Goal: Task Accomplishment & Management: Manage account settings

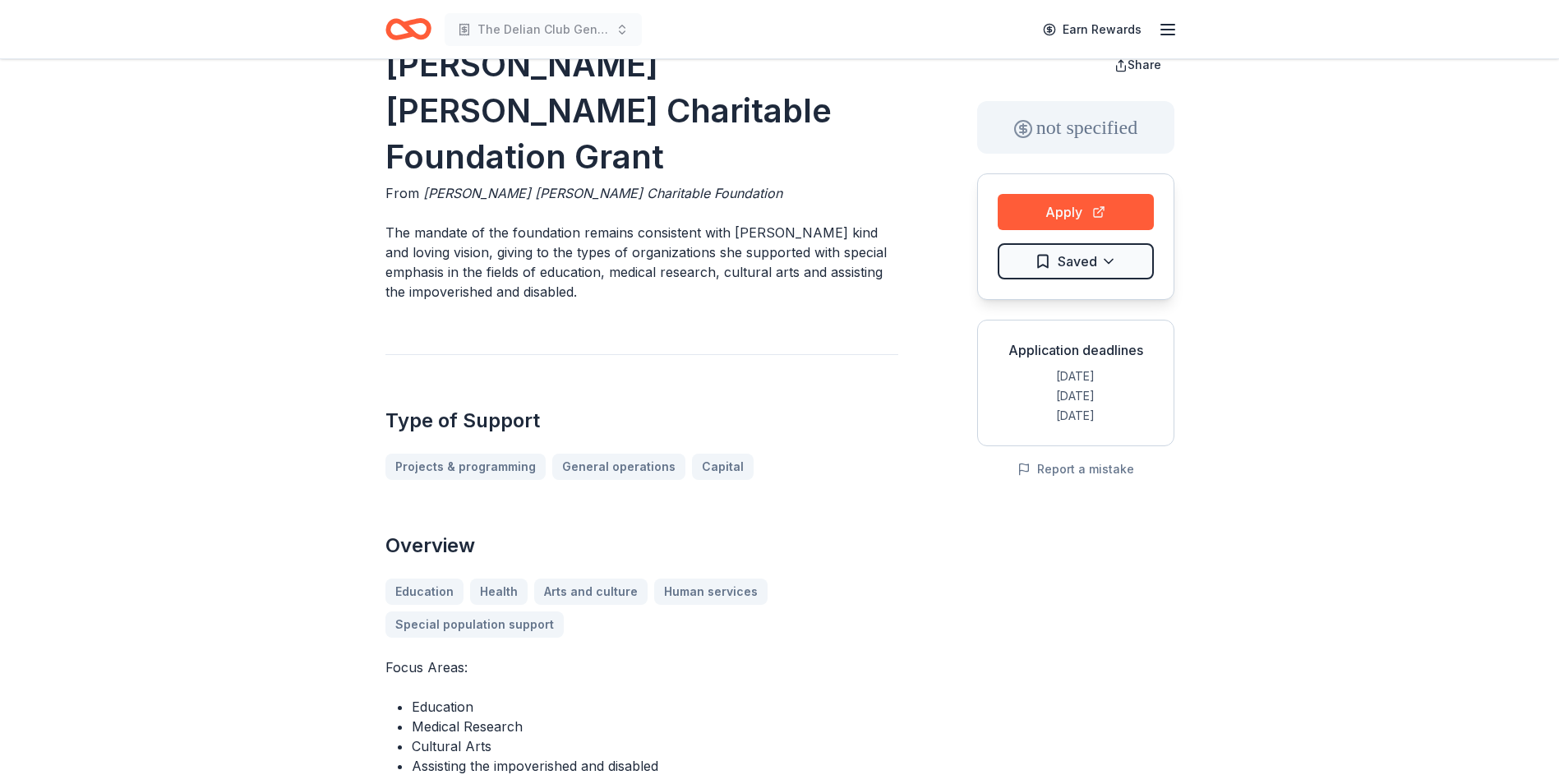
scroll to position [43, 0]
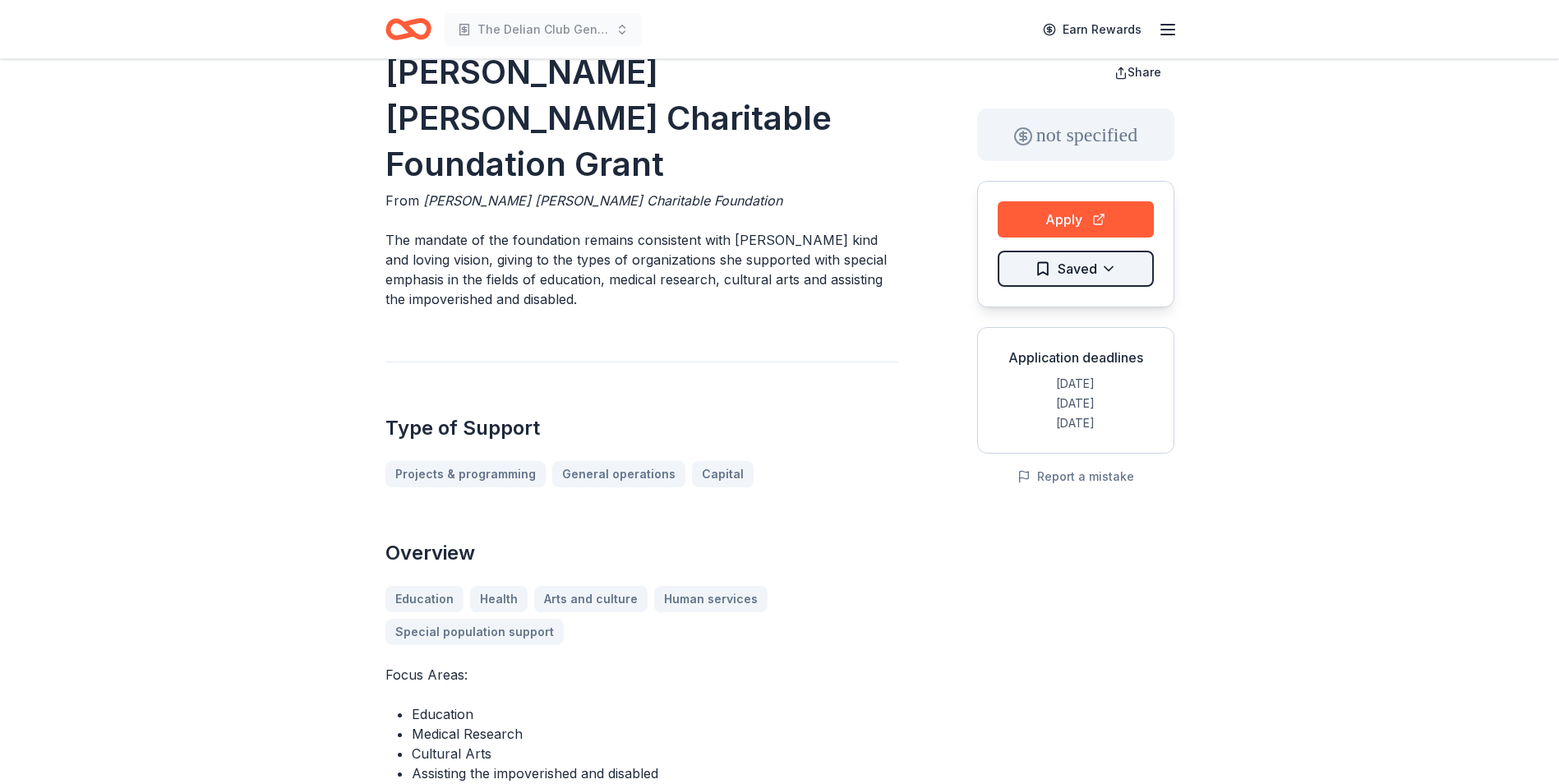
click at [1094, 267] on html "The Delian Club General Operating Fund Earn Rewards Grace Helen Spearman Charit…" at bounding box center [780, 349] width 1559 height 784
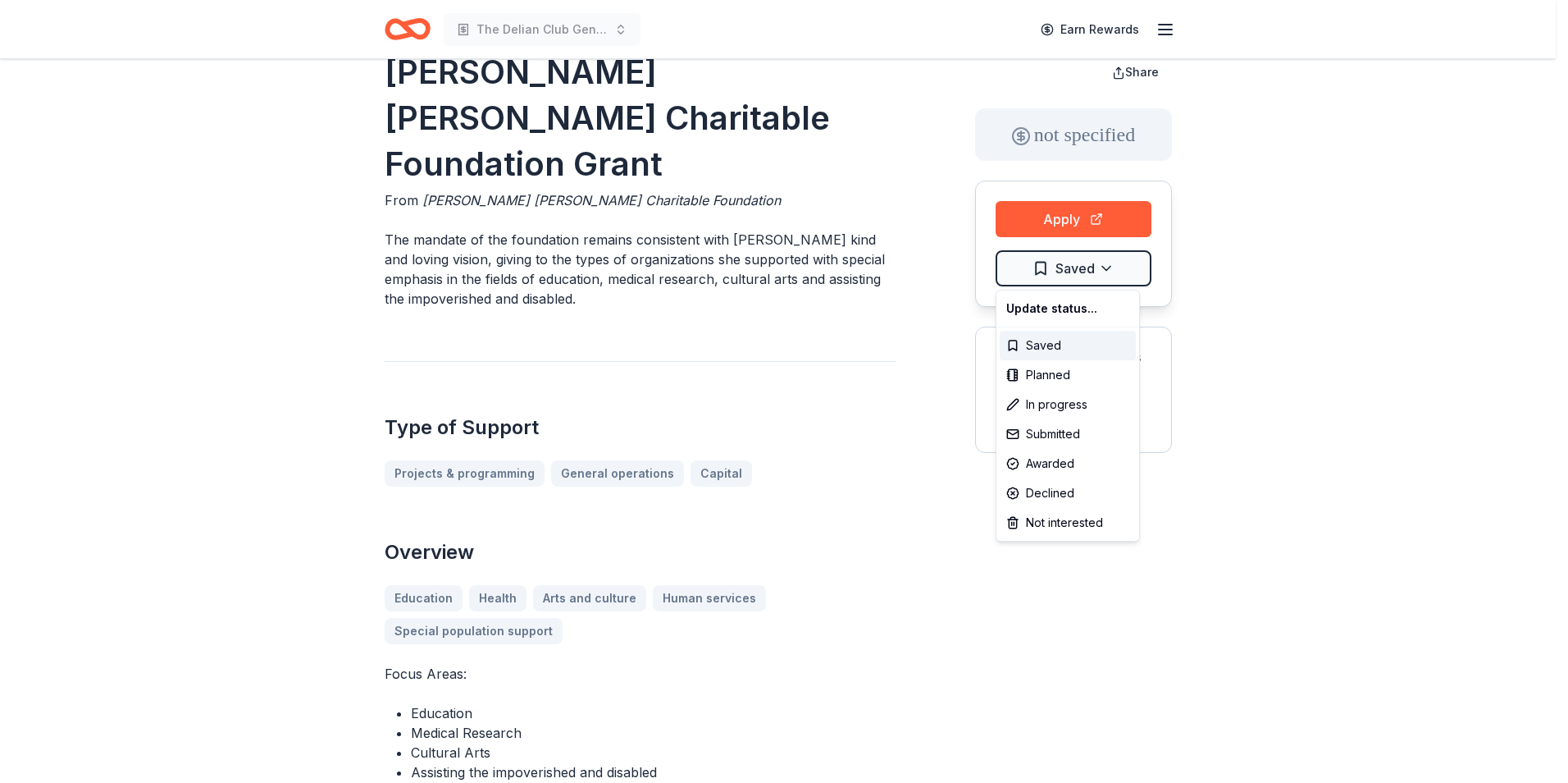
click at [1069, 218] on html "The Delian Club General Operating Fund Earn Rewards Grace Helen Spearman Charit…" at bounding box center [784, 349] width 1568 height 783
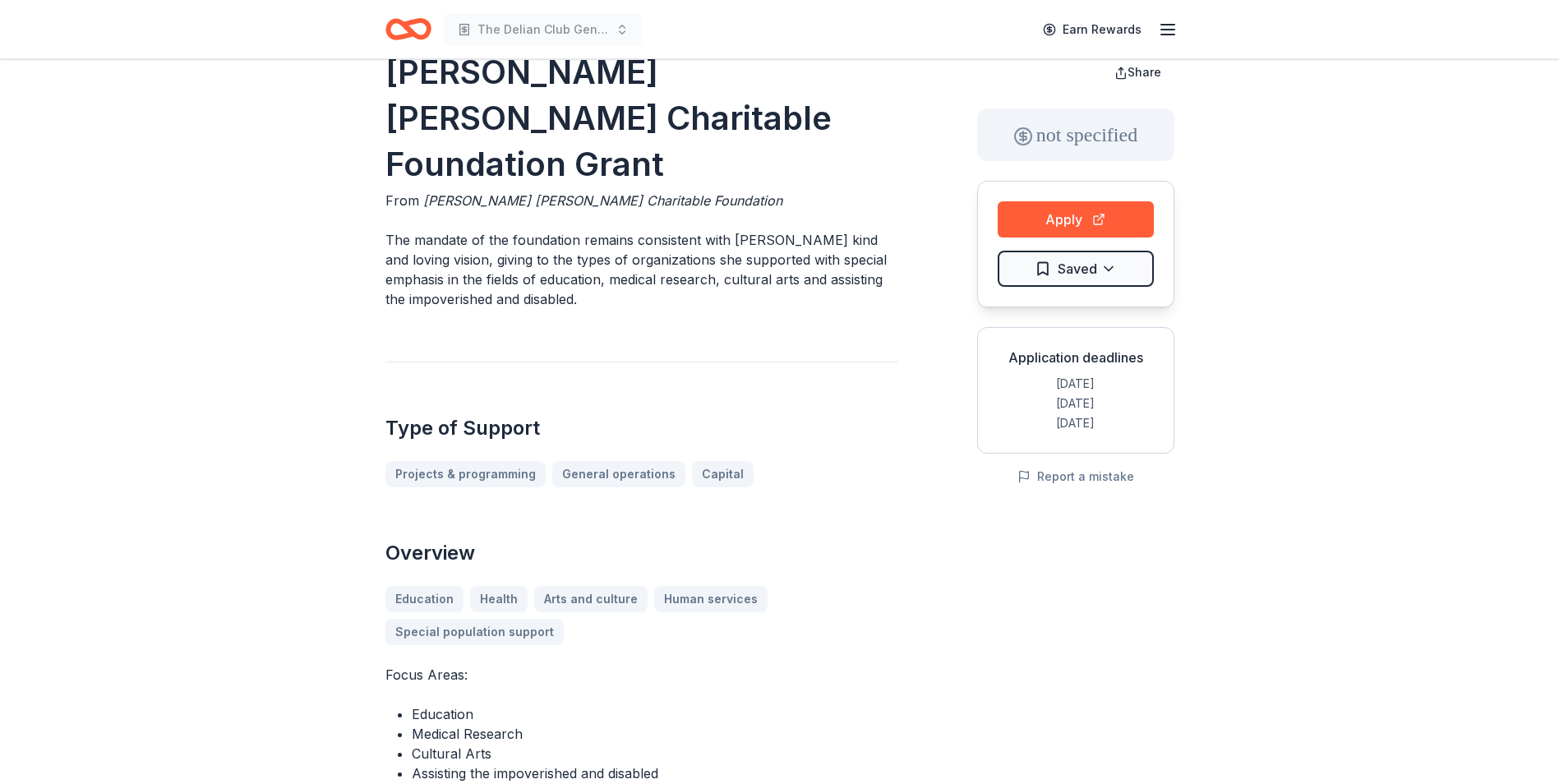
click at [1071, 219] on button "Apply" at bounding box center [1075, 220] width 156 height 36
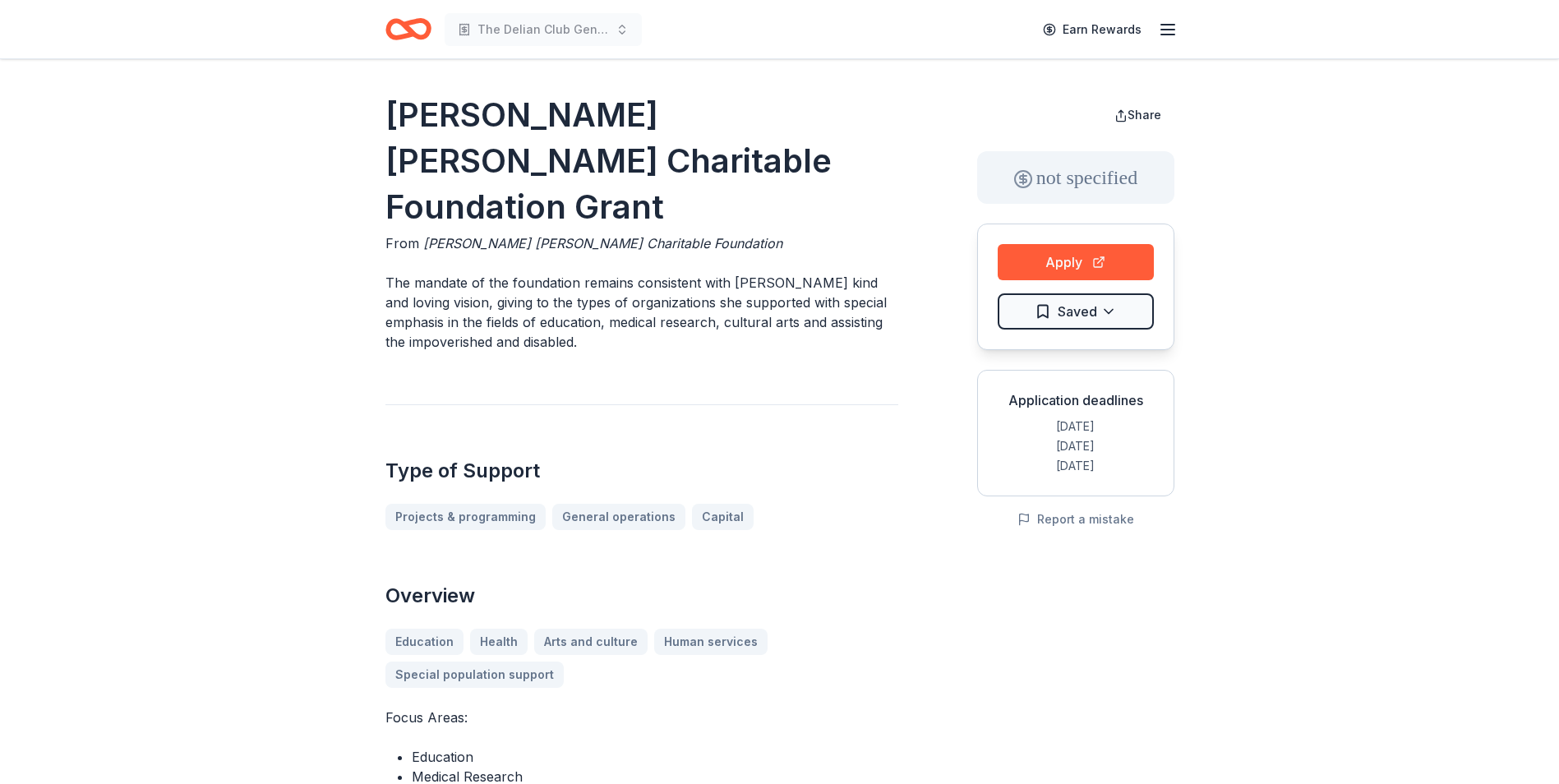
click at [1176, 34] on icon "button" at bounding box center [1168, 29] width 20 height 20
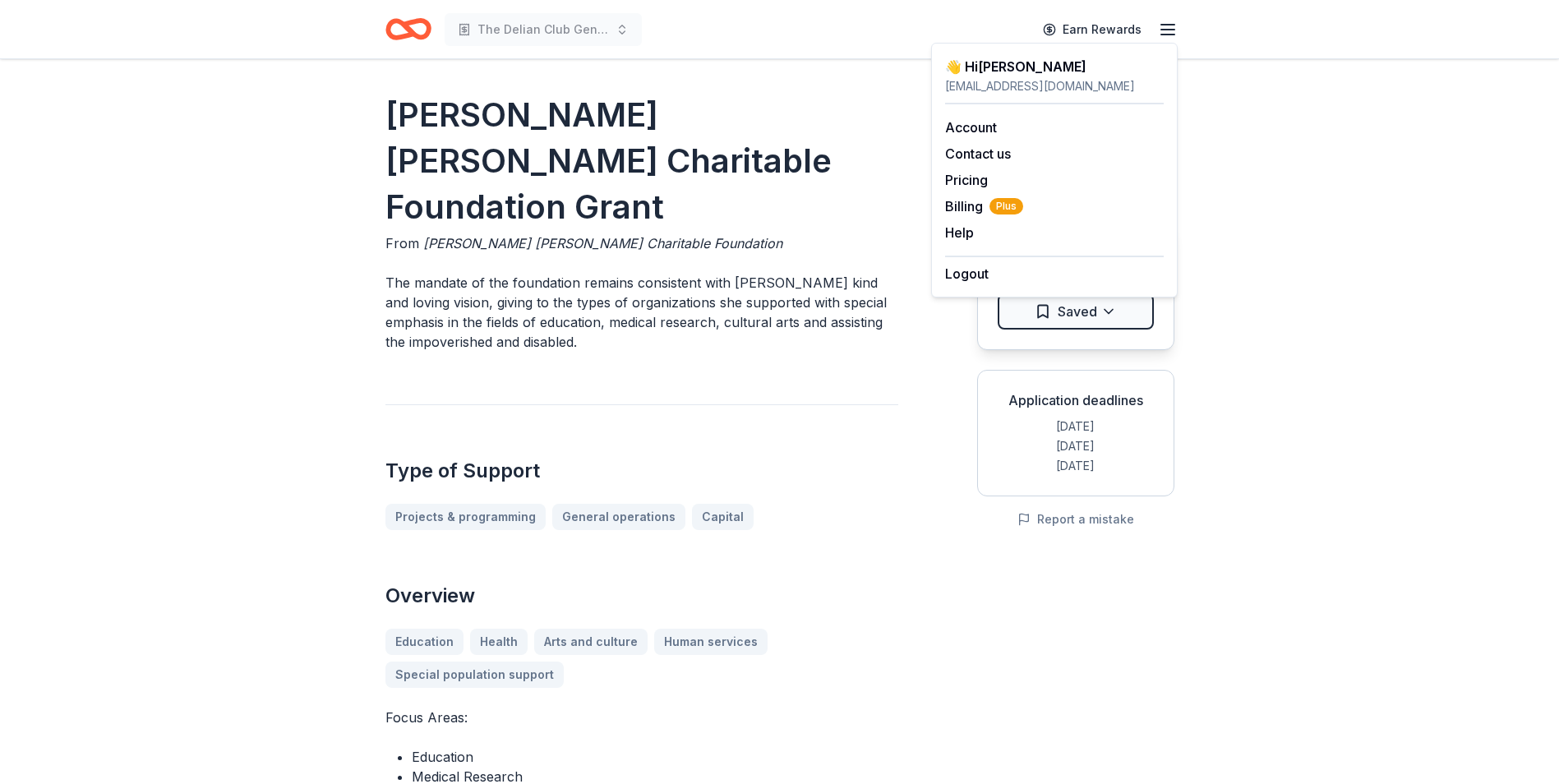
click at [990, 70] on div "👋 Hi Karen" at bounding box center [1054, 66] width 219 height 20
click at [830, 107] on h1 "Grace Helen Spearman Charitable Foundation Grant" at bounding box center [641, 161] width 512 height 138
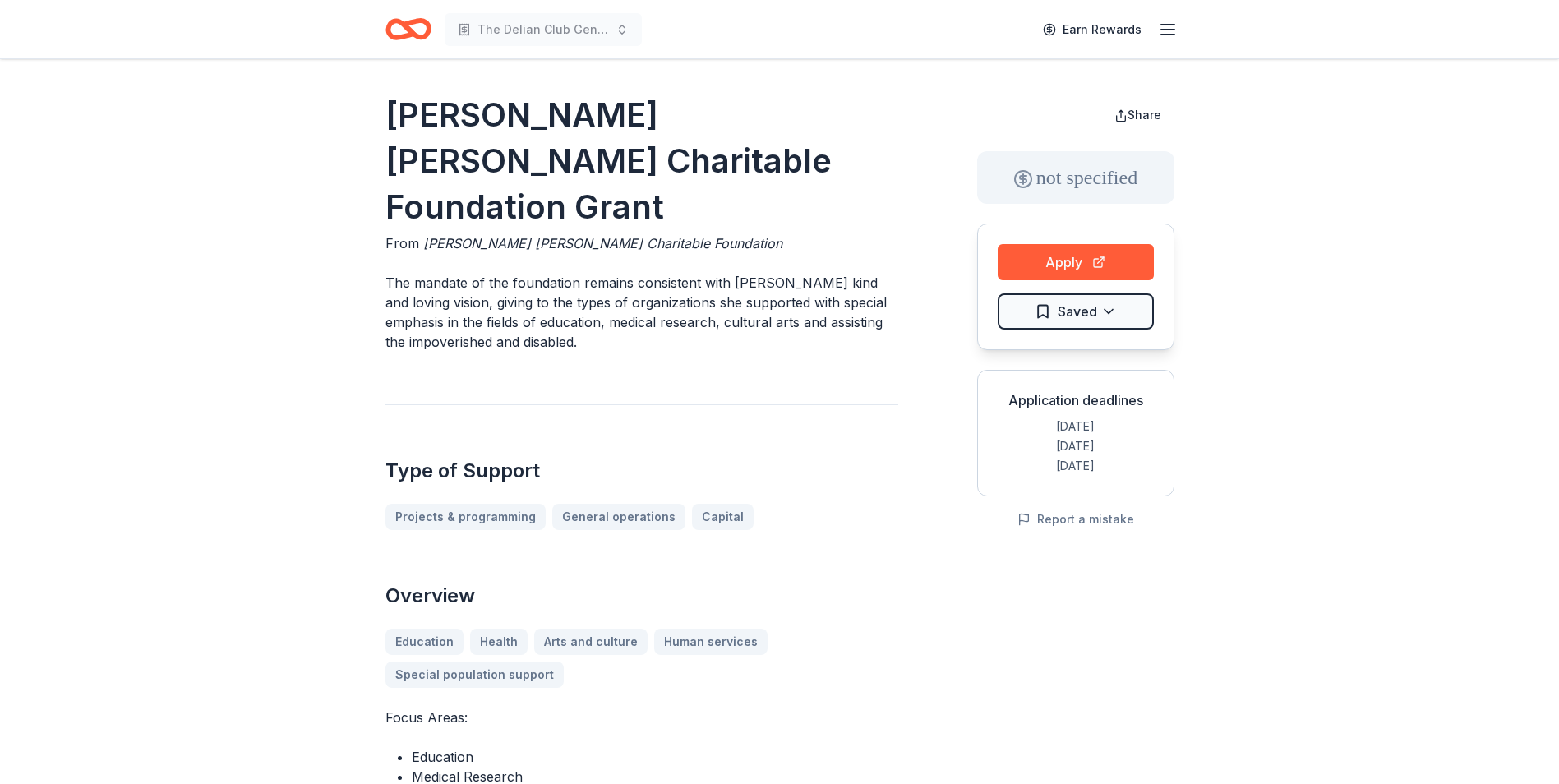
click at [1160, 33] on icon "button" at bounding box center [1168, 29] width 20 height 20
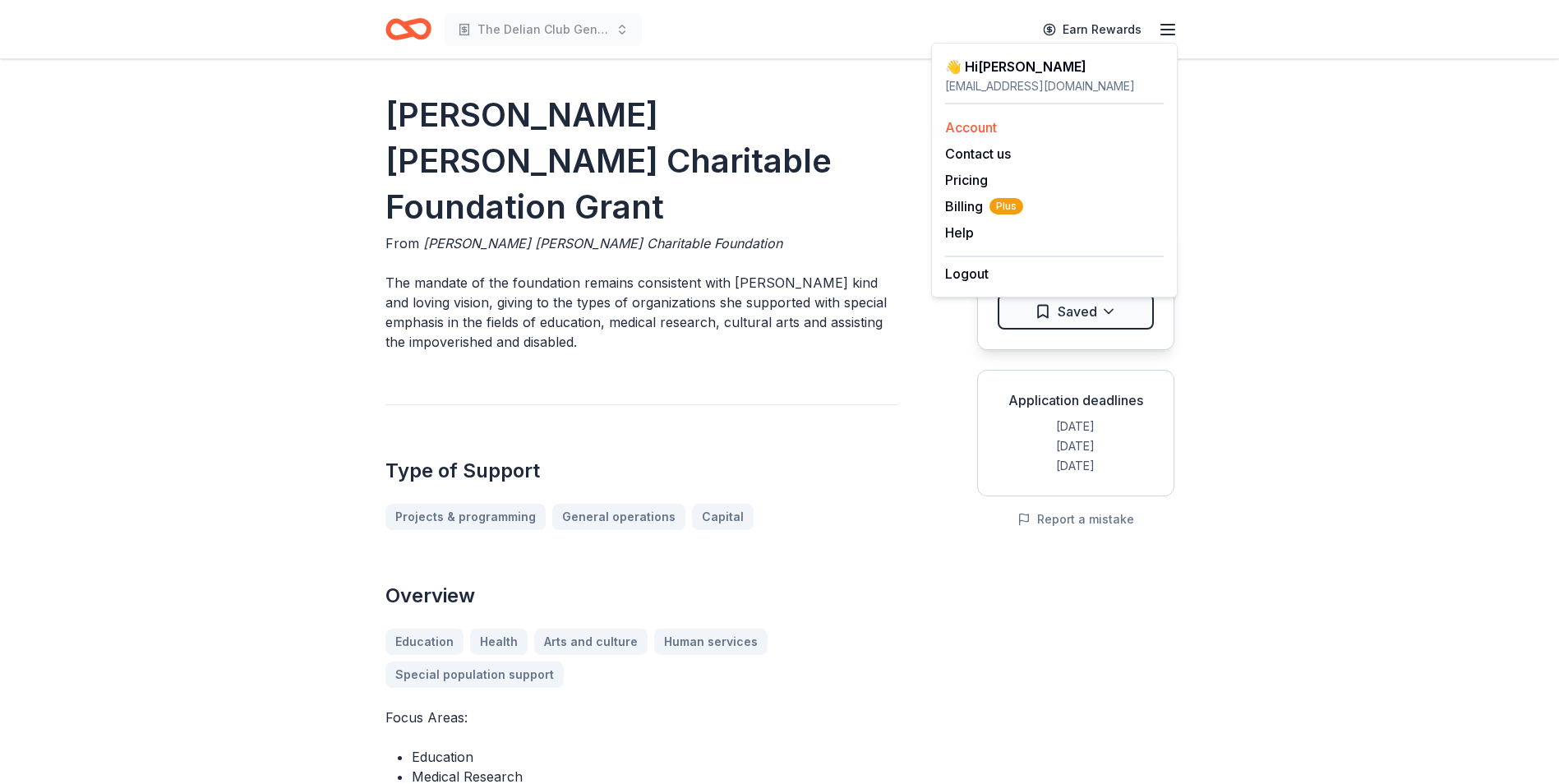
click at [962, 132] on link "Account" at bounding box center [971, 127] width 52 height 16
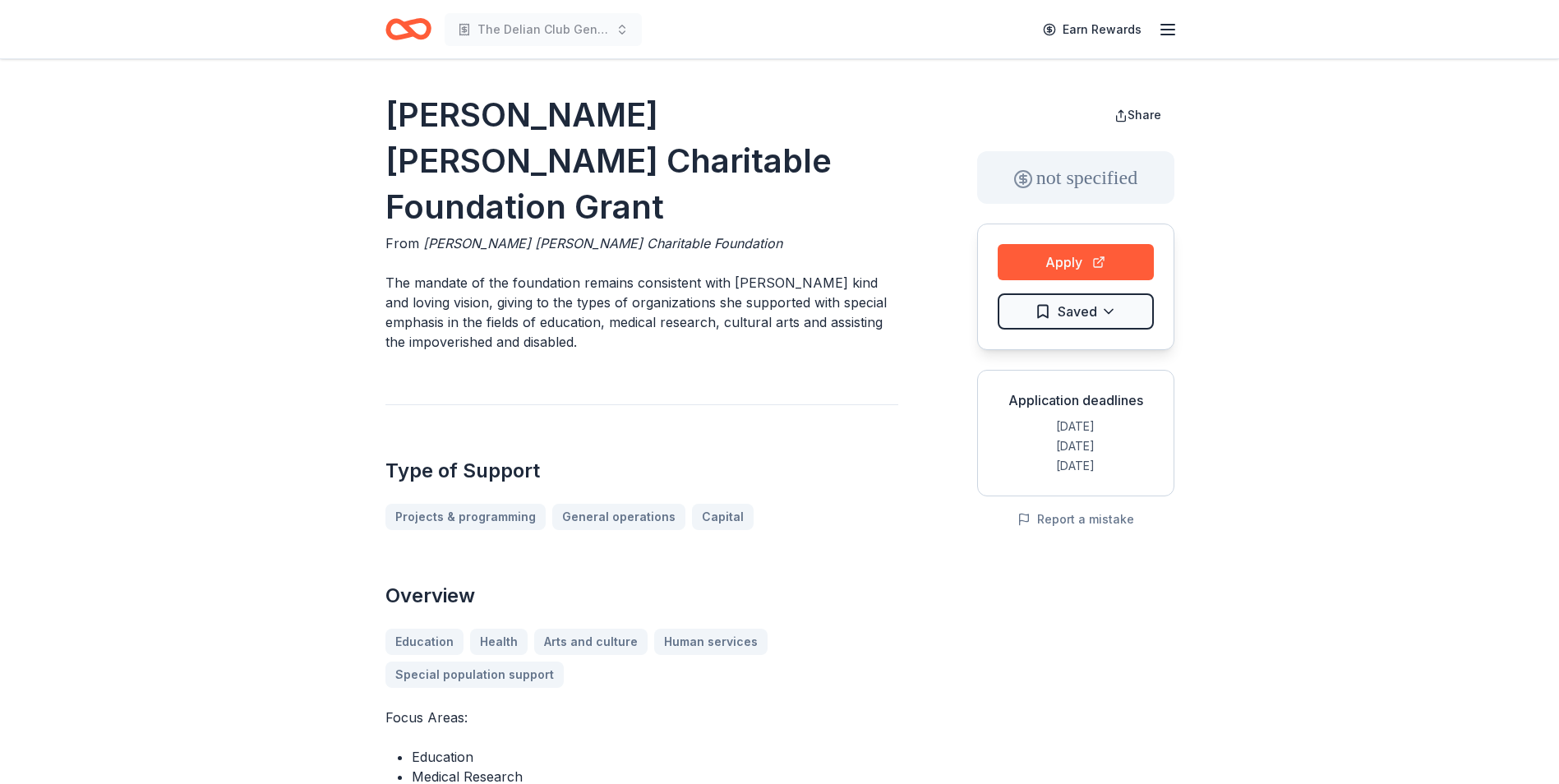
click at [413, 27] on icon "Home" at bounding box center [408, 28] width 46 height 39
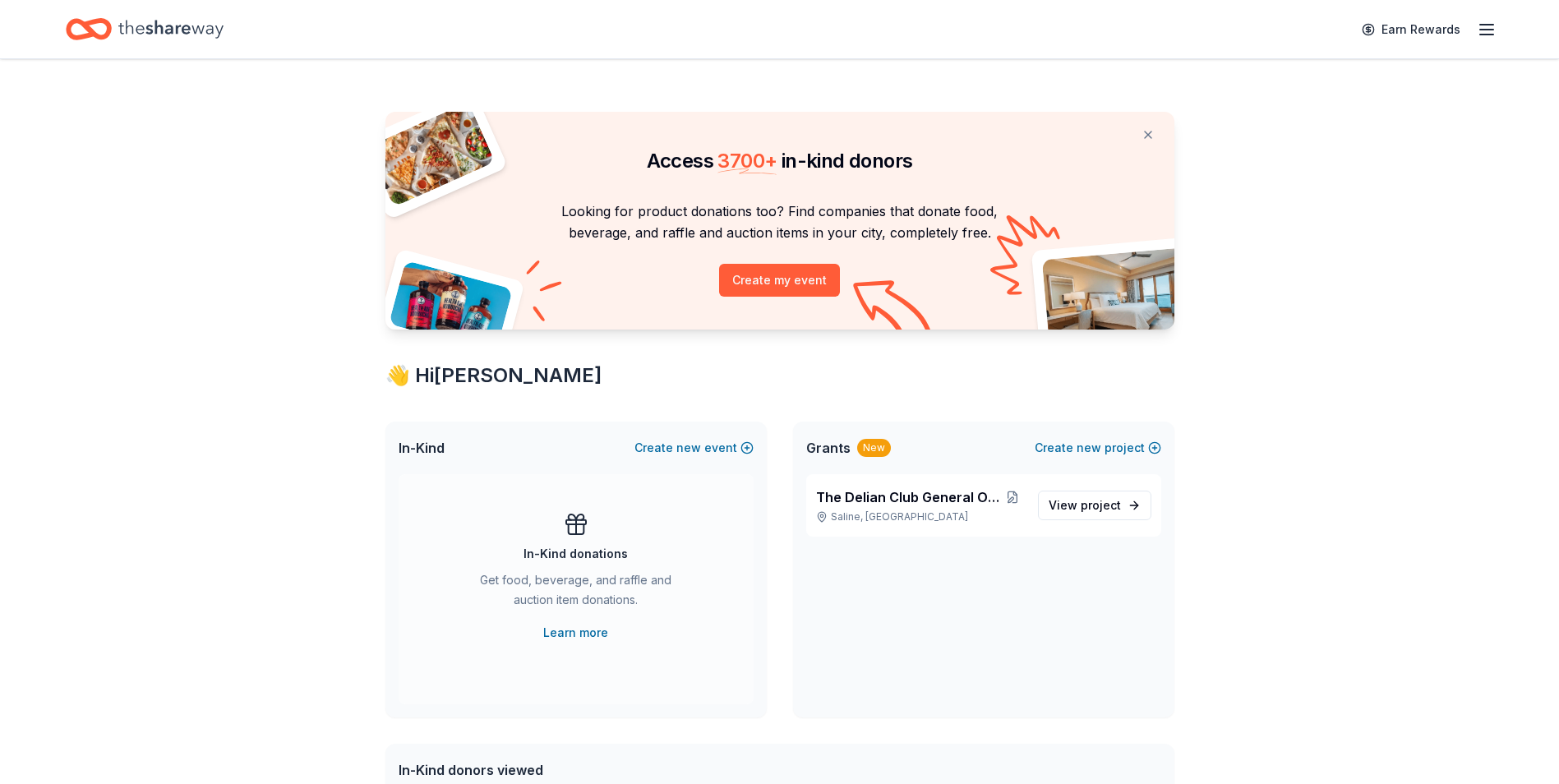
drag, startPoint x: 1557, startPoint y: 52, endPoint x: 1574, endPoint y: 108, distance: 58.5
click at [1558, 108] on html "Earn Rewards Access 3700 + in-kind donors Looking for product donations too? Fi…" at bounding box center [780, 392] width 1559 height 784
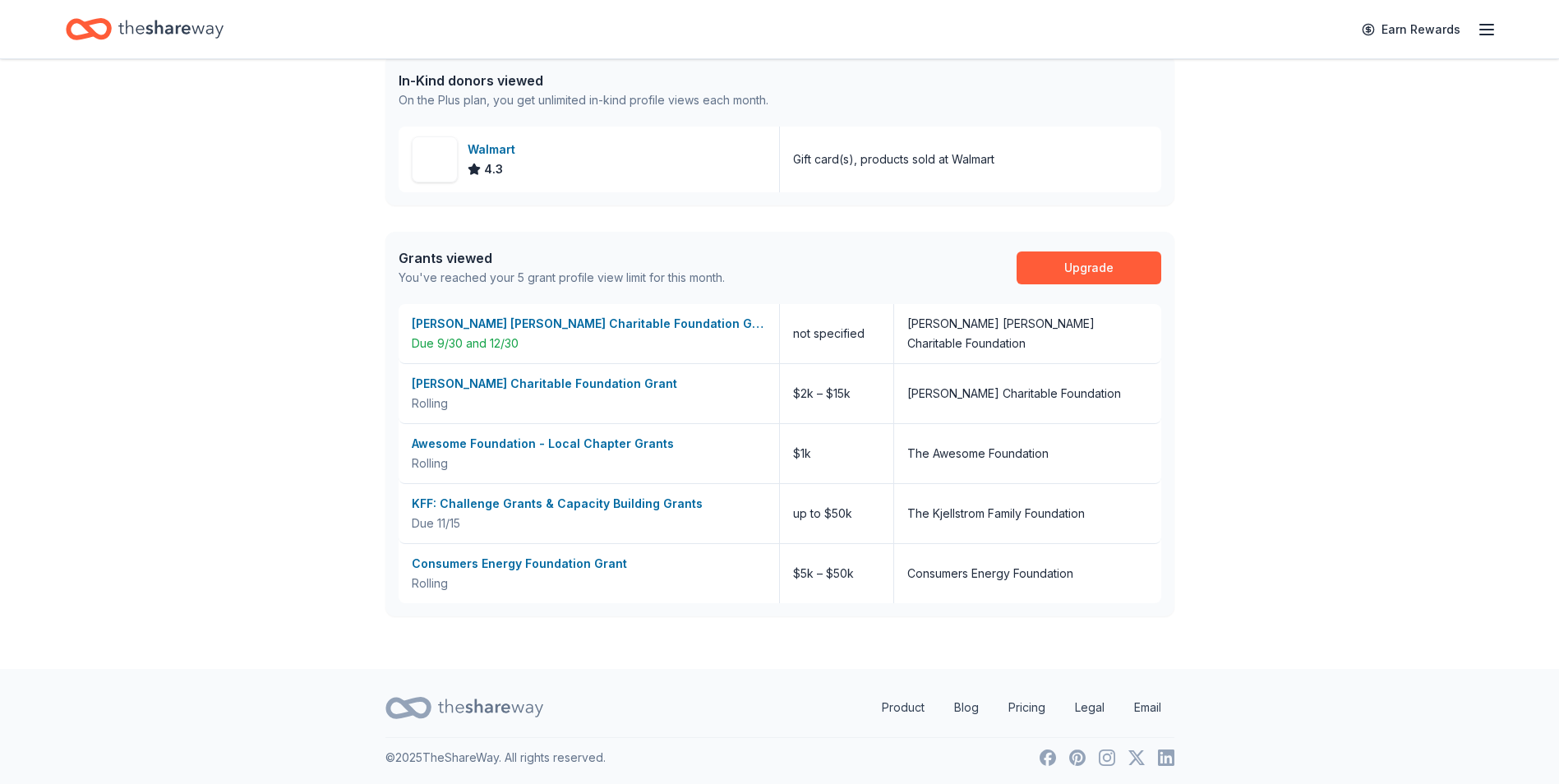
scroll to position [692, 0]
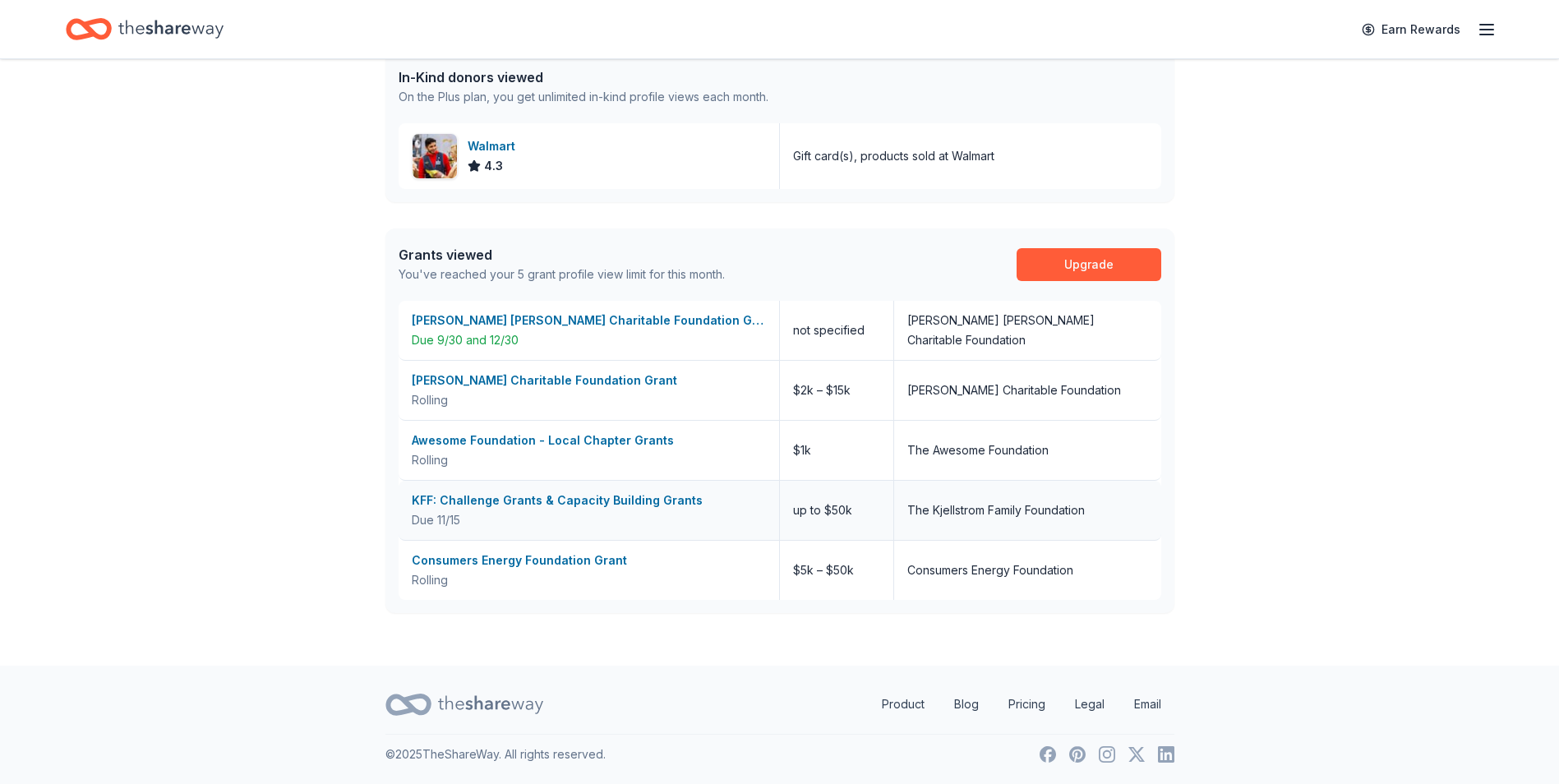
click at [511, 496] on div "KFF: Challenge Grants & Capacity Building Grants" at bounding box center [589, 500] width 354 height 20
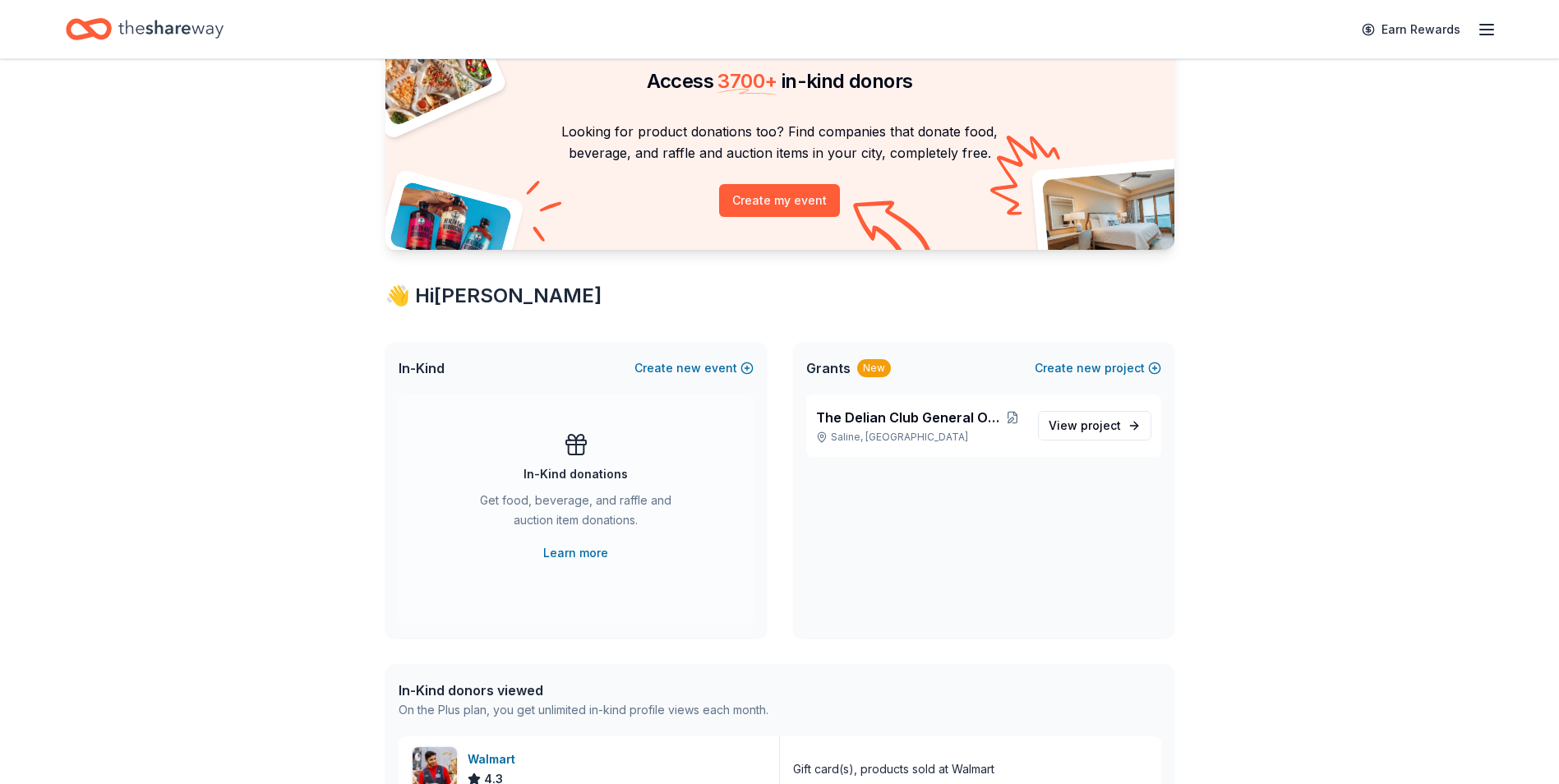
scroll to position [0, 0]
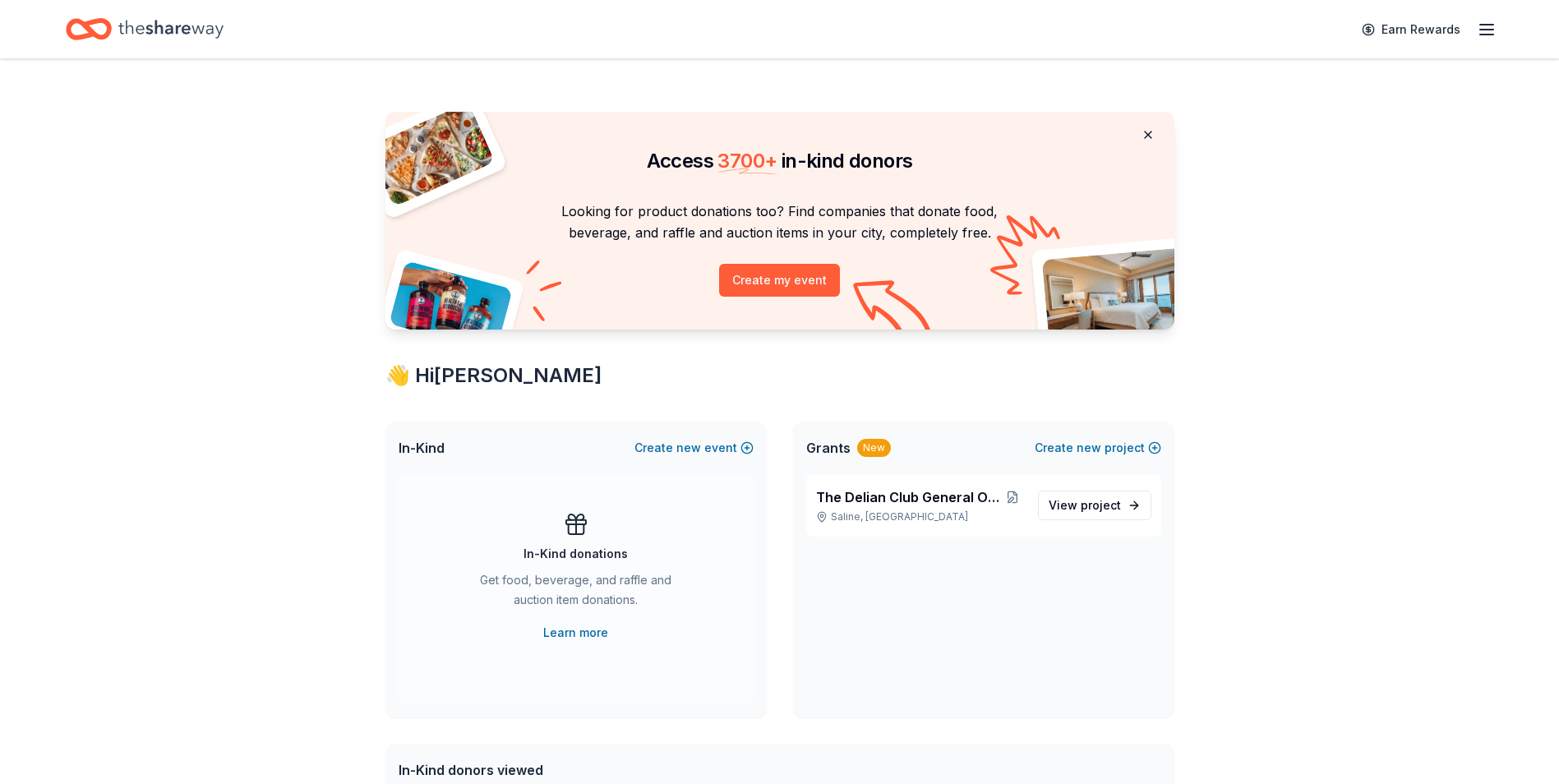
click at [1154, 134] on button at bounding box center [1148, 134] width 40 height 33
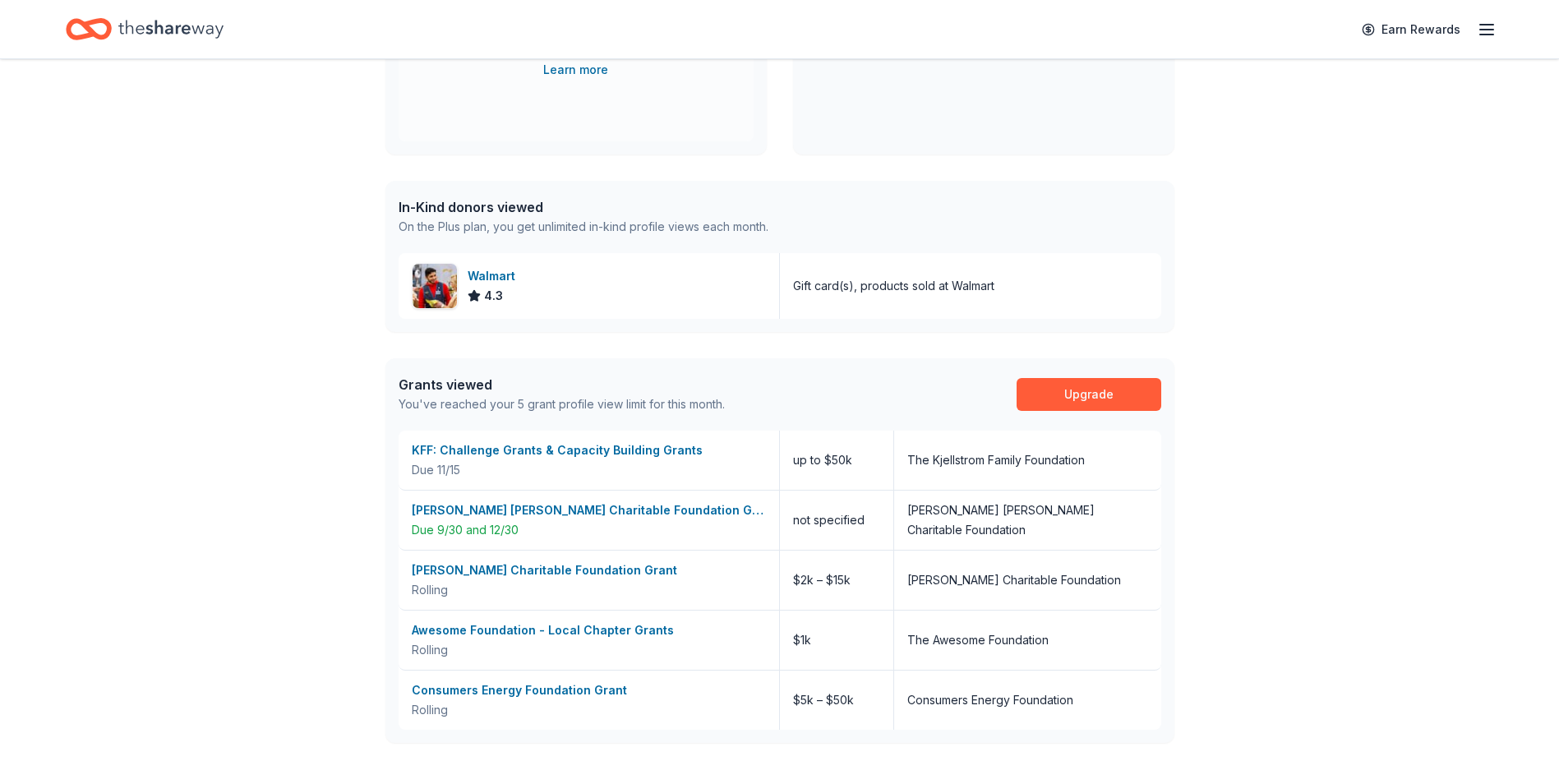
scroll to position [330, 0]
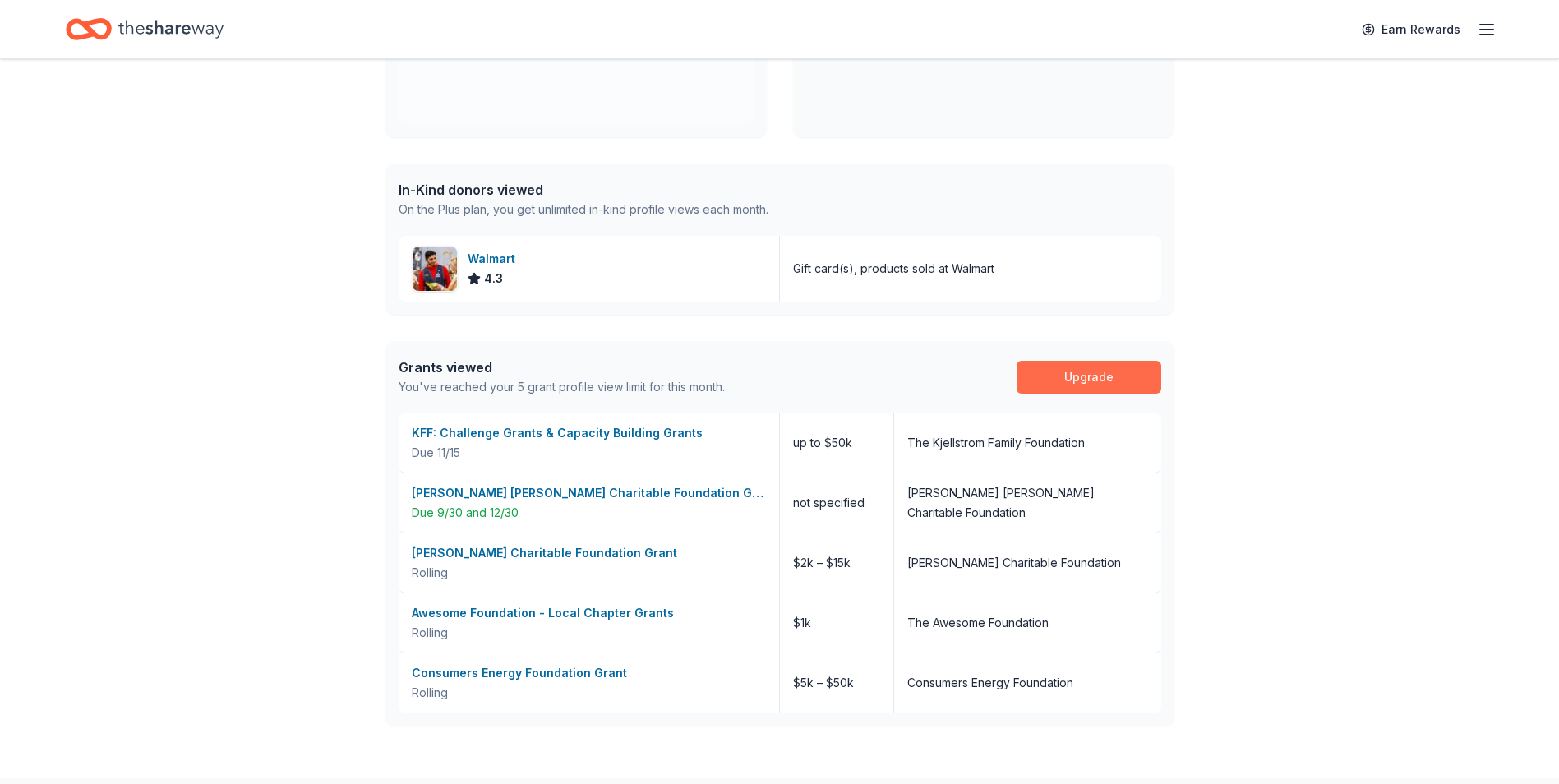
click at [1081, 376] on link "Upgrade" at bounding box center [1088, 377] width 145 height 33
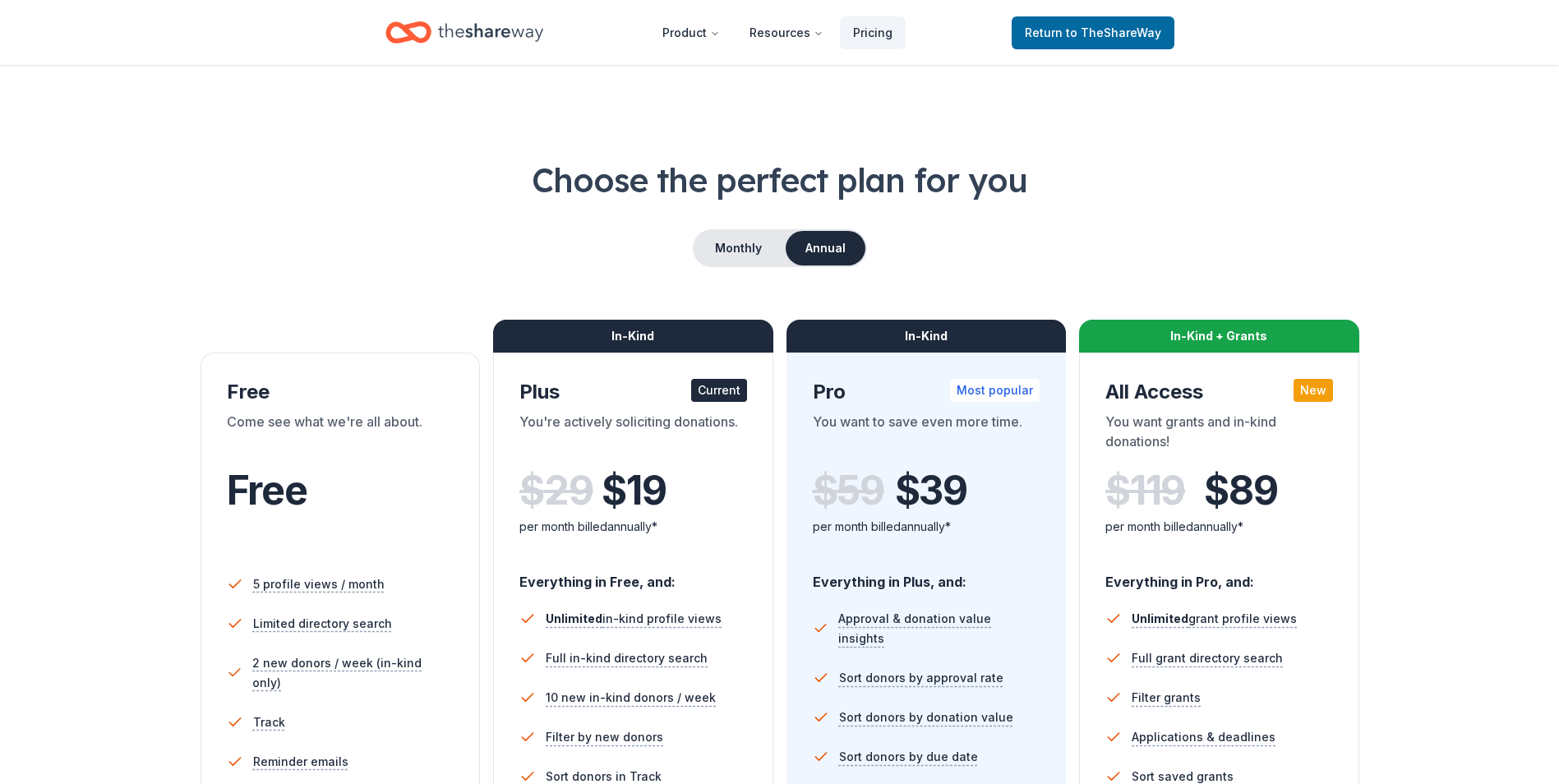
scroll to position [330, 0]
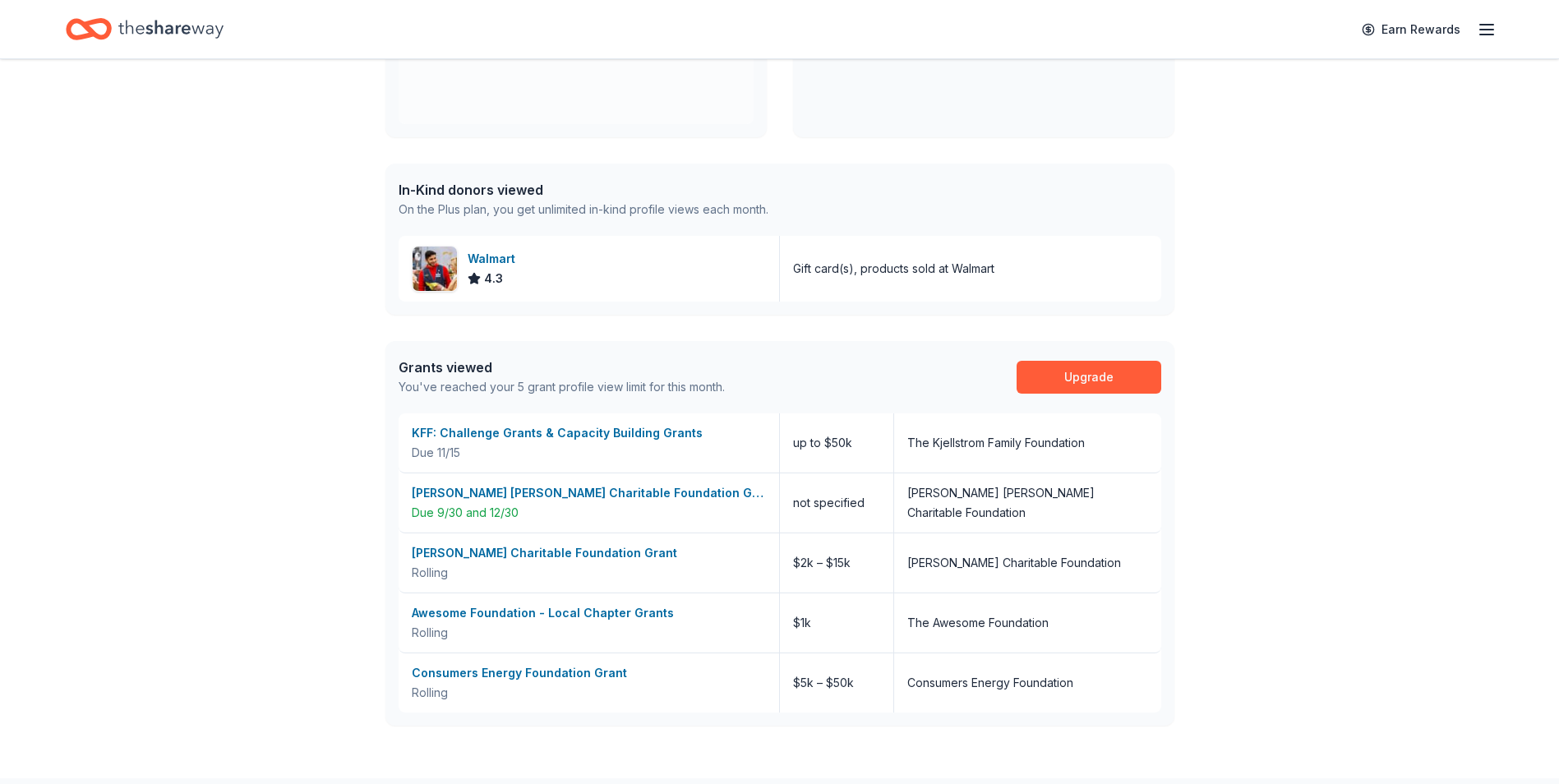
click at [1492, 31] on icon "button" at bounding box center [1486, 29] width 20 height 20
click at [1280, 277] on button "Logout" at bounding box center [1286, 274] width 44 height 20
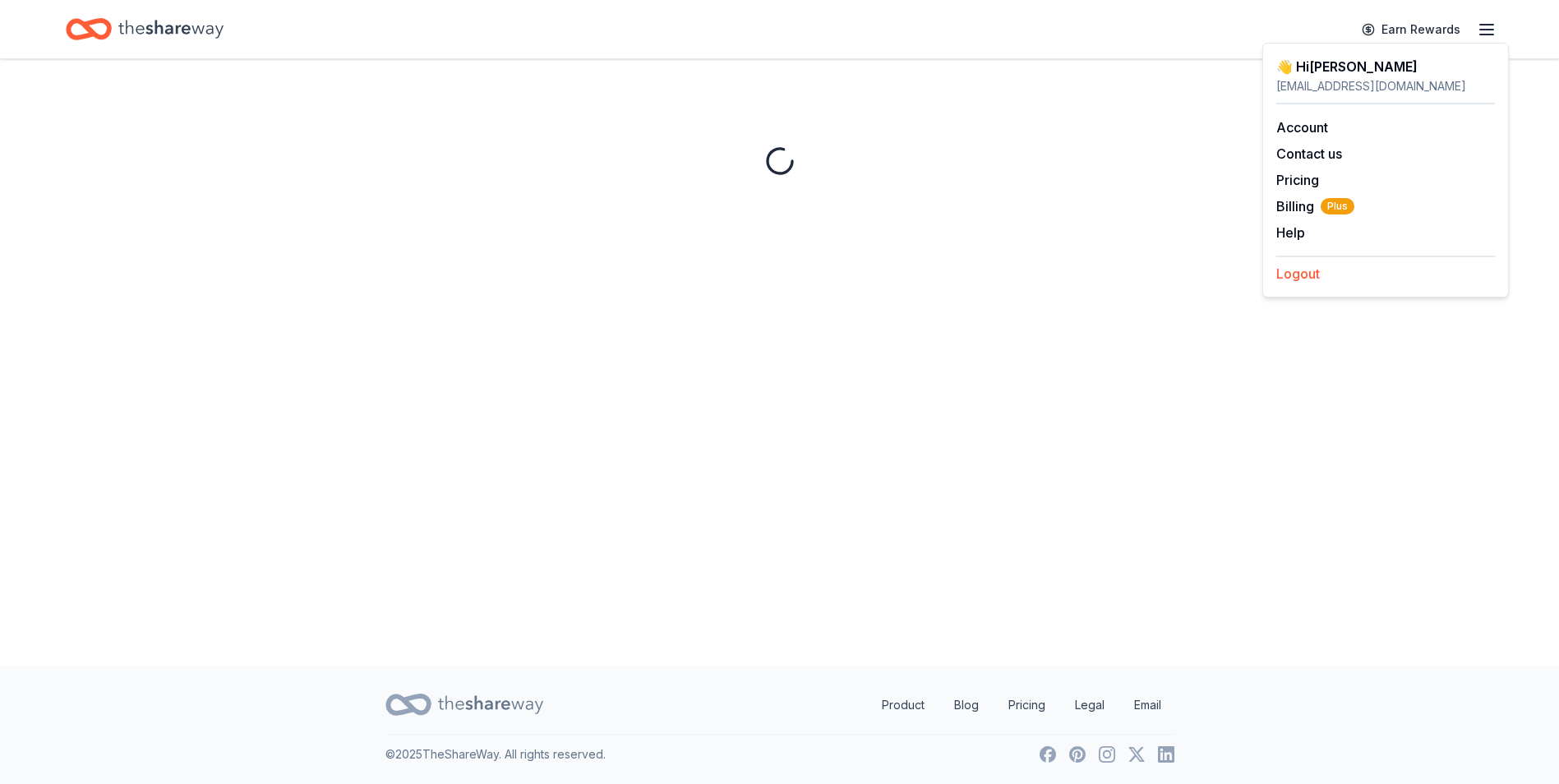
scroll to position [0, 0]
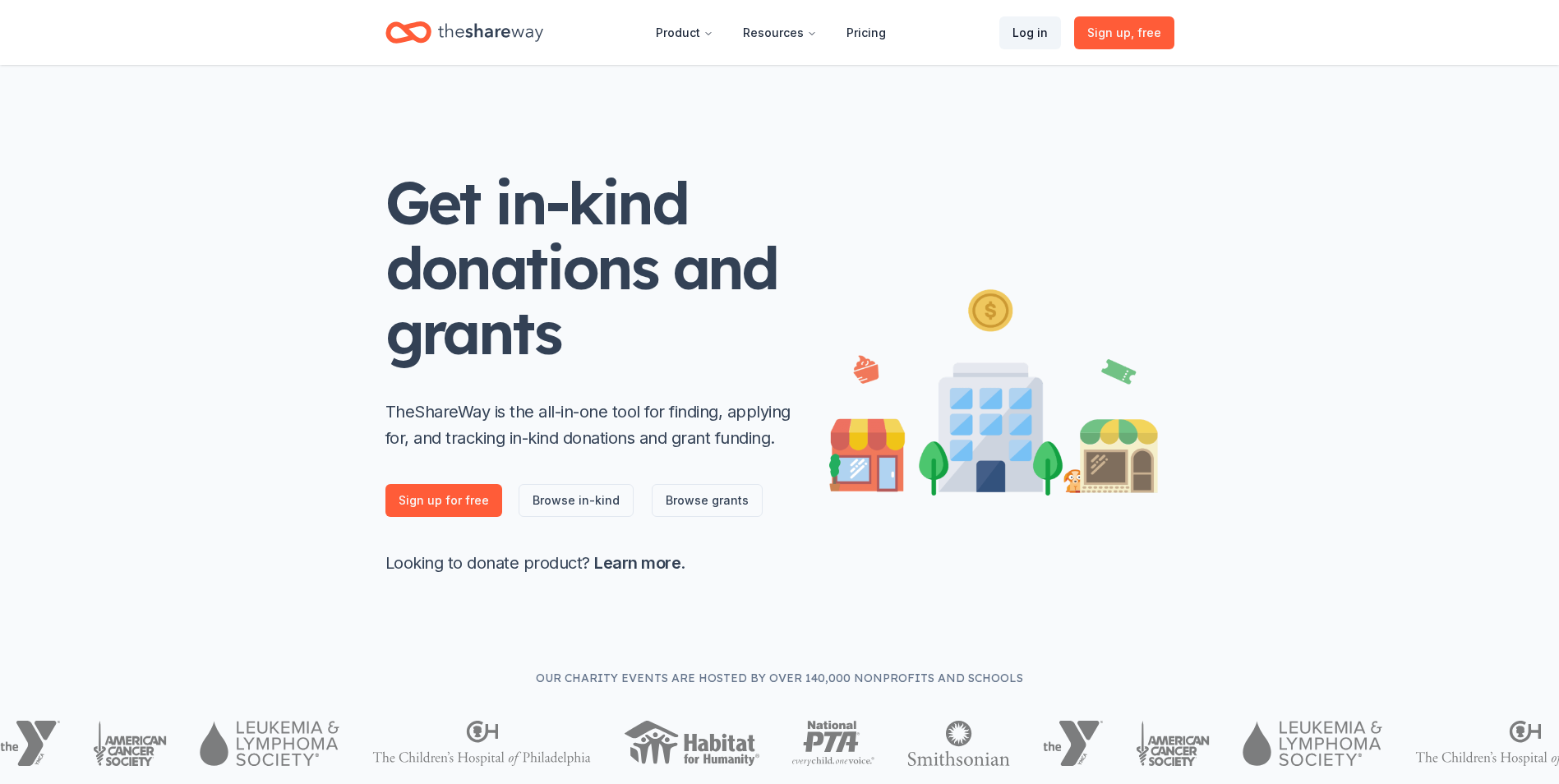
click at [1028, 30] on link "Log in" at bounding box center [1030, 32] width 62 height 33
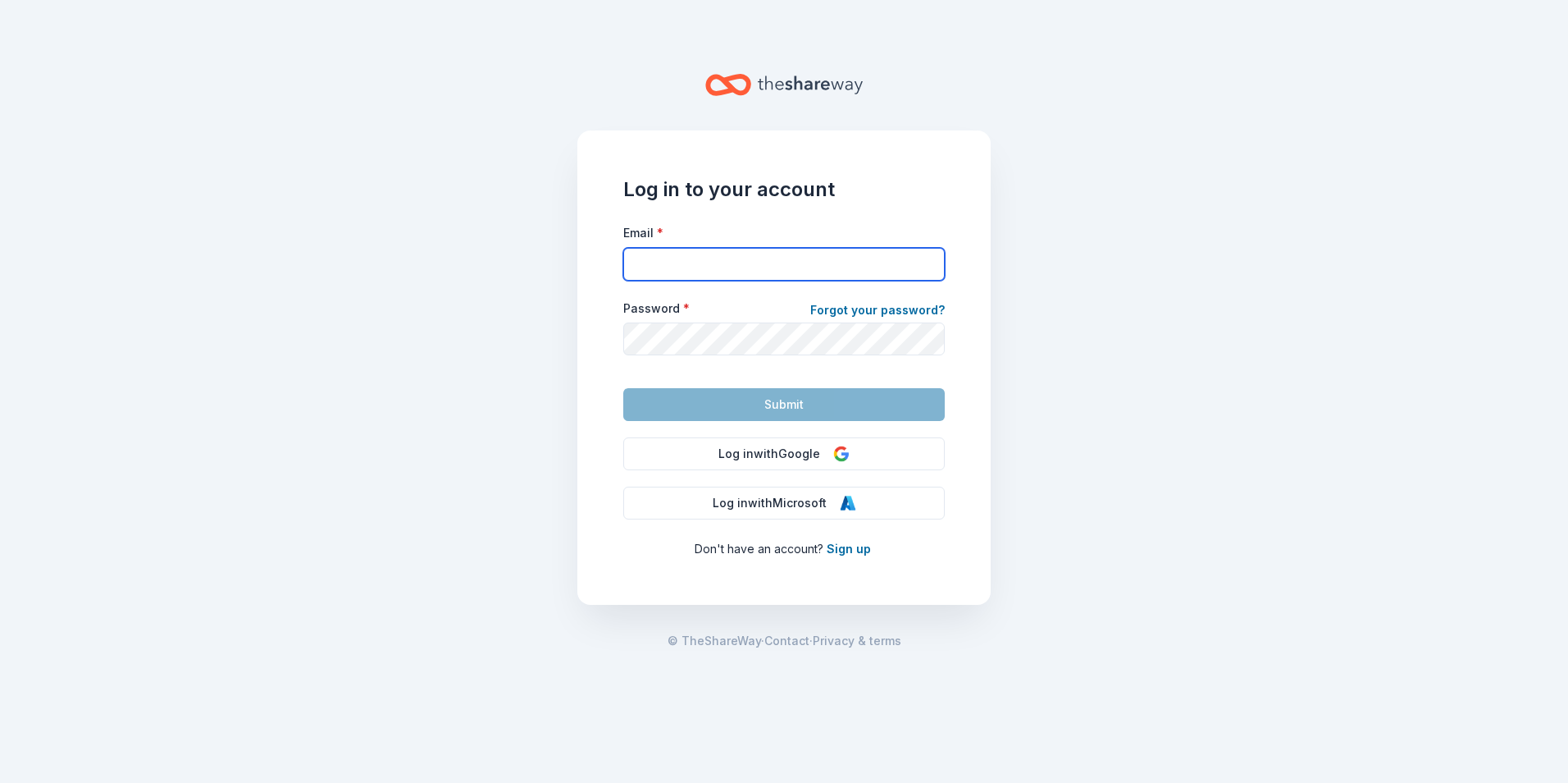
type input "kjustinemoss@gmail.com"
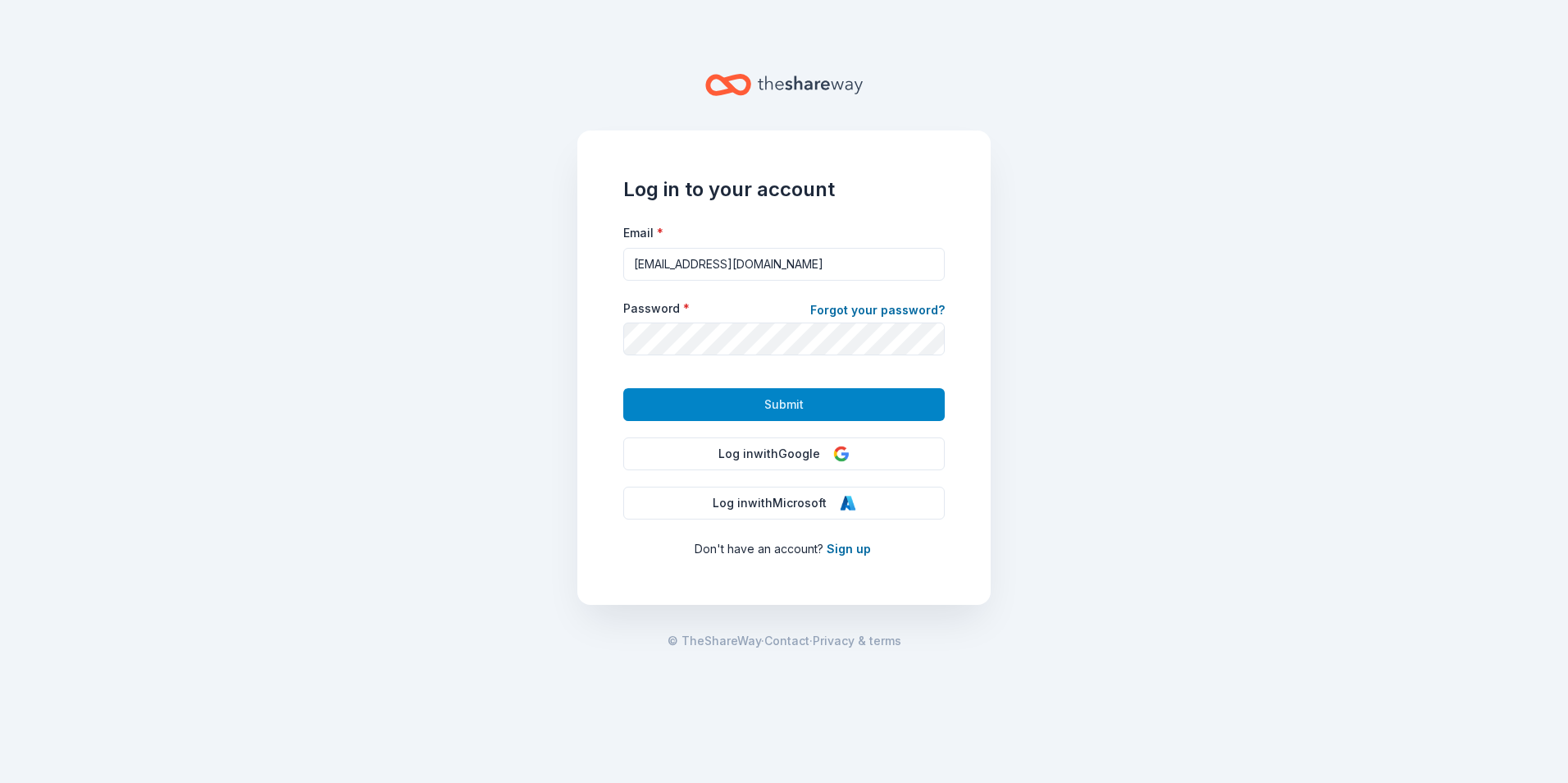
click at [784, 405] on span "Submit" at bounding box center [784, 404] width 40 height 20
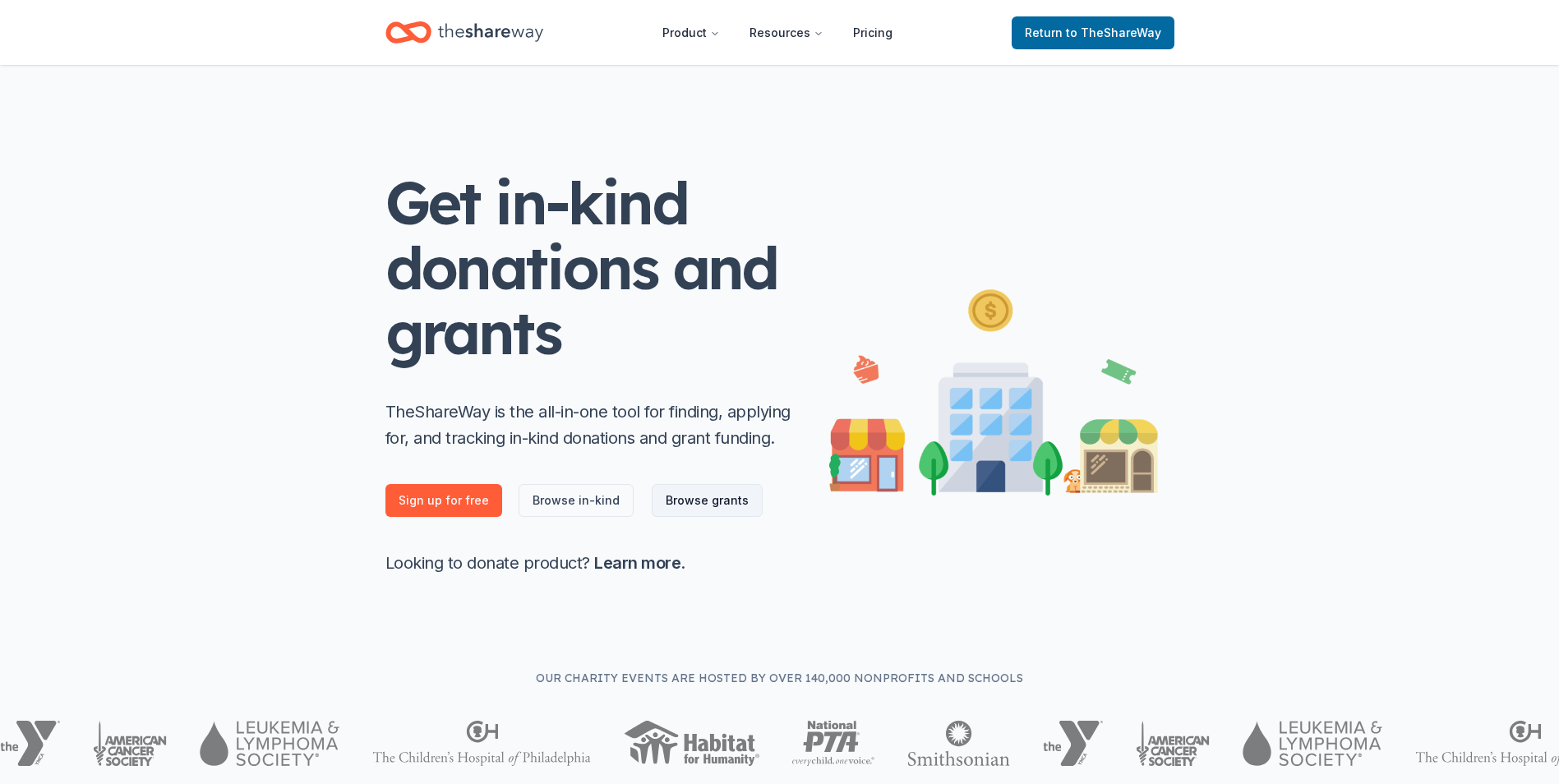
click at [703, 497] on link "Browse grants" at bounding box center [707, 500] width 111 height 33
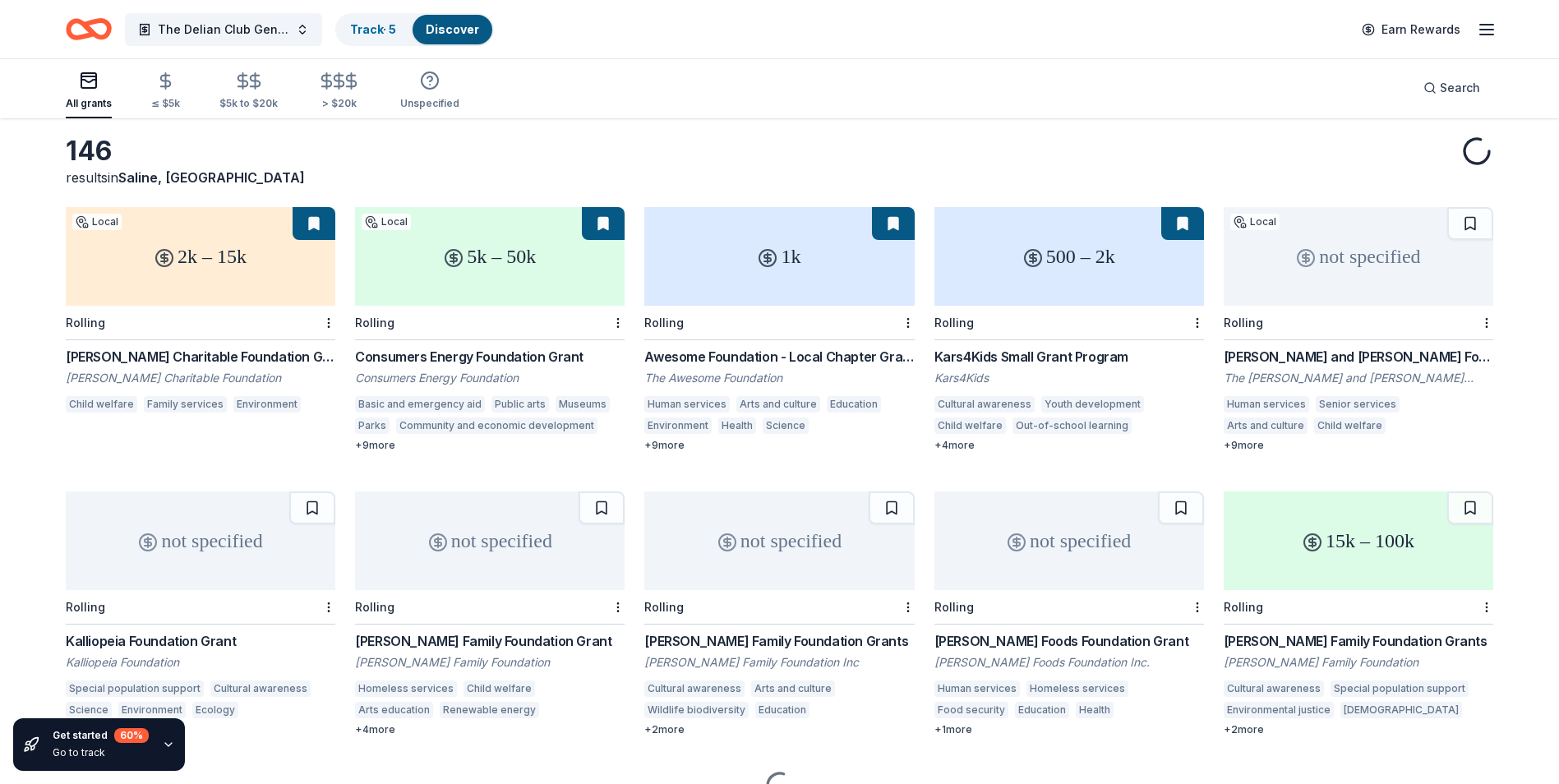
scroll to position [151, 0]
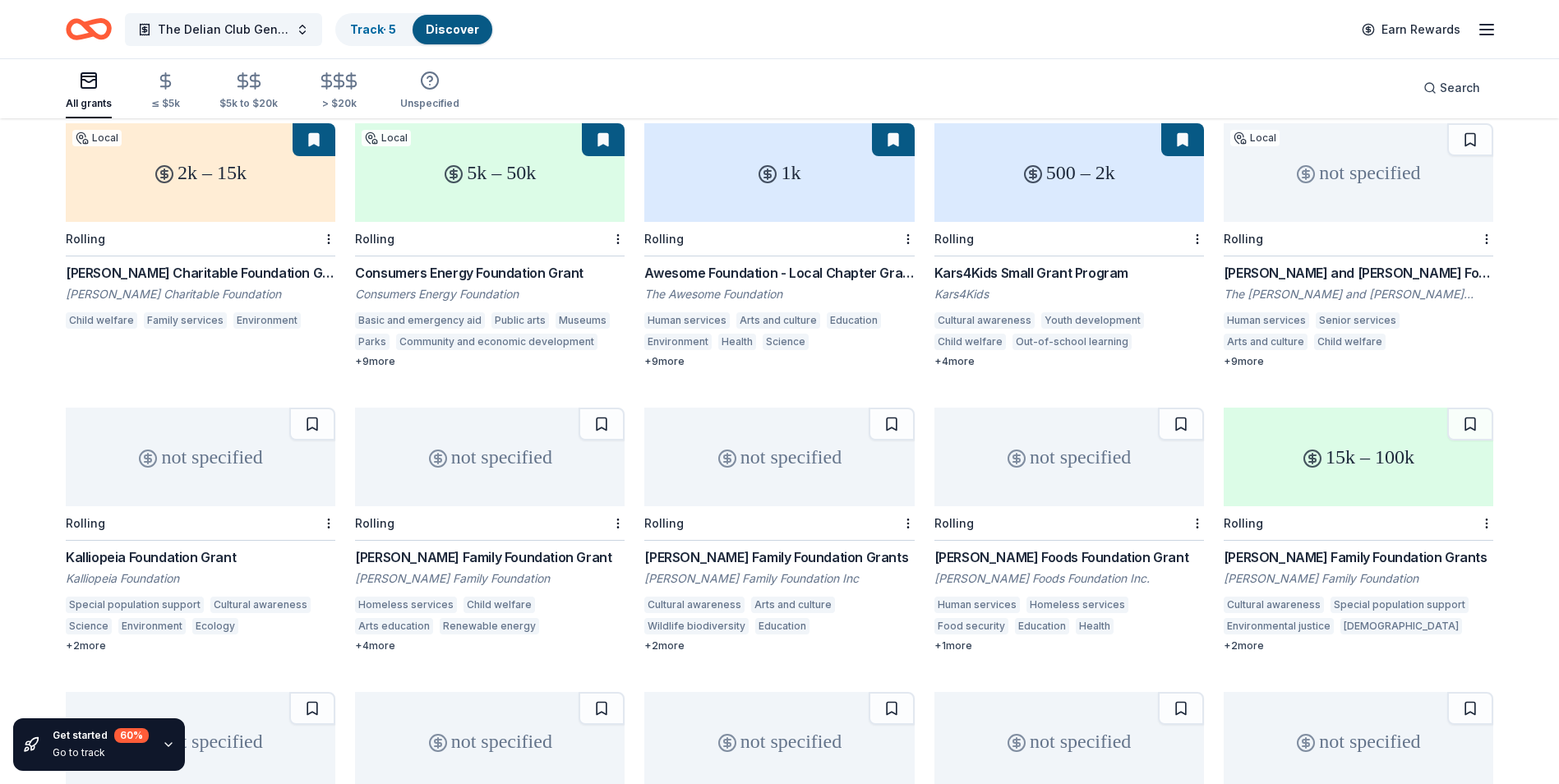
click at [385, 645] on div "+ 4 more" at bounding box center [490, 646] width 270 height 13
click at [301, 37] on button "The Delian Club General Operating Fund" at bounding box center [224, 29] width 197 height 33
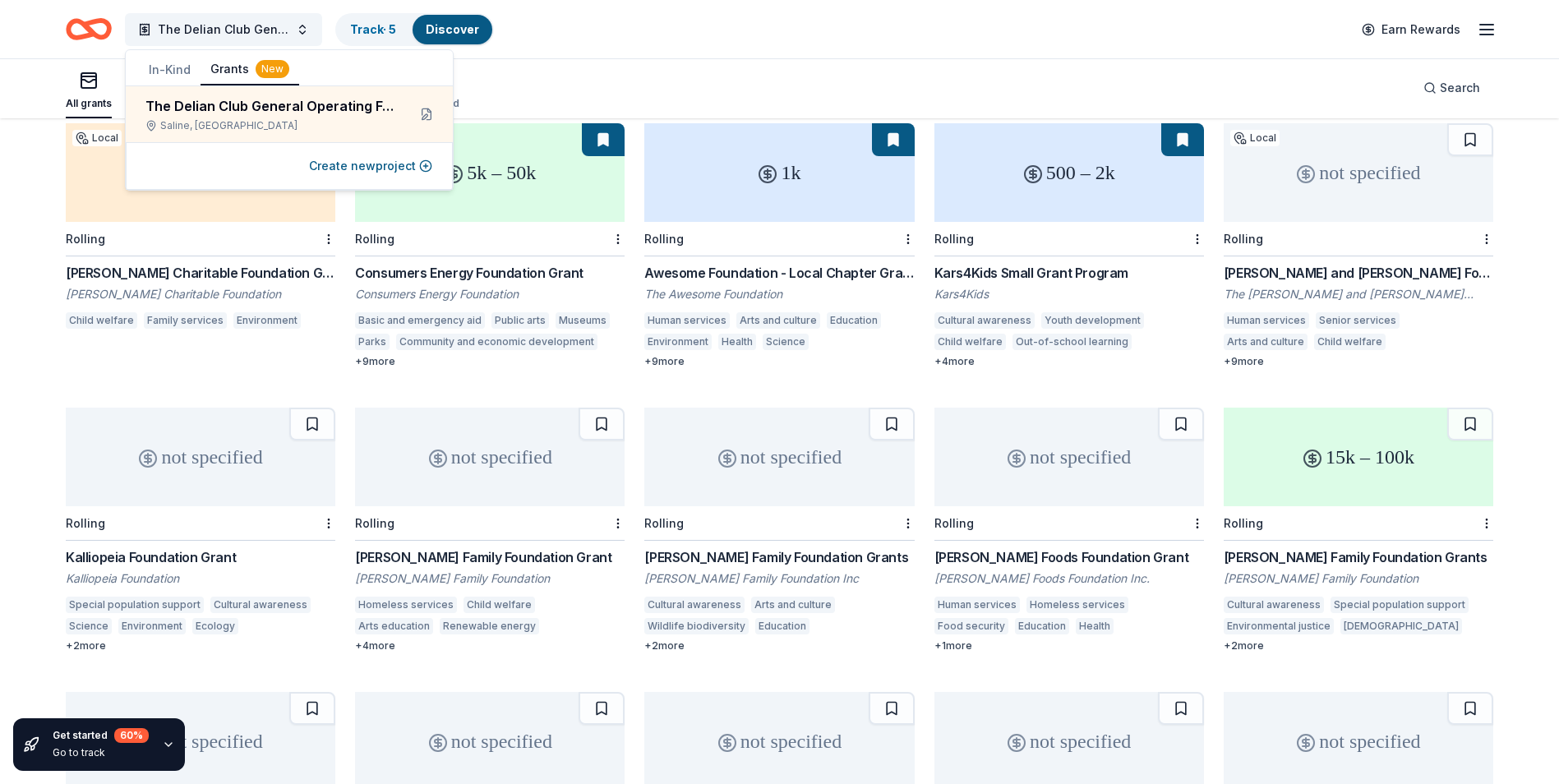
click at [847, 32] on div "The Delian Club General Operating Fund Track · 5 Discover Earn Rewards" at bounding box center [779, 28] width 1427 height 39
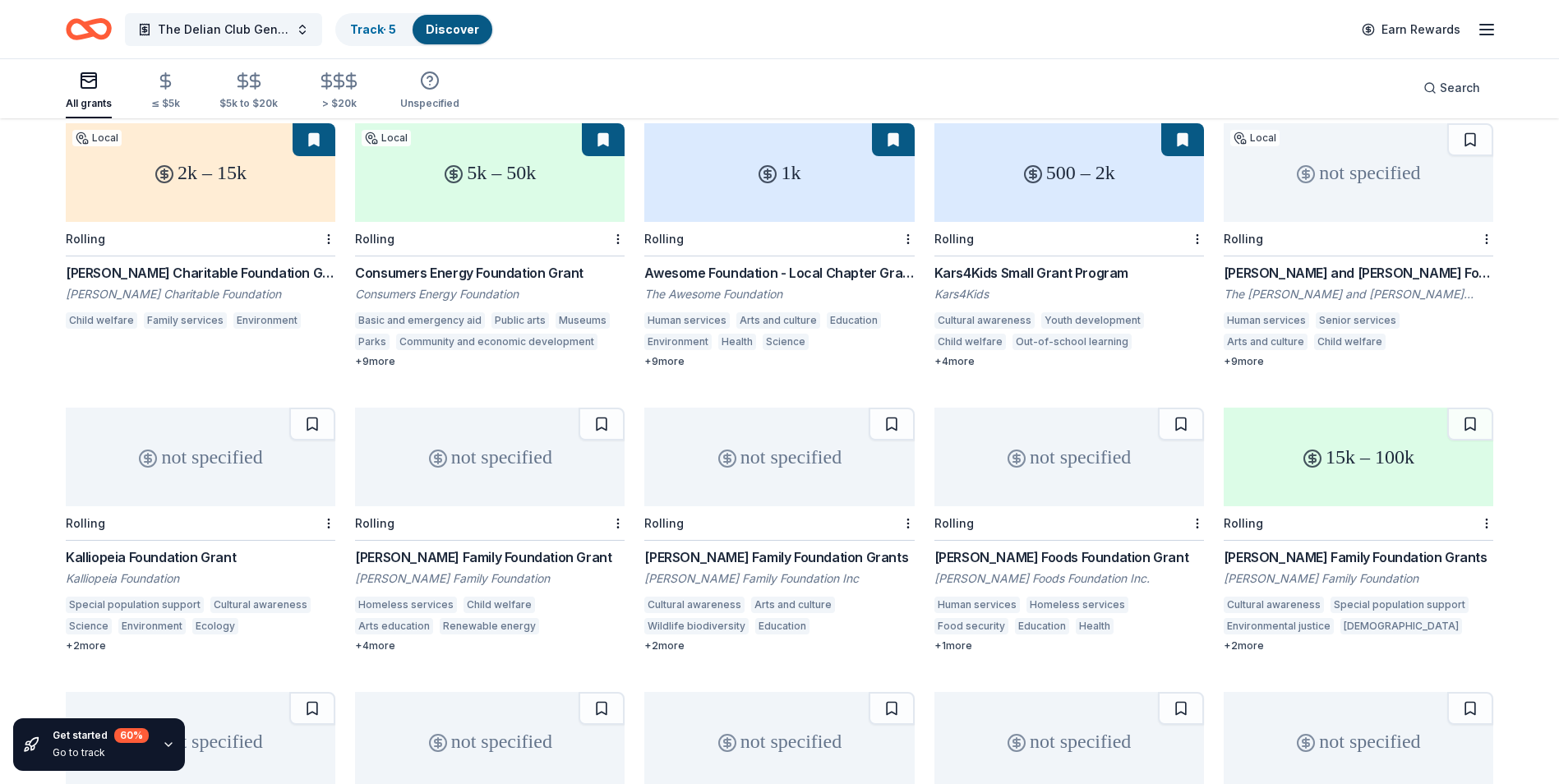
click at [1470, 32] on div "Earn Rewards" at bounding box center [1424, 28] width 145 height 39
click at [1496, 27] on icon "button" at bounding box center [1486, 29] width 20 height 20
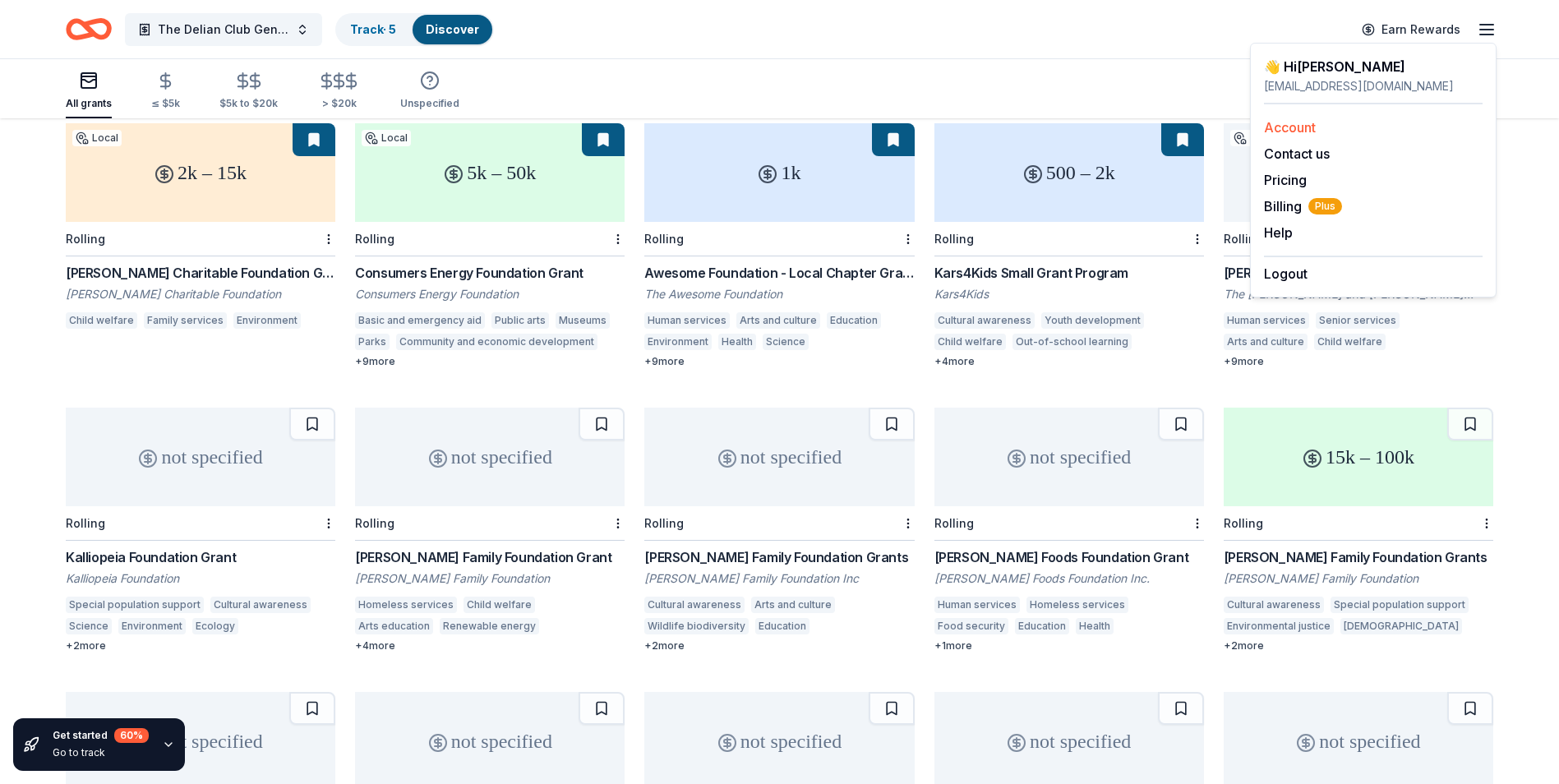
click at [1278, 130] on link "Account" at bounding box center [1290, 127] width 52 height 16
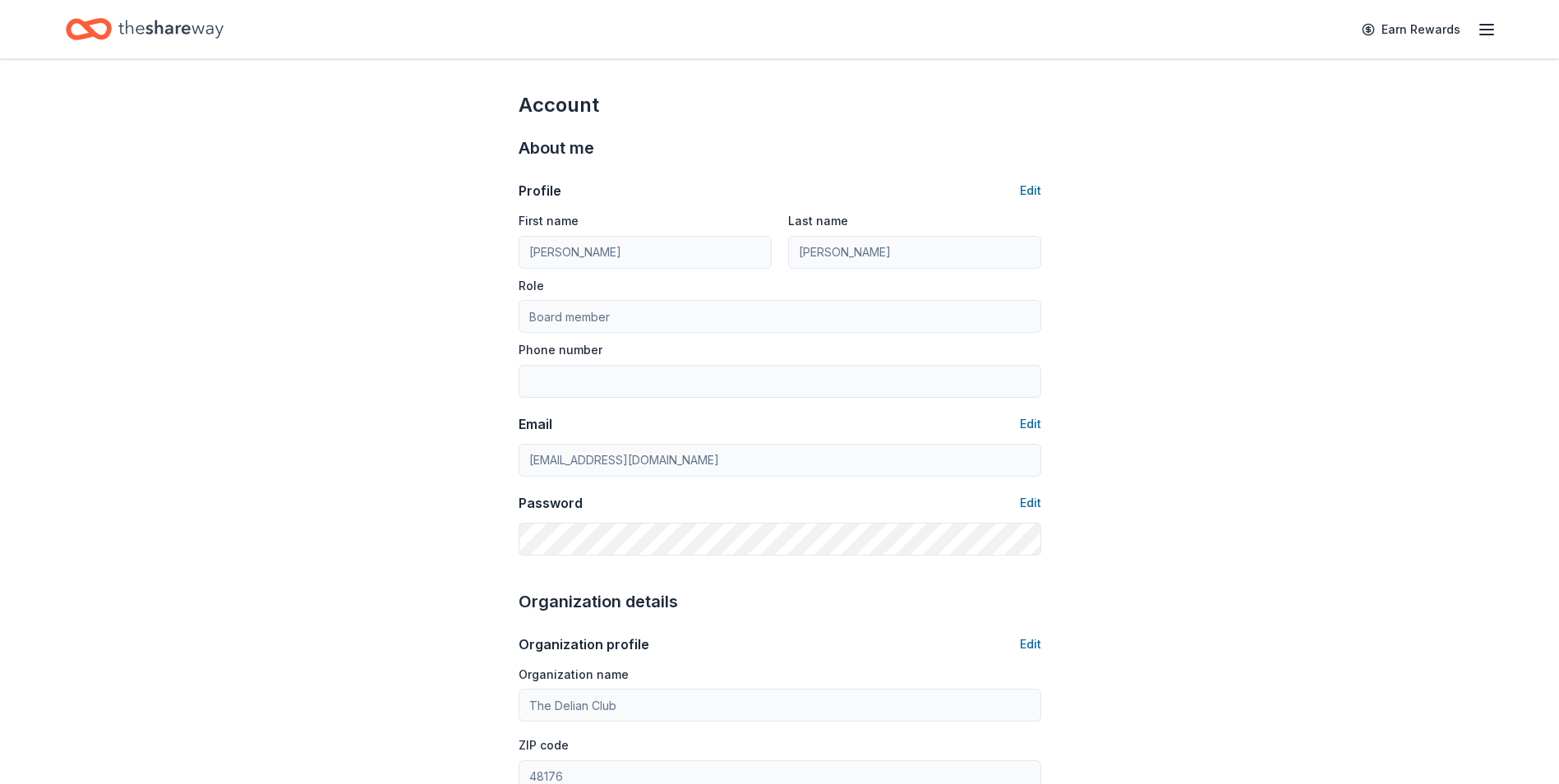
click at [321, 576] on div "Account About me Profile Edit First name Karen Last name Moss Role Board member…" at bounding box center [780, 792] width 1559 height 1467
click at [1034, 189] on button "Edit" at bounding box center [1030, 190] width 22 height 20
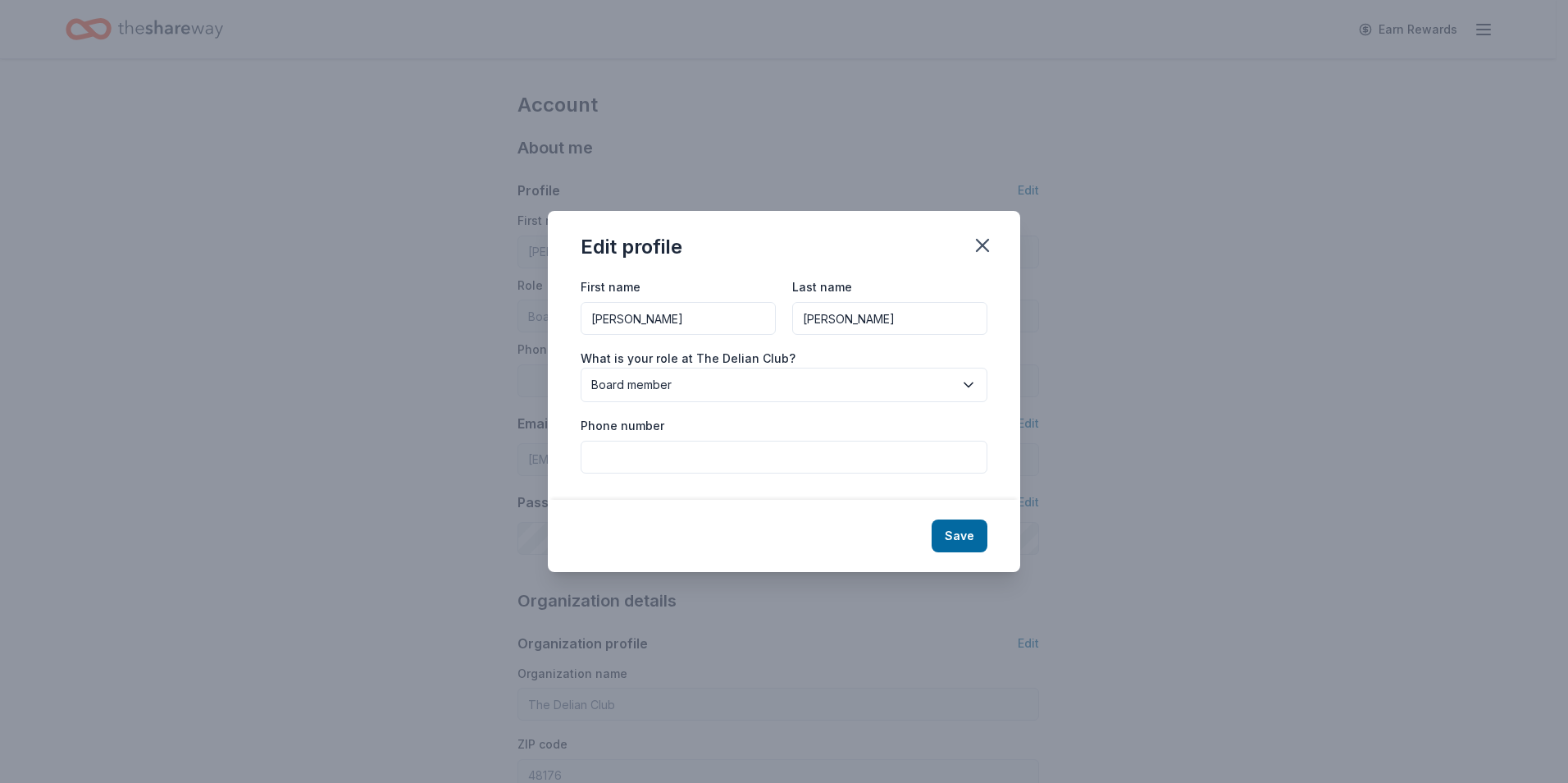
click at [729, 460] on input "Phone number" at bounding box center [784, 457] width 406 height 33
click at [995, 383] on div "First name Karen Last name Moss What is your role at The Delian Club? Board mem…" at bounding box center [784, 387] width 473 height 222
click at [1026, 190] on div "Edit profile First name Karen Last name Moss What is your role at The Delian Cl…" at bounding box center [784, 392] width 1568 height 783
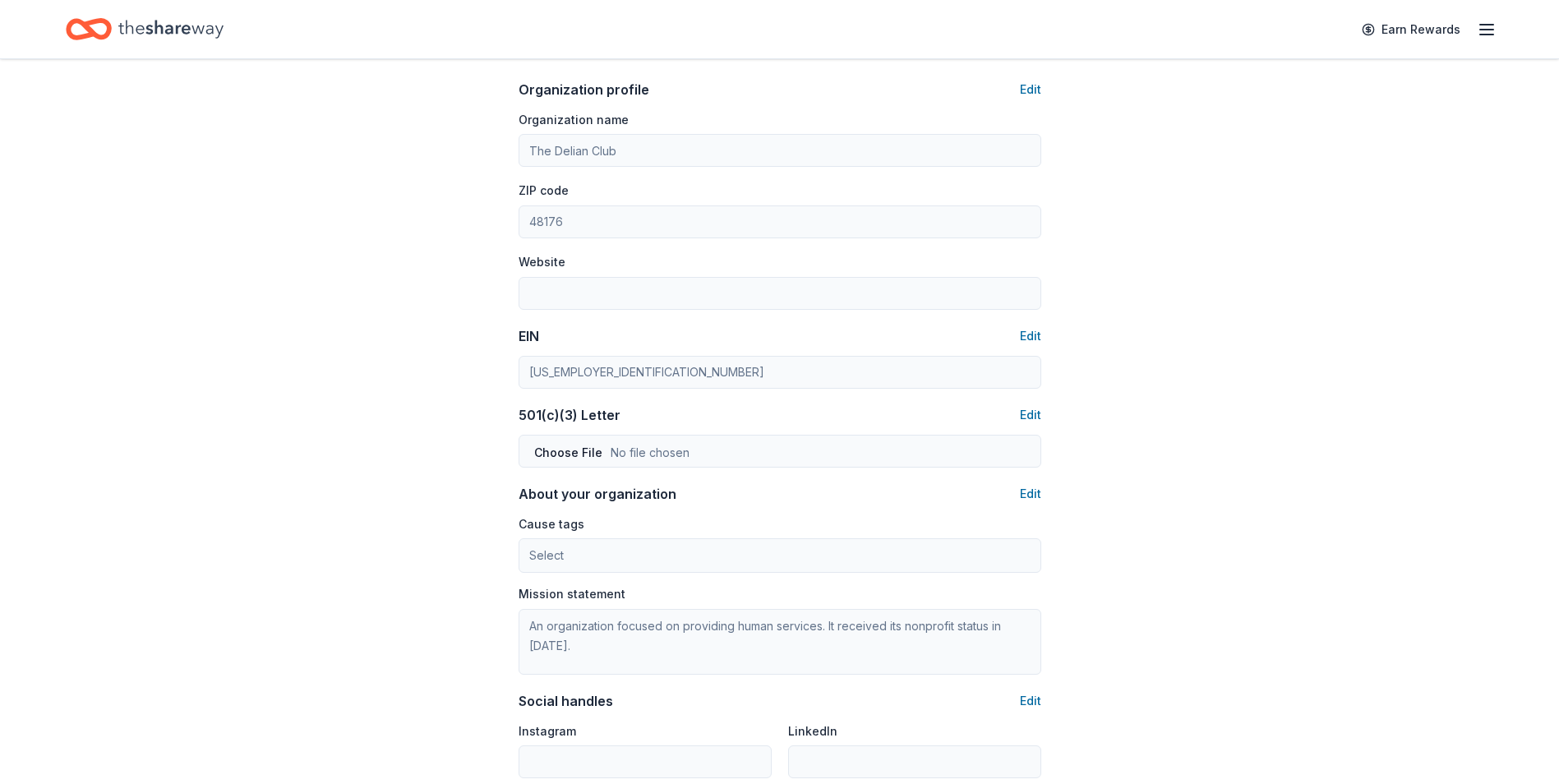
scroll to position [580, 0]
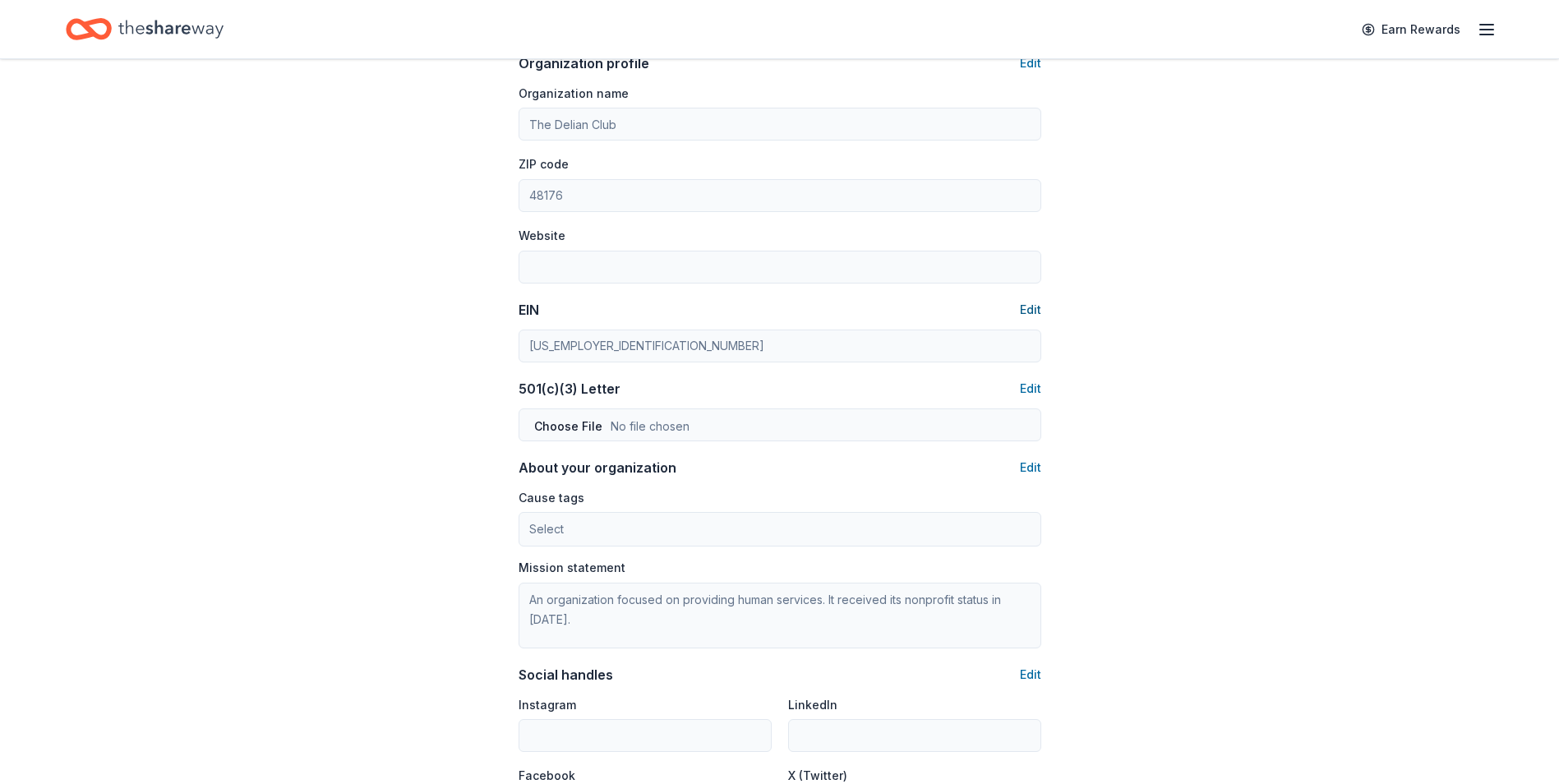
click at [1034, 308] on button "Edit" at bounding box center [1030, 310] width 22 height 20
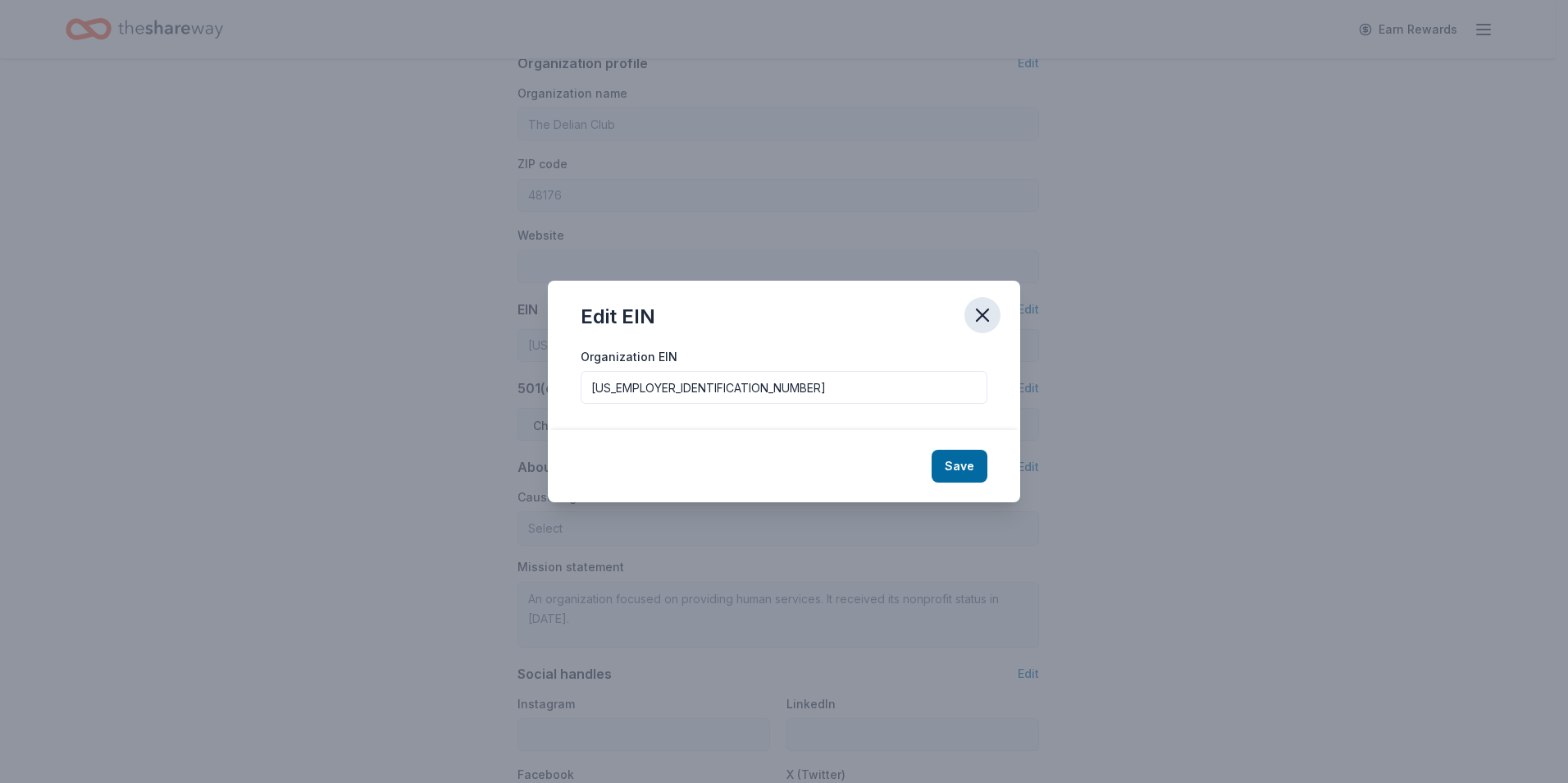
click at [978, 310] on icon "button" at bounding box center [982, 315] width 11 height 11
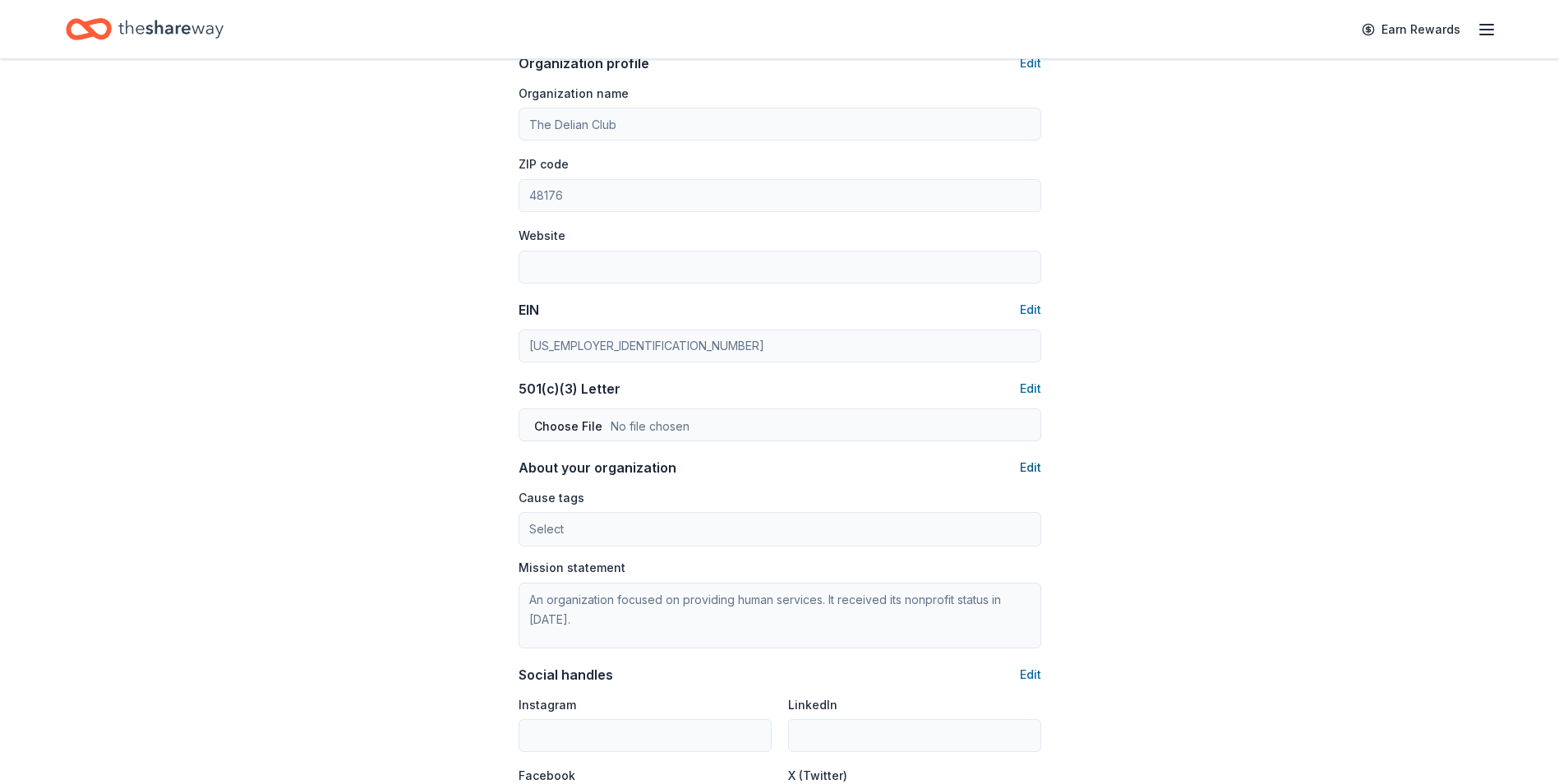
click at [1027, 469] on button "Edit" at bounding box center [1030, 467] width 22 height 20
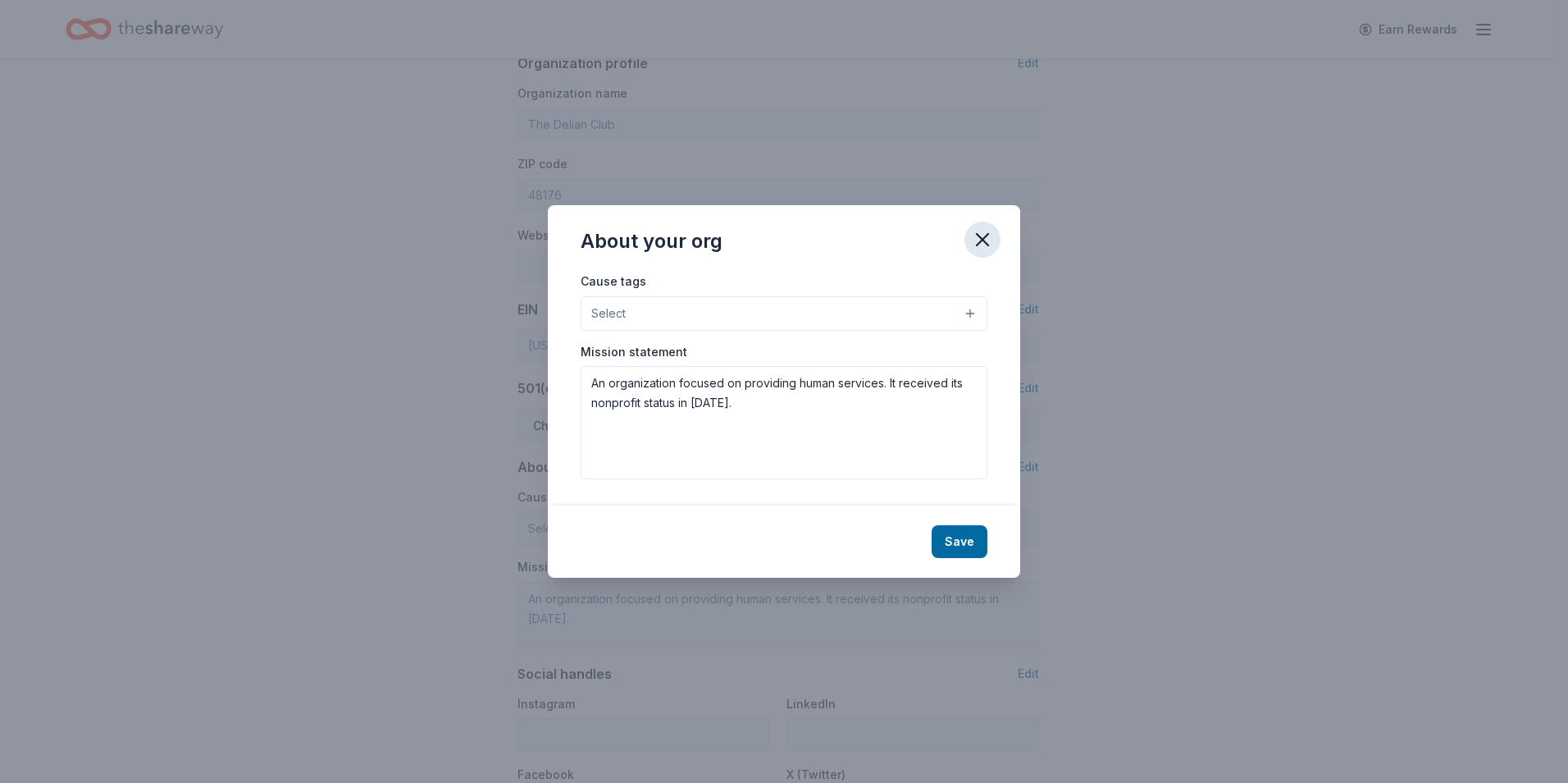
click at [986, 236] on icon "button" at bounding box center [982, 239] width 11 height 11
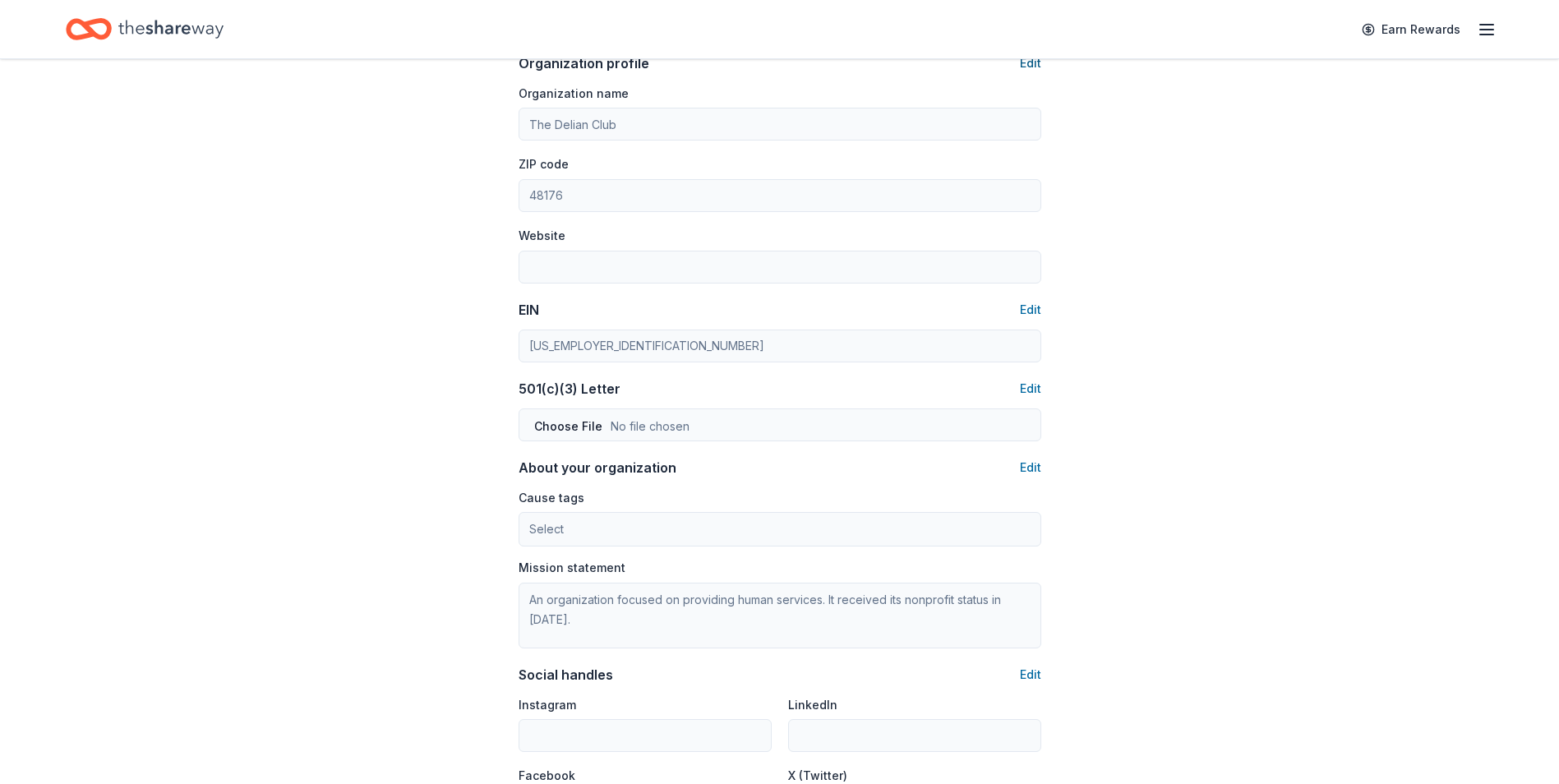
click at [1022, 62] on button "Edit" at bounding box center [1030, 62] width 22 height 20
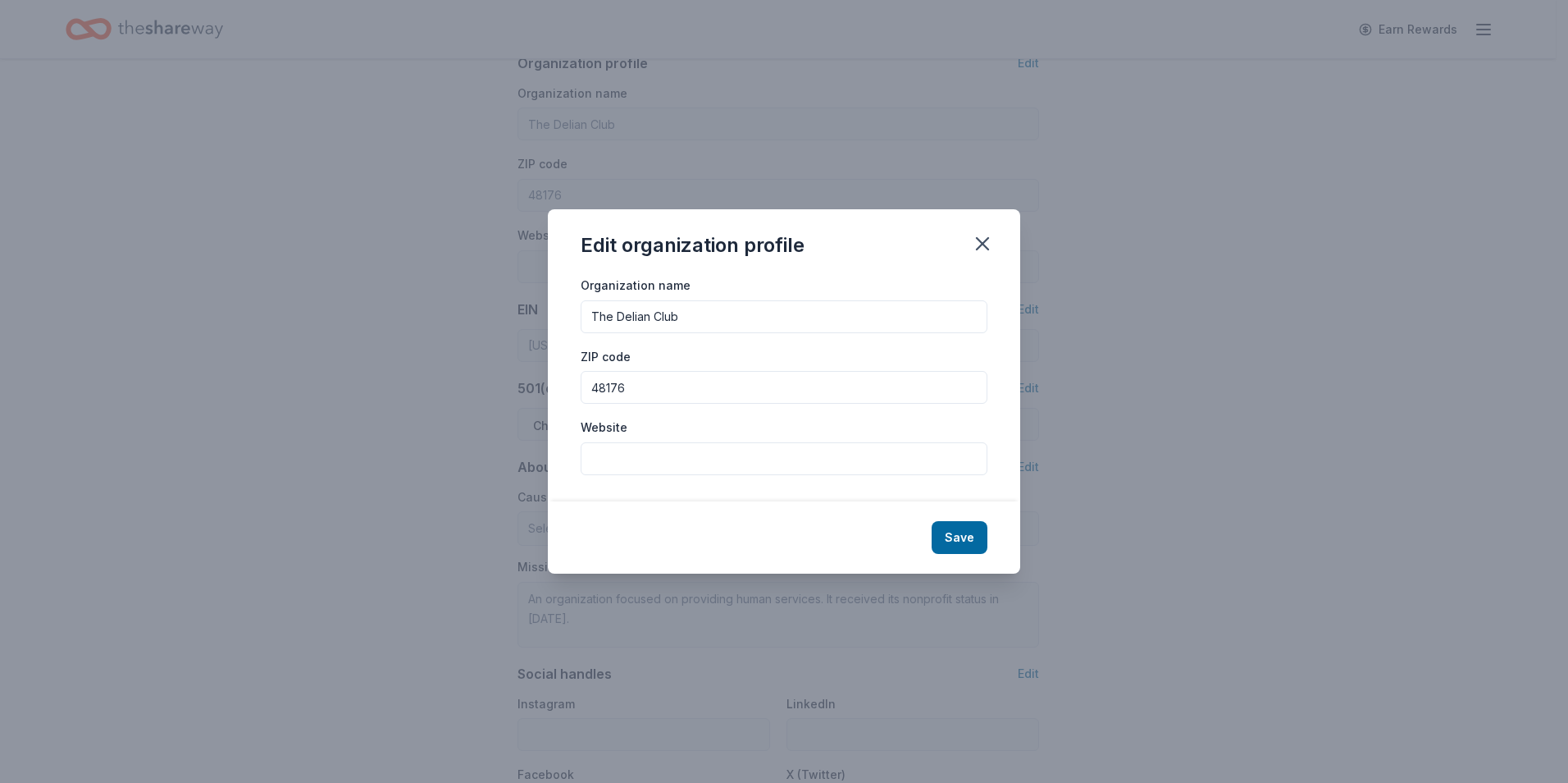
click at [703, 466] on input "Website" at bounding box center [784, 459] width 406 height 33
click at [686, 461] on input "Website" at bounding box center [784, 459] width 406 height 33
paste input "https://www.meetup.com/the-delian-club/"
type input "https://www.meetup.com/the-delian-club/"
click at [952, 530] on button "Save" at bounding box center [959, 537] width 56 height 33
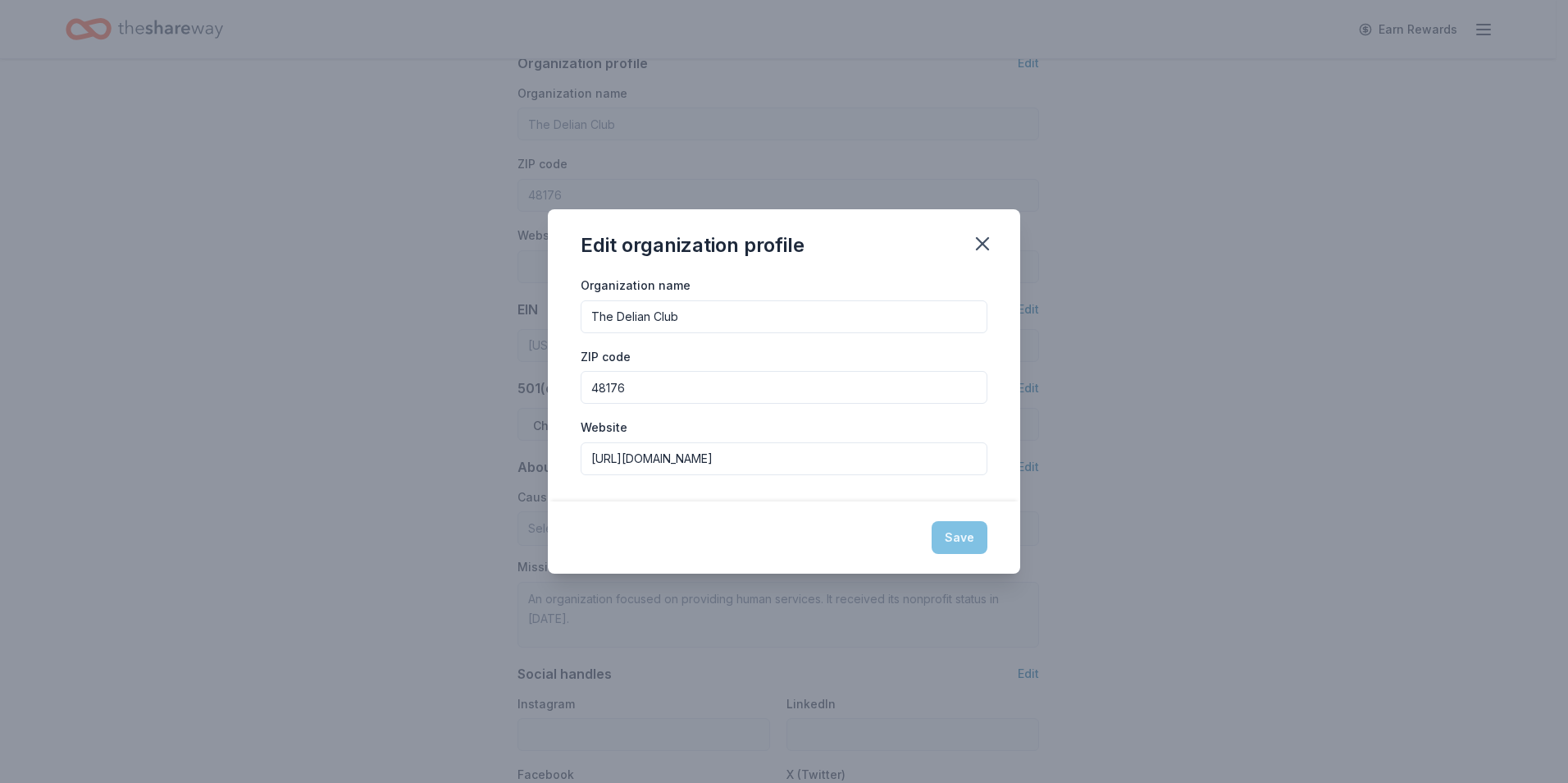
type input "https://www.meetup.com/the-delian-club/"
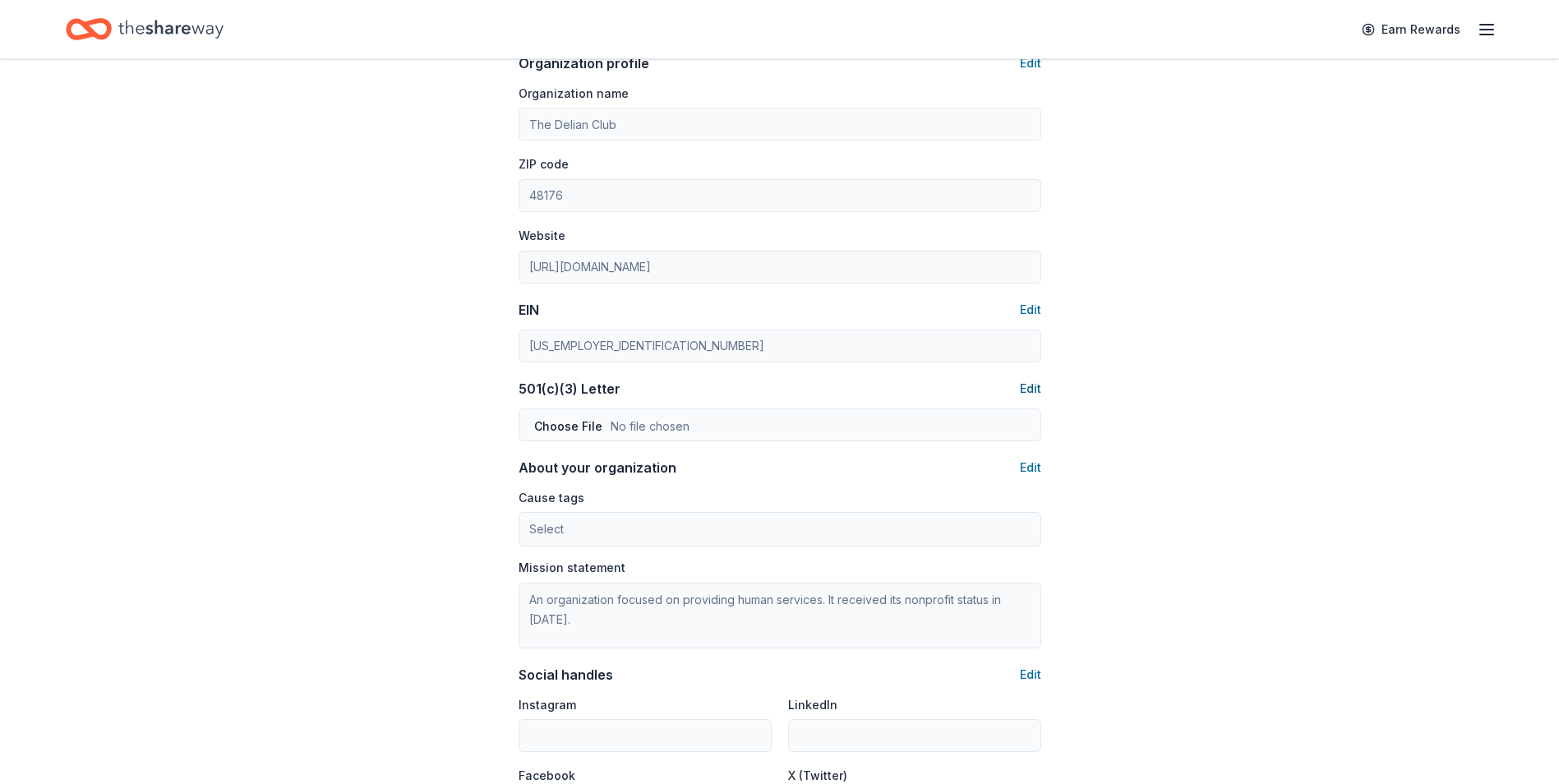
click at [1030, 384] on button "Edit" at bounding box center [1030, 388] width 22 height 20
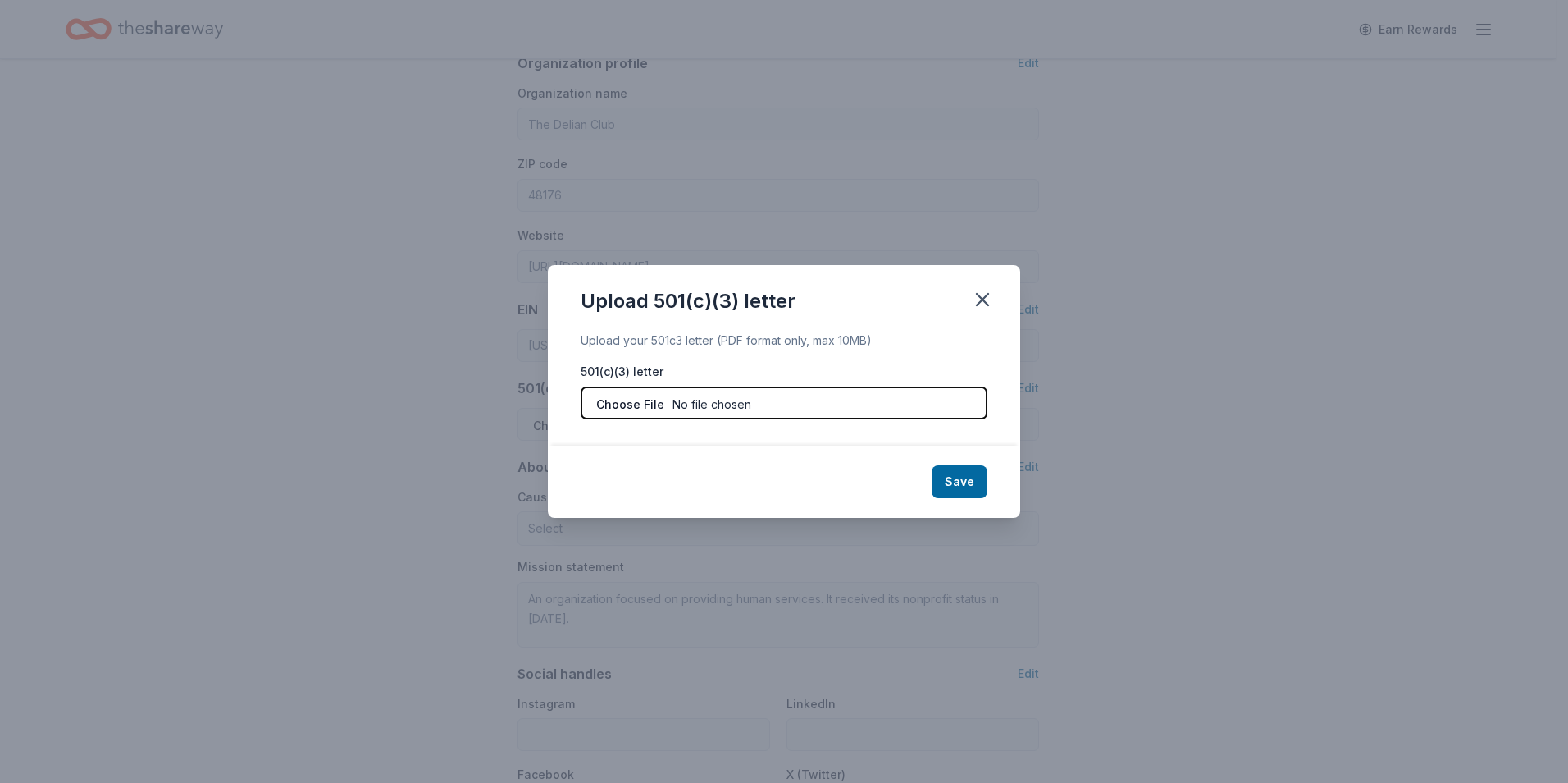
click at [621, 405] on input "file" at bounding box center [784, 403] width 406 height 33
click at [988, 295] on icon "button" at bounding box center [982, 300] width 11 height 11
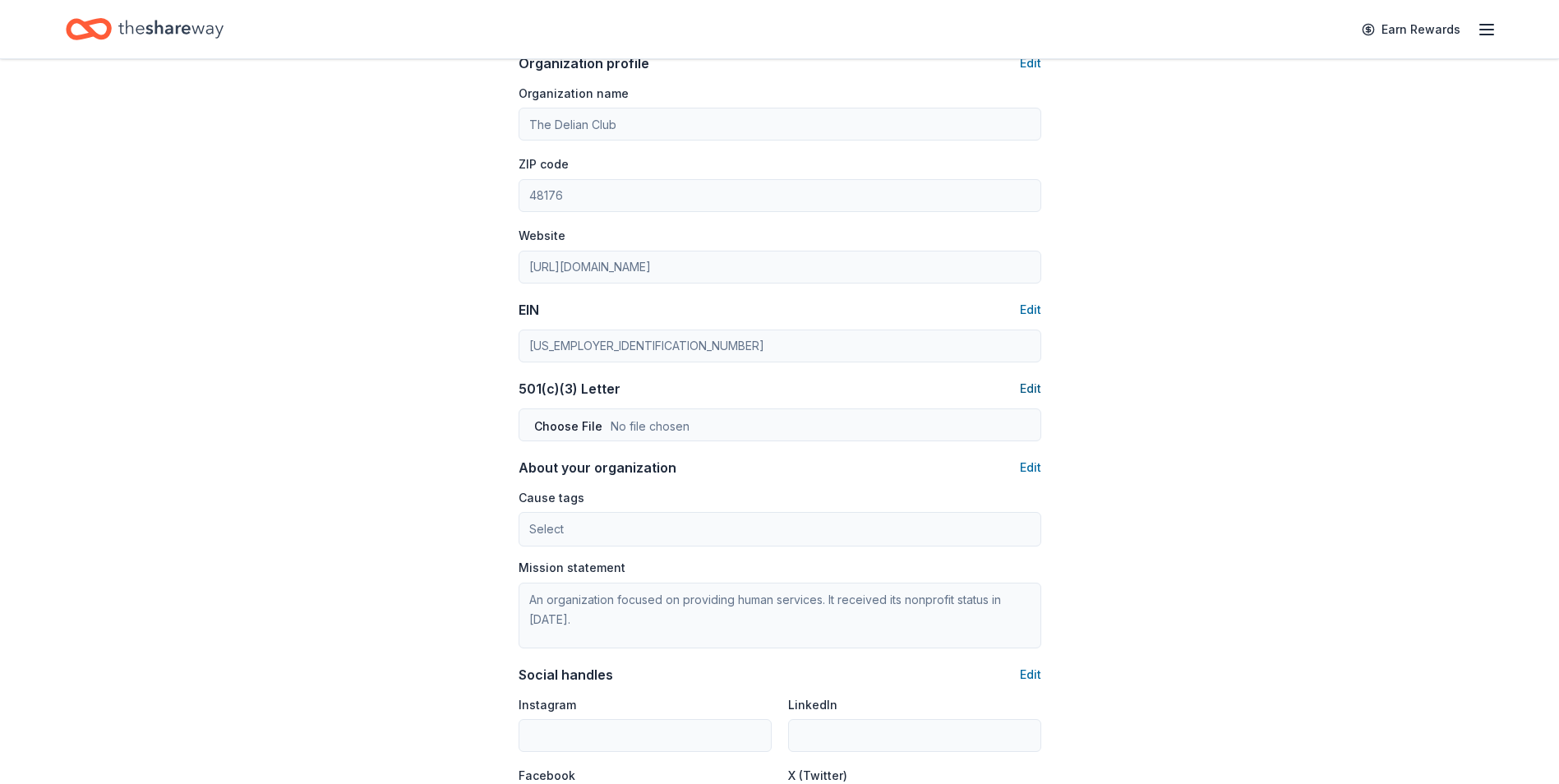
click at [1038, 383] on button "Edit" at bounding box center [1030, 388] width 22 height 20
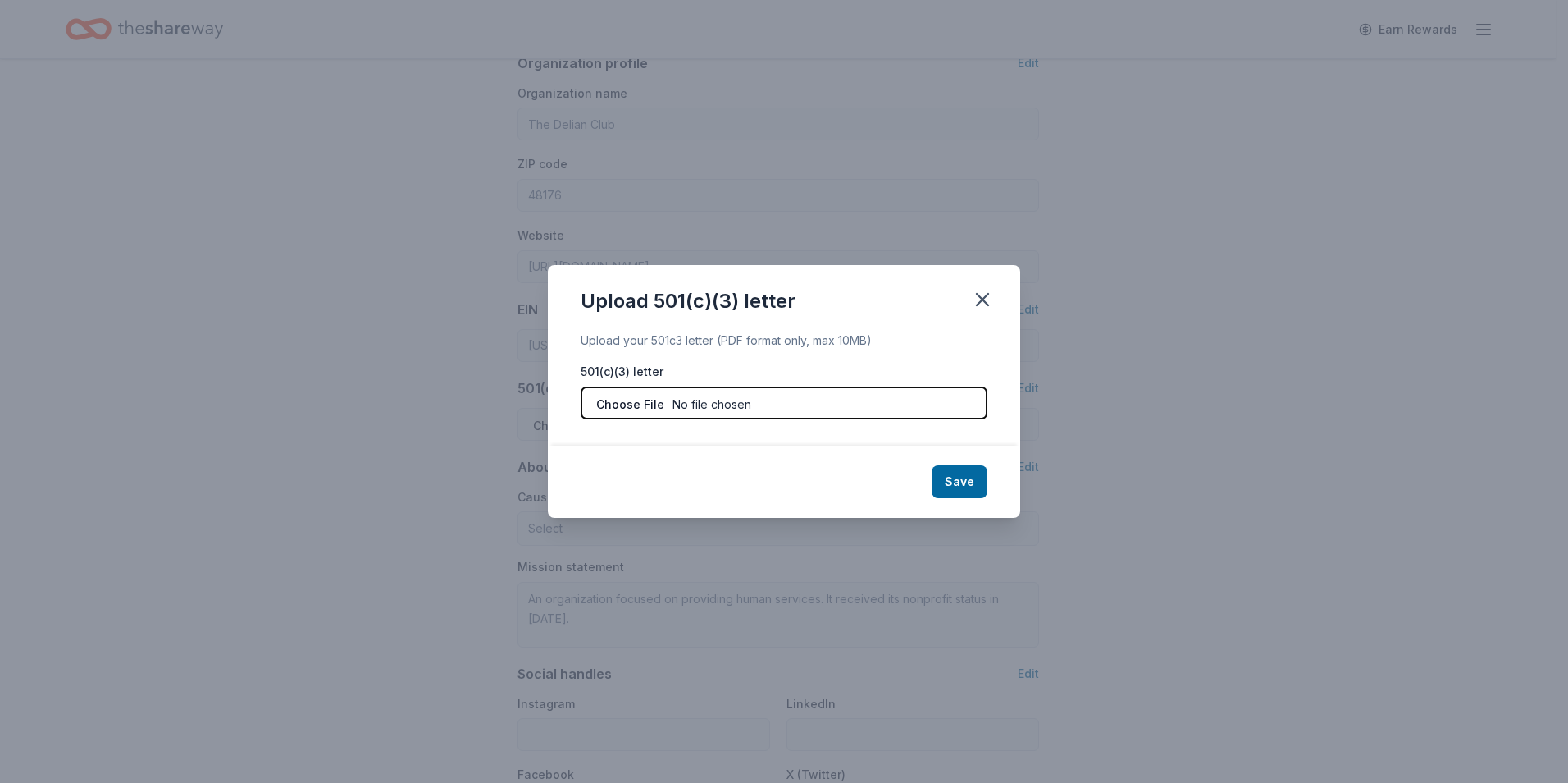
click at [645, 403] on input "file" at bounding box center [784, 403] width 406 height 33
click at [984, 293] on icon "button" at bounding box center [982, 300] width 23 height 23
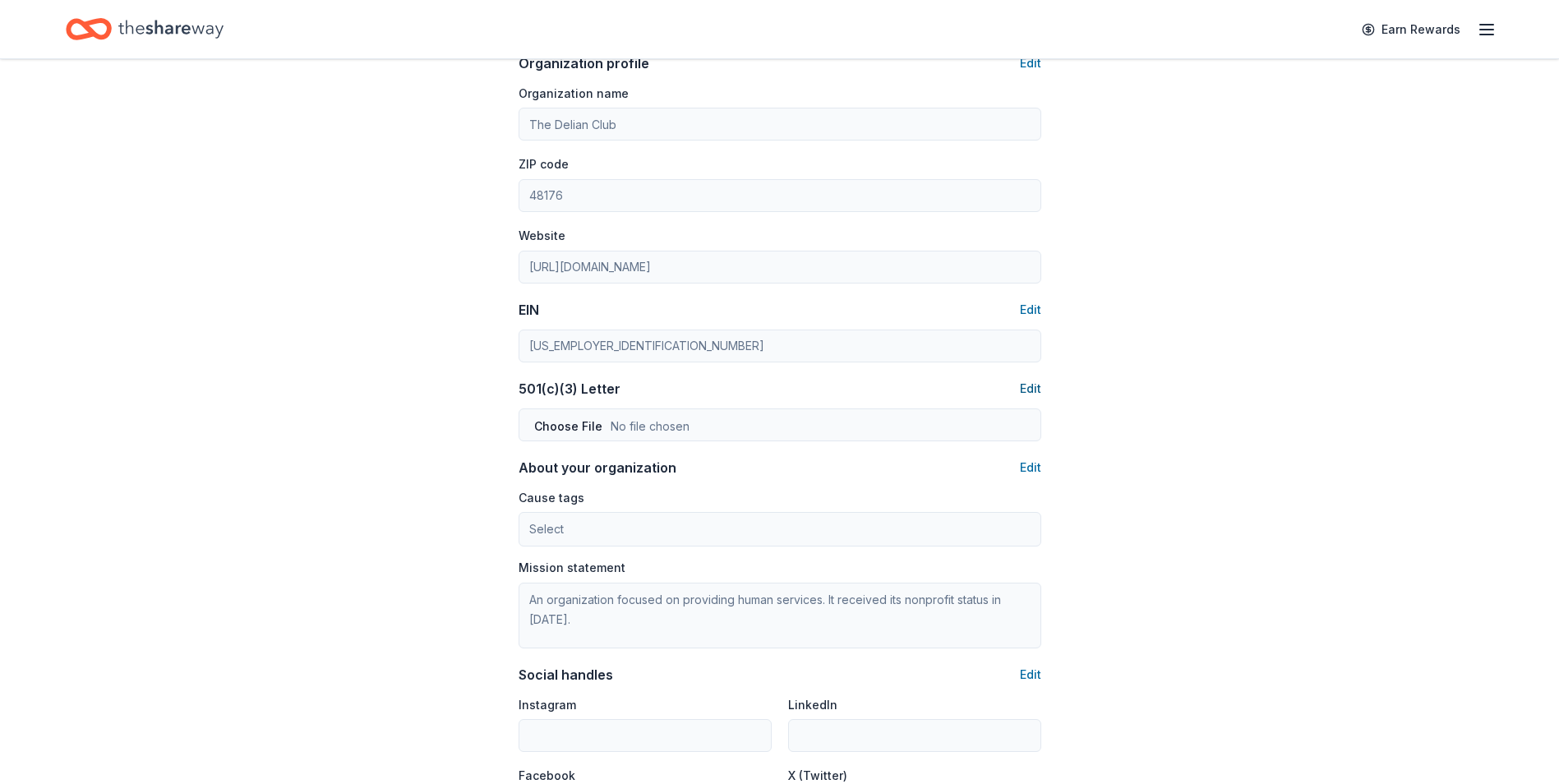
click at [1029, 385] on button "Edit" at bounding box center [1030, 388] width 22 height 20
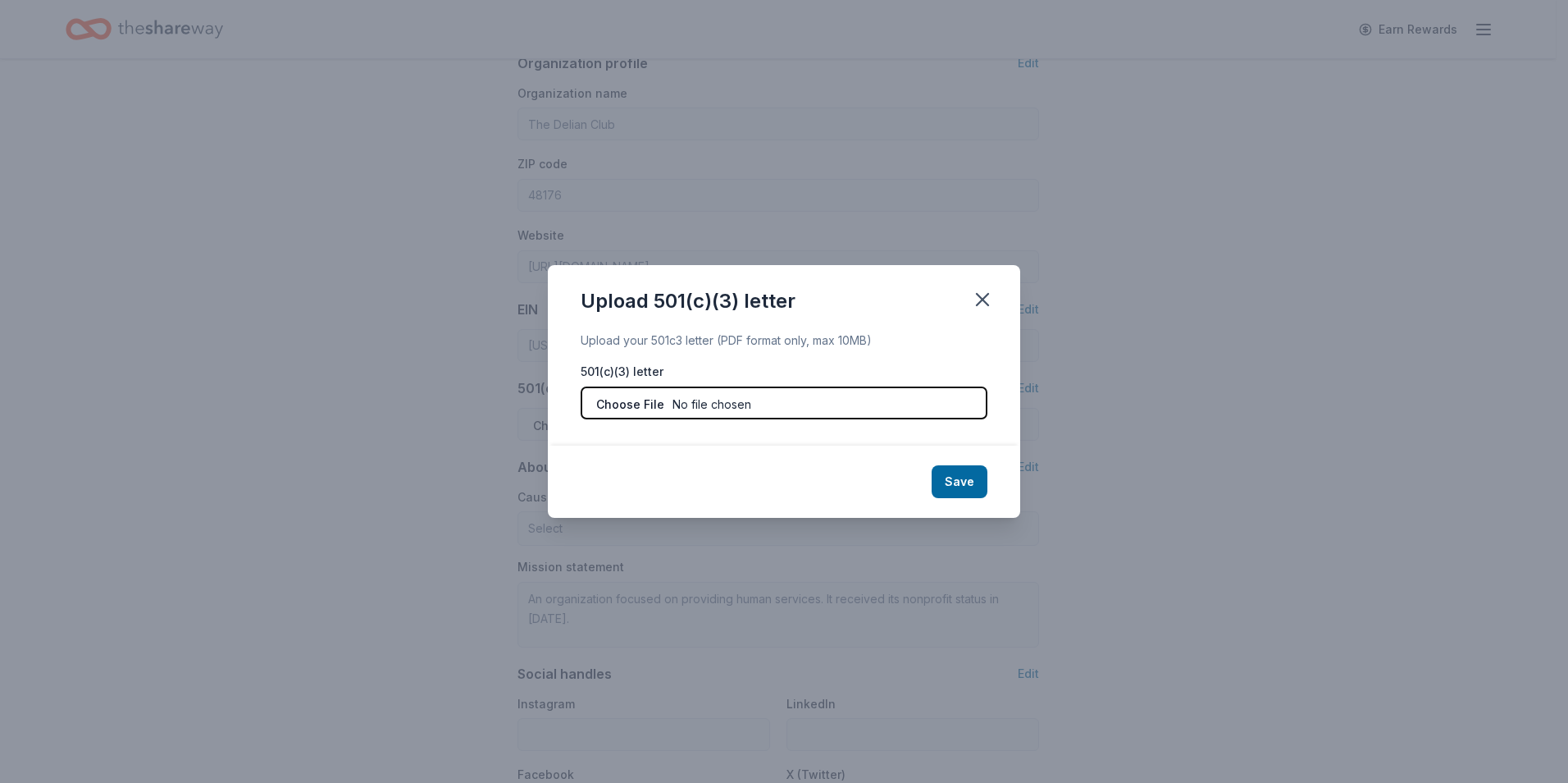
click at [646, 402] on input "file" at bounding box center [784, 403] width 406 height 33
click at [629, 403] on input "file" at bounding box center [784, 403] width 406 height 33
click at [645, 403] on input "file" at bounding box center [784, 403] width 406 height 33
click at [337, 639] on div "Upload 501(c)(3) letter Upload your 501c3 letter (PDF format only, max 10MB) 50…" at bounding box center [784, 392] width 1568 height 783
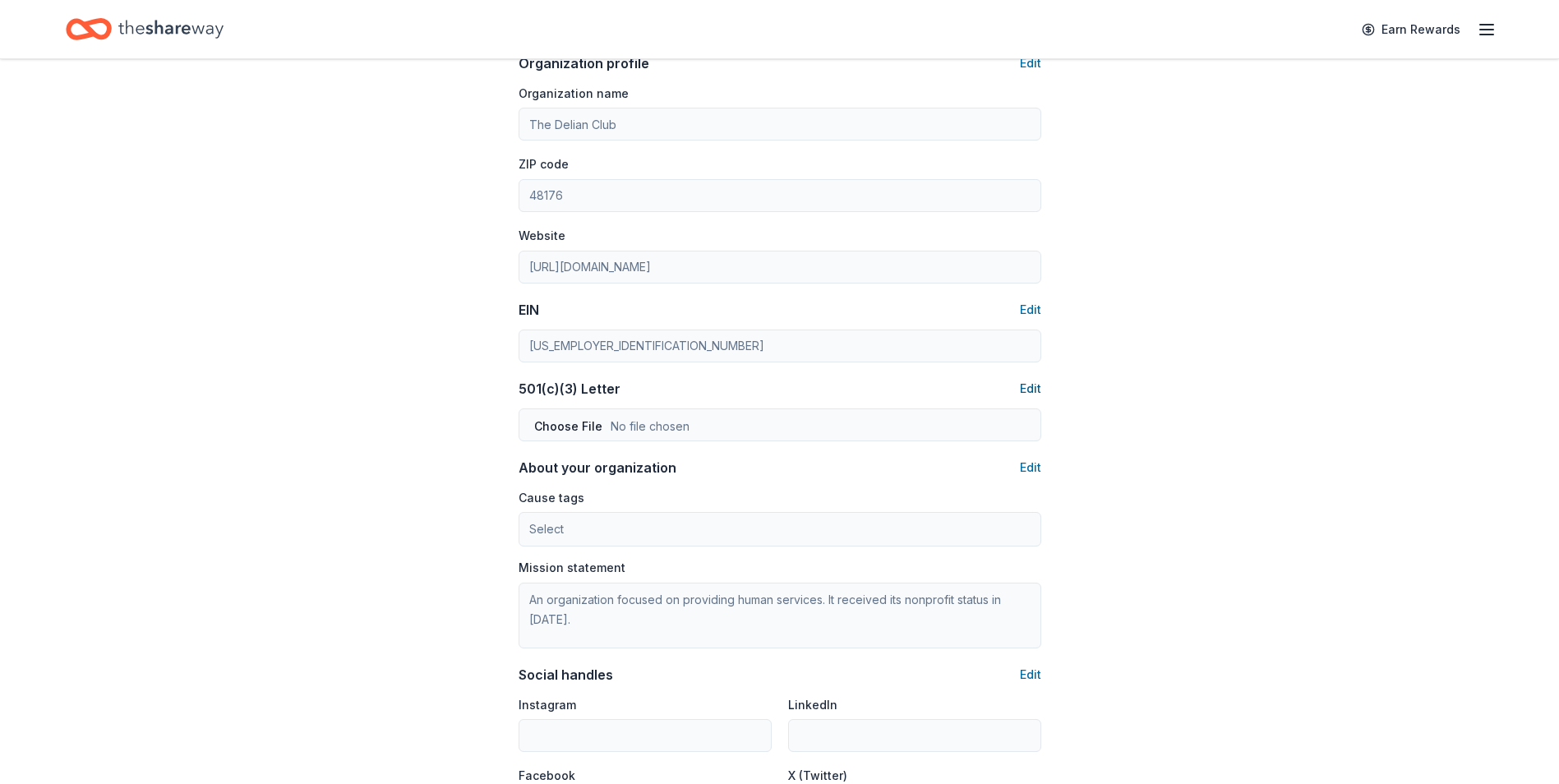
click at [1029, 387] on button "Edit" at bounding box center [1030, 388] width 22 height 20
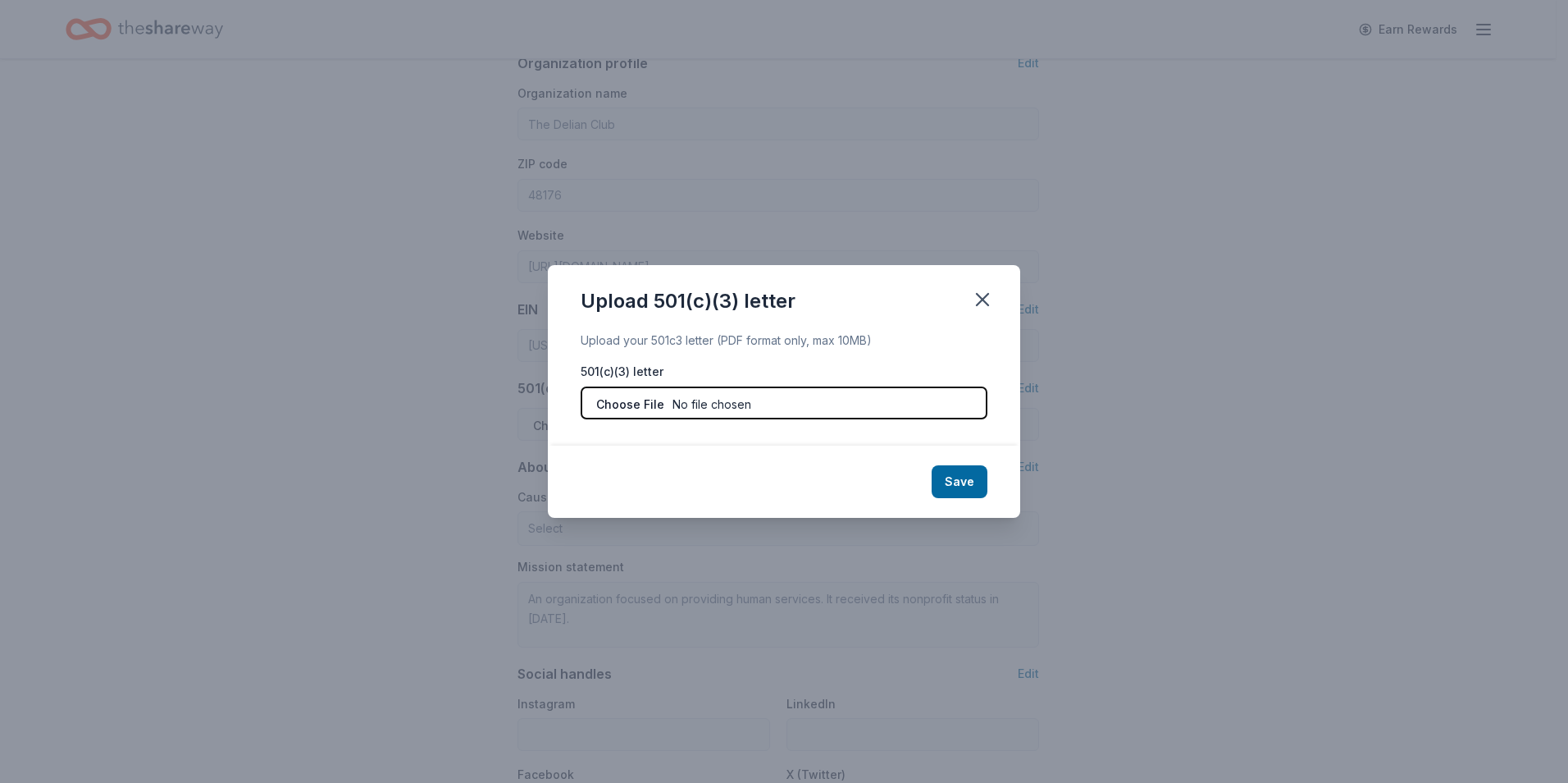
click at [631, 401] on input "file" at bounding box center [784, 403] width 406 height 33
type input "C:\fakepath\IRS NonProfit Notification.png"
click at [959, 480] on button "Save" at bounding box center [959, 481] width 56 height 33
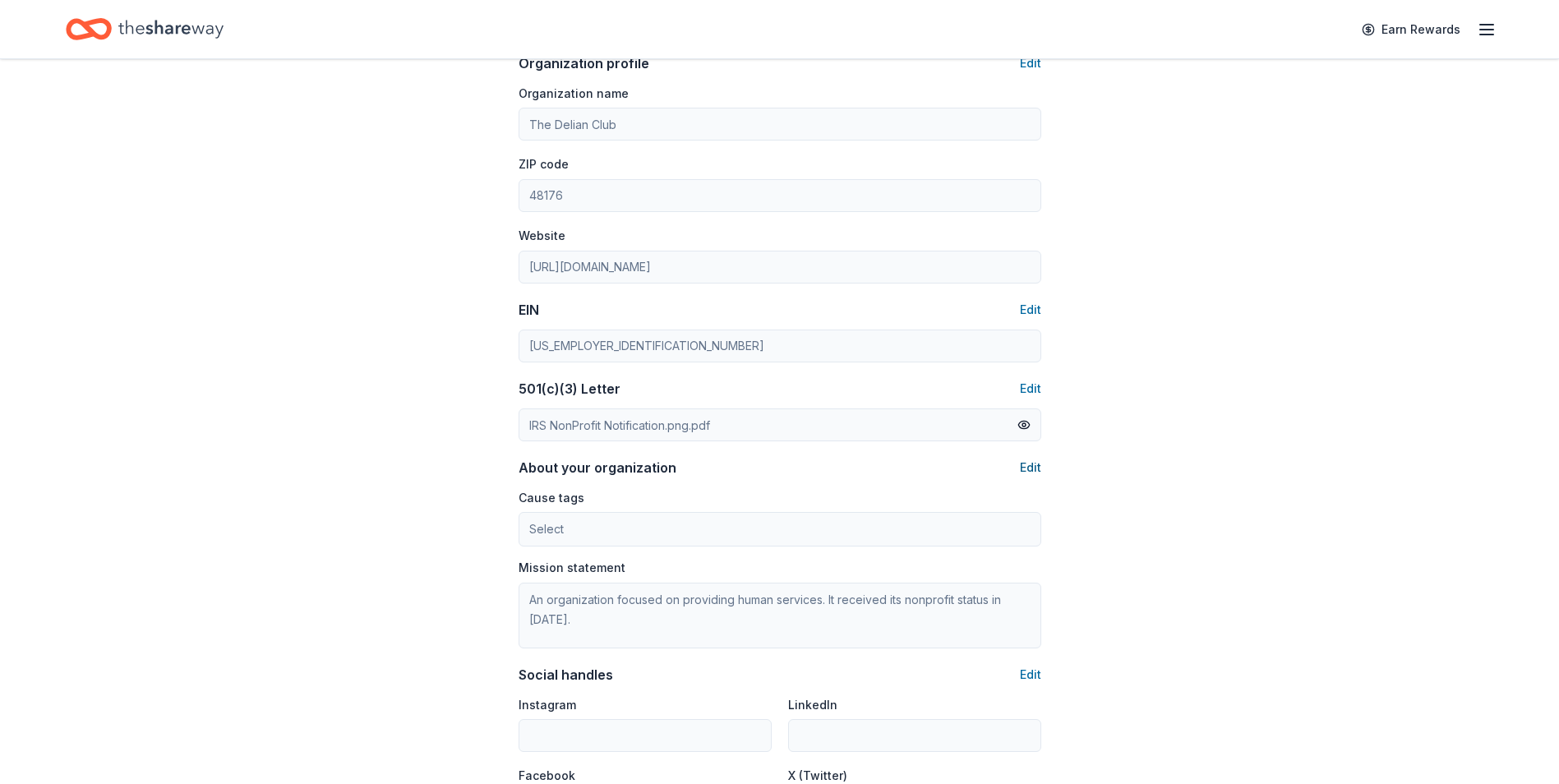
click at [1034, 467] on button "Edit" at bounding box center [1030, 467] width 22 height 20
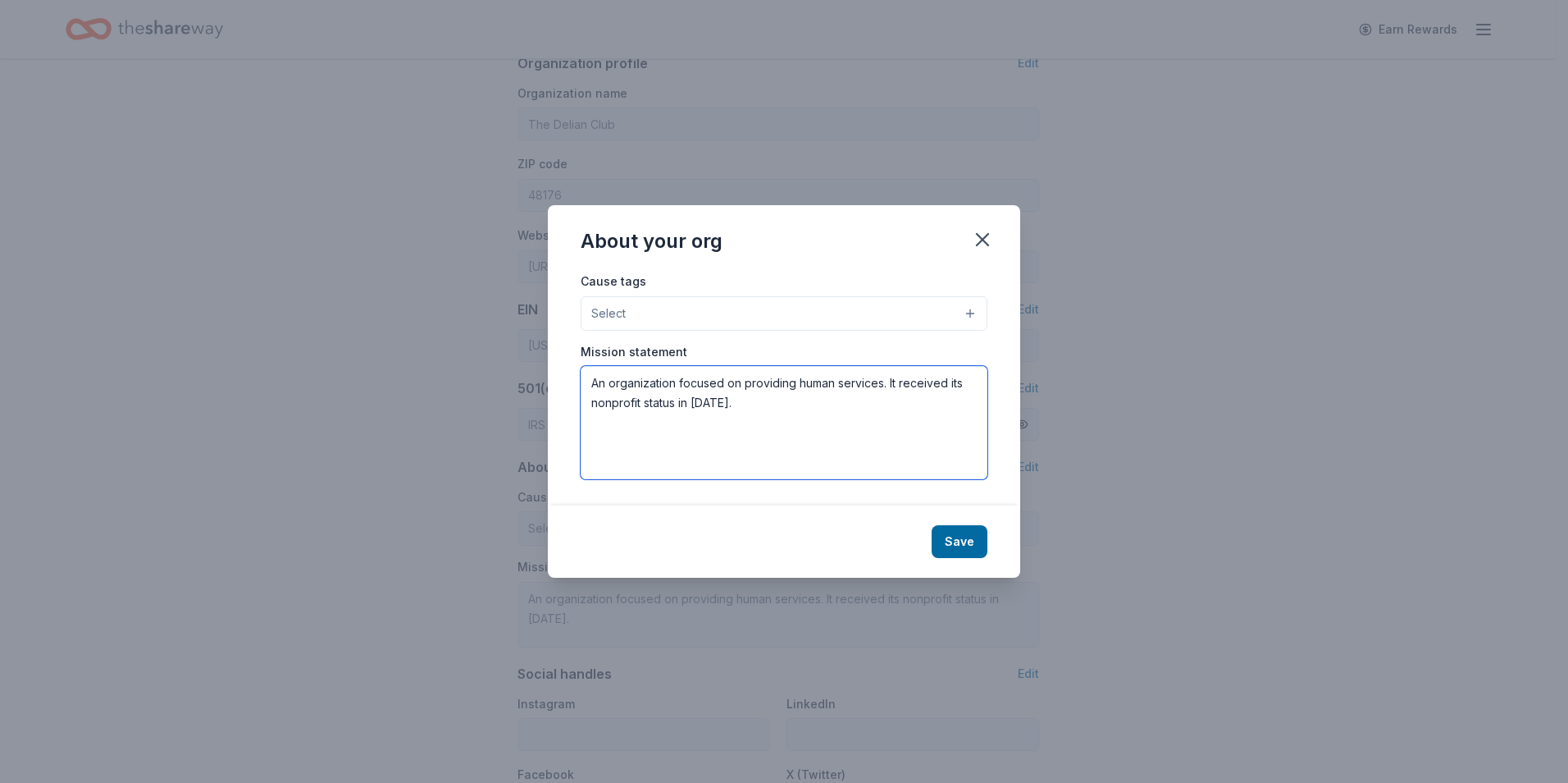
drag, startPoint x: 797, startPoint y: 406, endPoint x: 571, endPoint y: 369, distance: 229.0
click at [571, 369] on div "Cause tags Select Mission statement An organization focused on providing human …" at bounding box center [784, 388] width 473 height 235
type textarea "W"
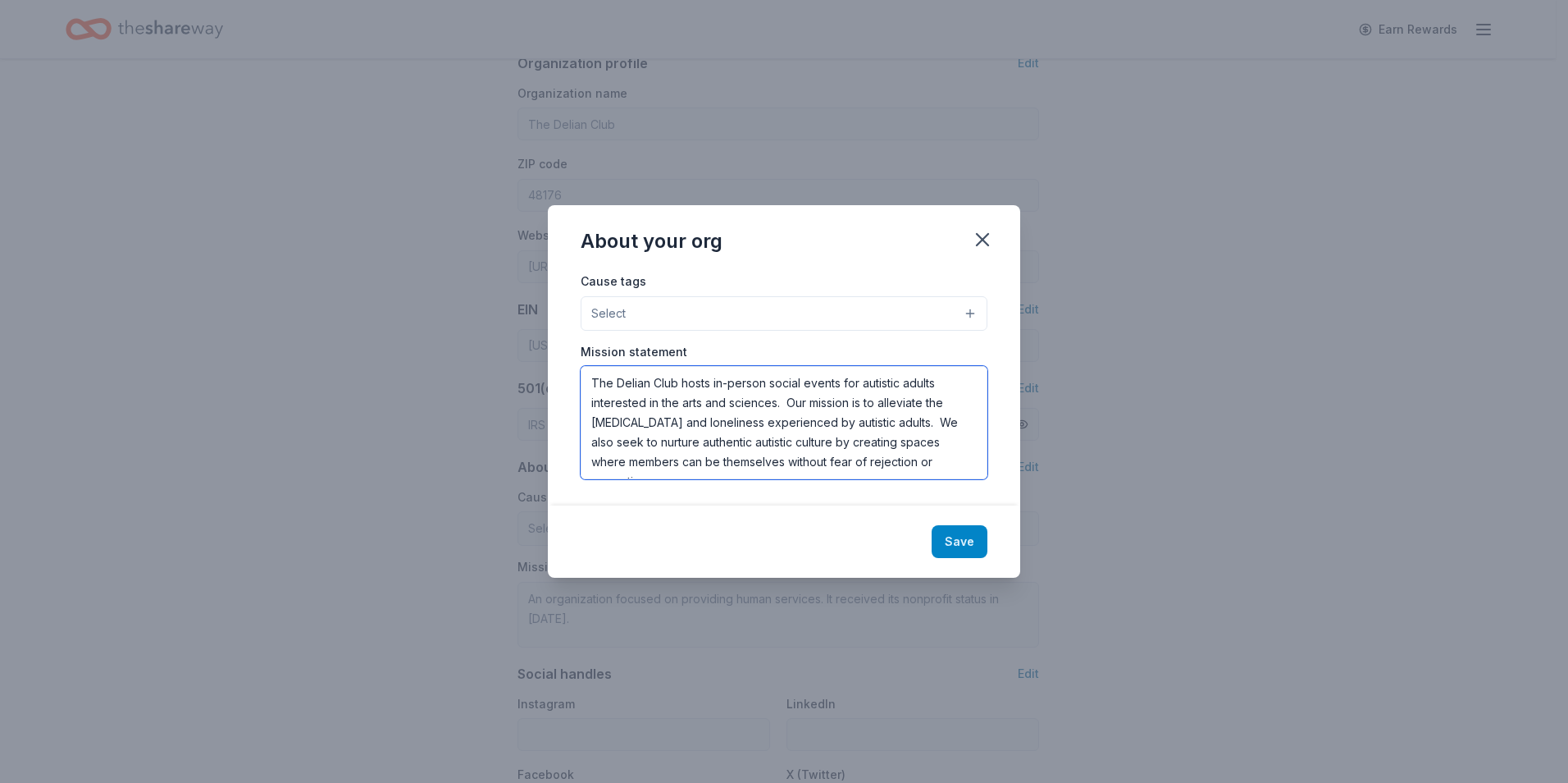
type textarea "The Delian Club hosts in-person social events for autistic adults interested in…"
click at [955, 540] on button "Save" at bounding box center [959, 541] width 56 height 33
type textarea "The Delian Club hosts in-person social events for autistic adults interested in…"
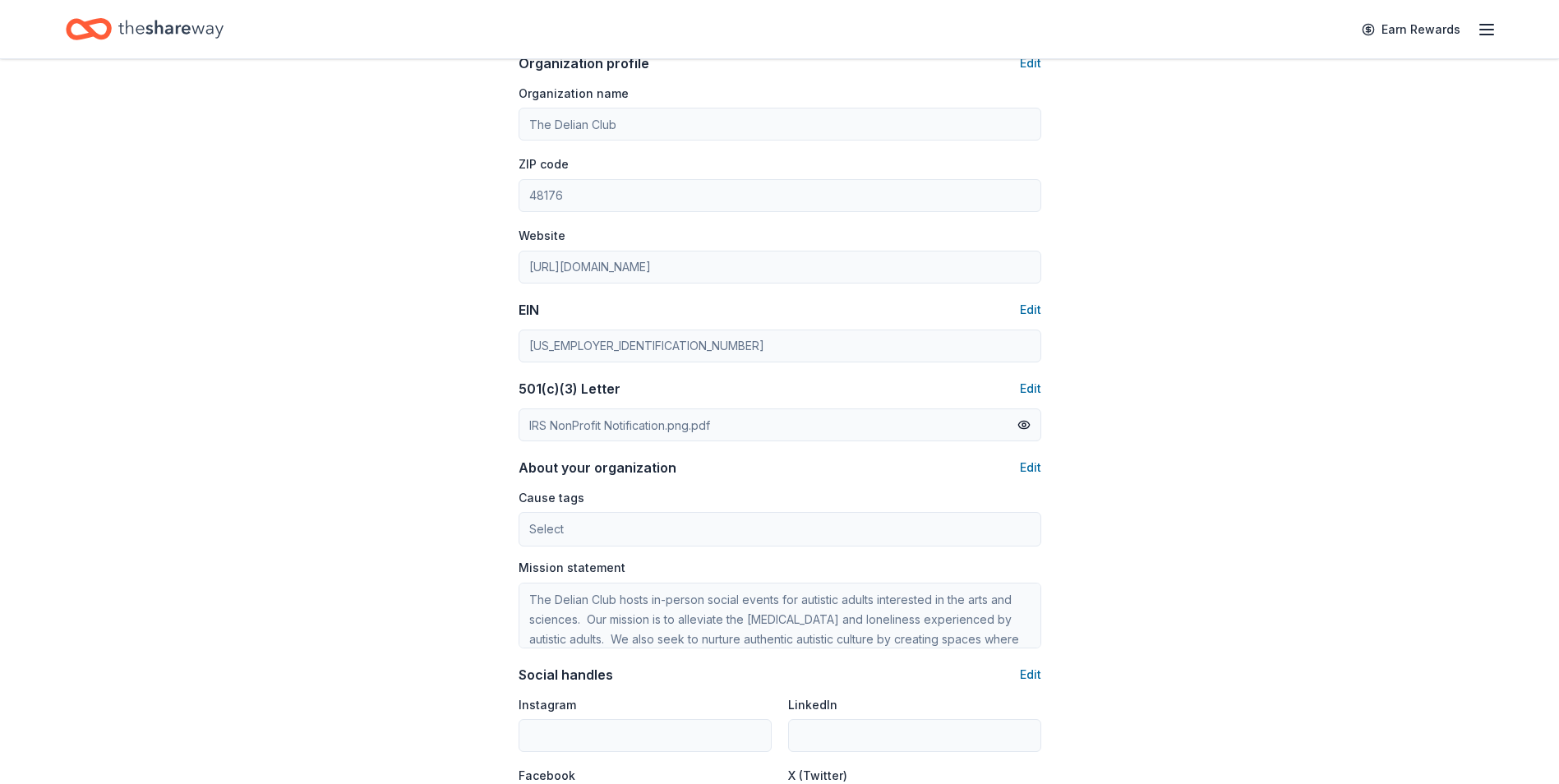
drag, startPoint x: 1556, startPoint y: 347, endPoint x: 1574, endPoint y: 407, distance: 62.6
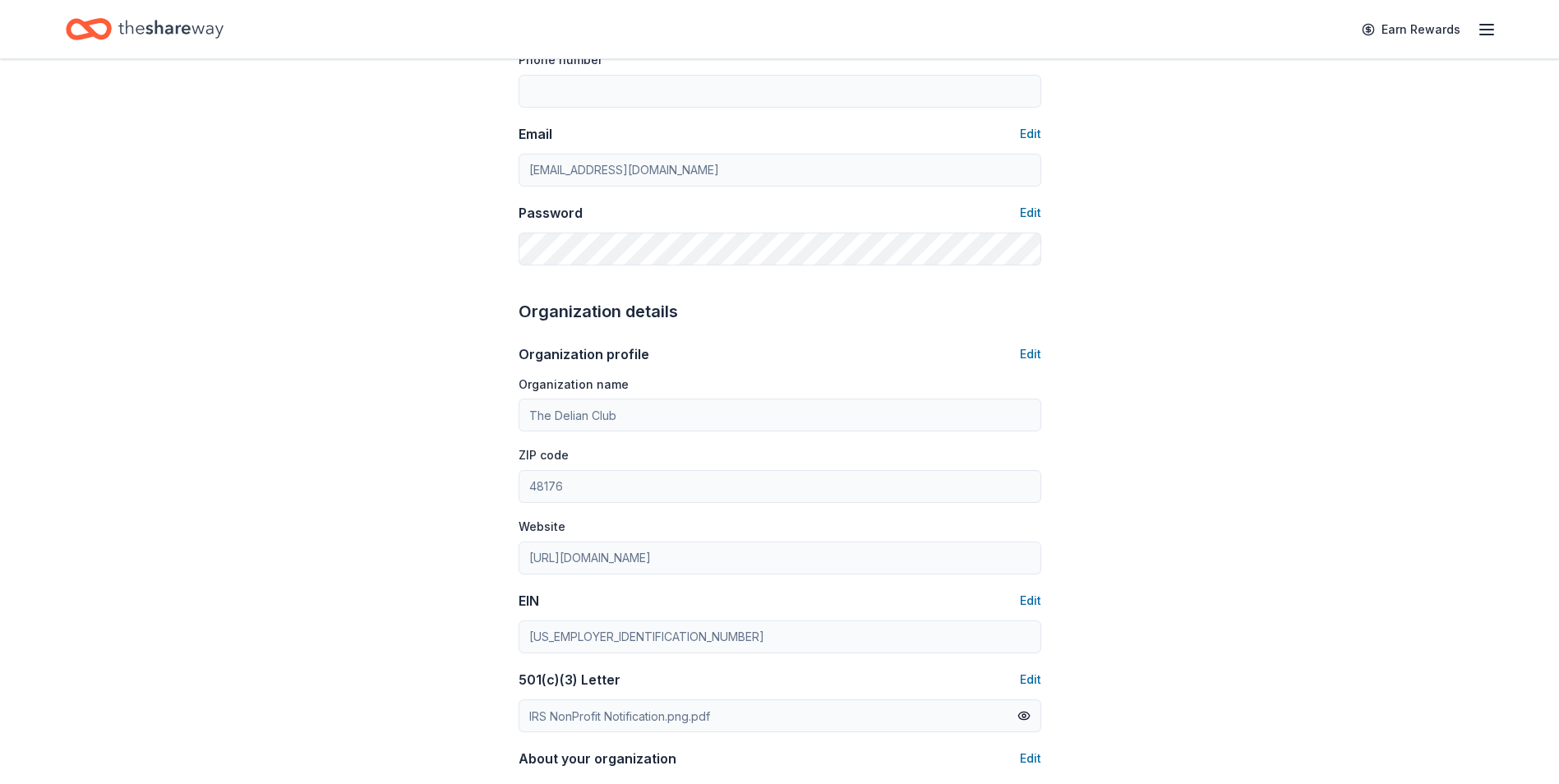
scroll to position [0, 0]
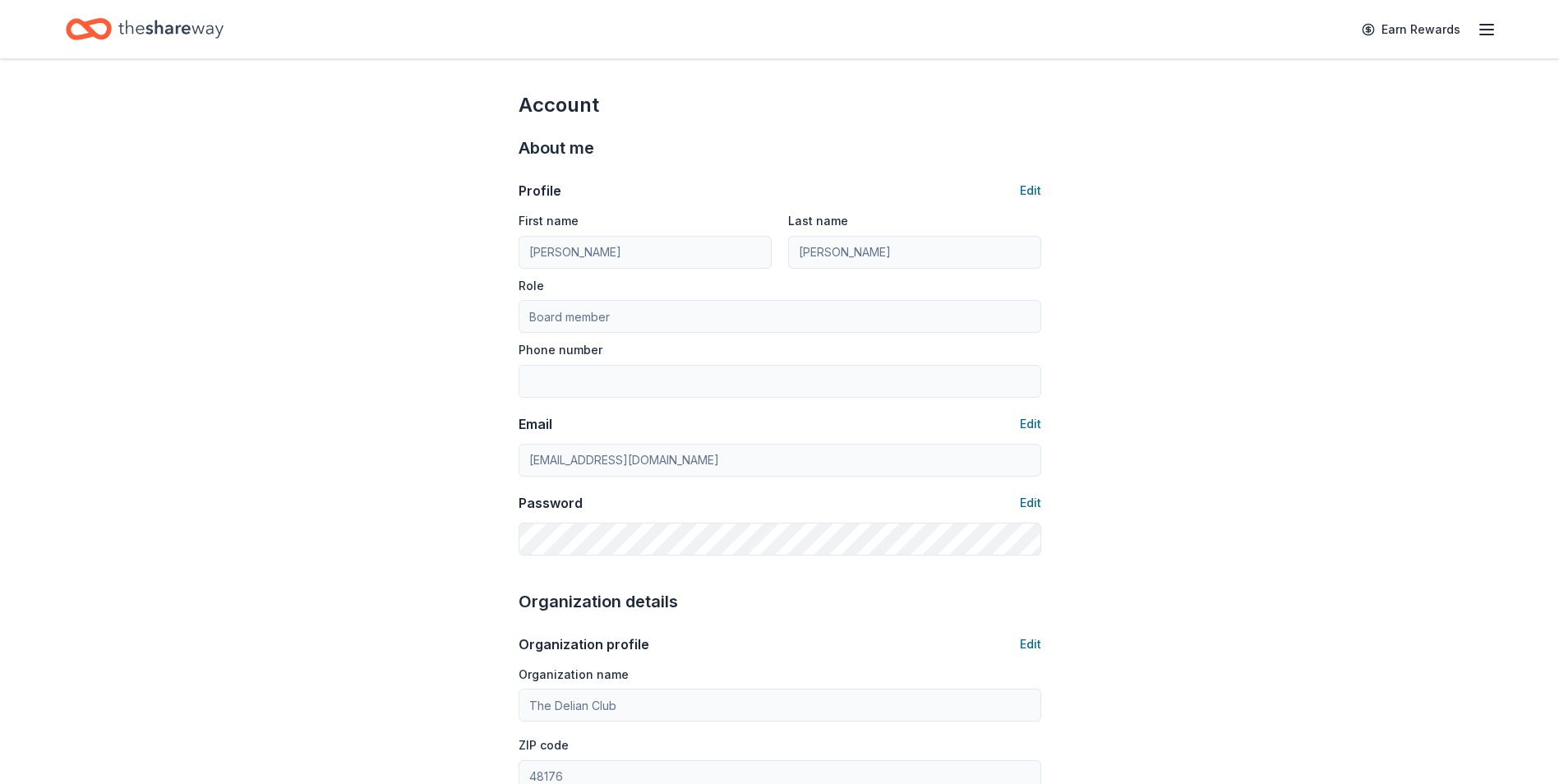
click at [1484, 35] on icon "button" at bounding box center [1486, 29] width 20 height 20
click at [1275, 152] on button "Contact us" at bounding box center [1297, 153] width 65 height 20
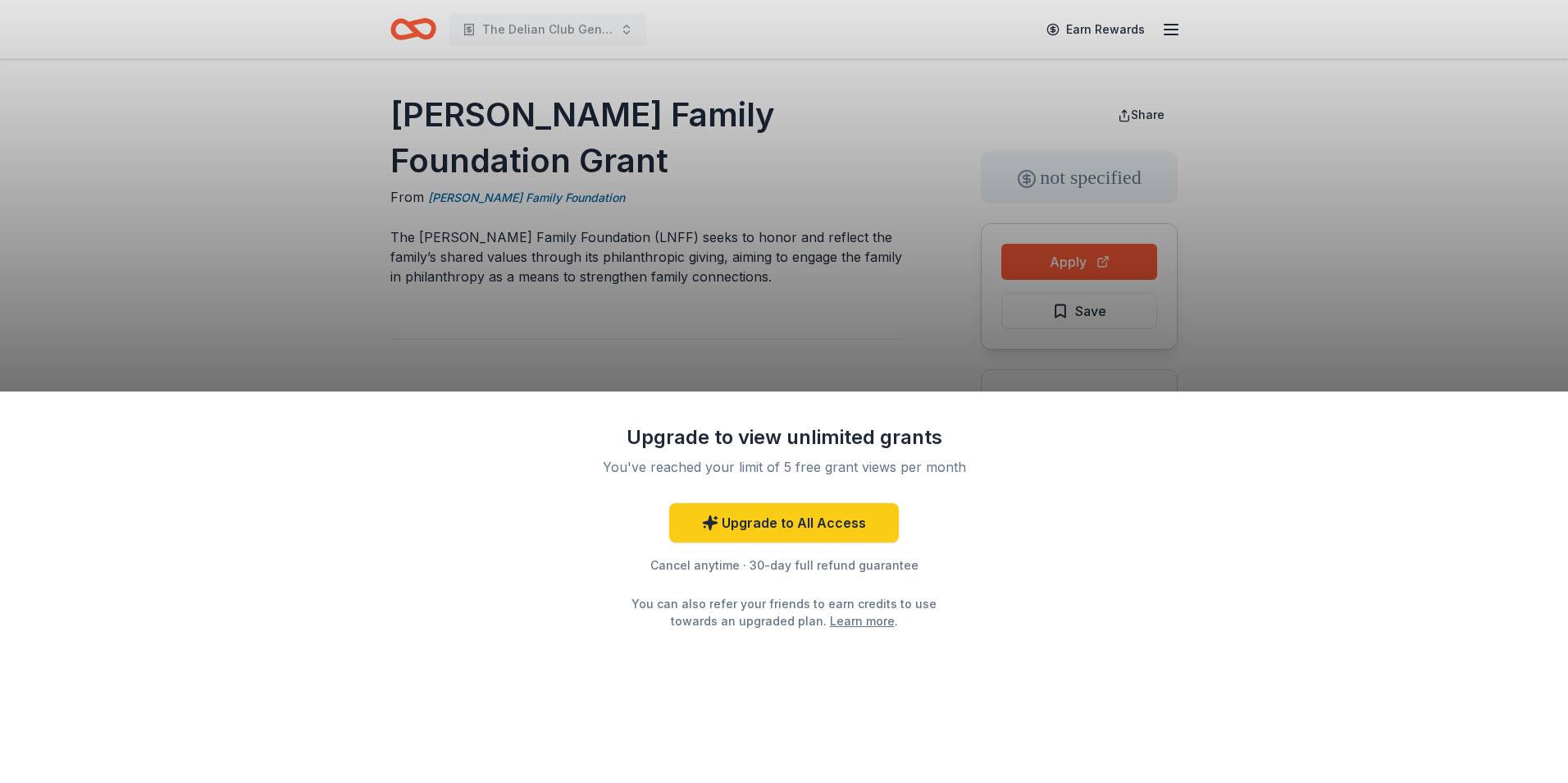
click at [221, 311] on div "Upgrade to view unlimited grants You've reached your limit of 5 free grant view…" at bounding box center [784, 392] width 1568 height 783
click at [1370, 165] on div "Upgrade to view unlimited grants You've reached your limit of 5 free grant view…" at bounding box center [784, 392] width 1568 height 783
click at [1178, 41] on div "Upgrade to view unlimited grants You've reached your limit of 5 free grant view…" at bounding box center [784, 392] width 1568 height 783
click at [1165, 22] on div "Upgrade to view unlimited grants You've reached your limit of 5 free grant view…" at bounding box center [784, 392] width 1568 height 783
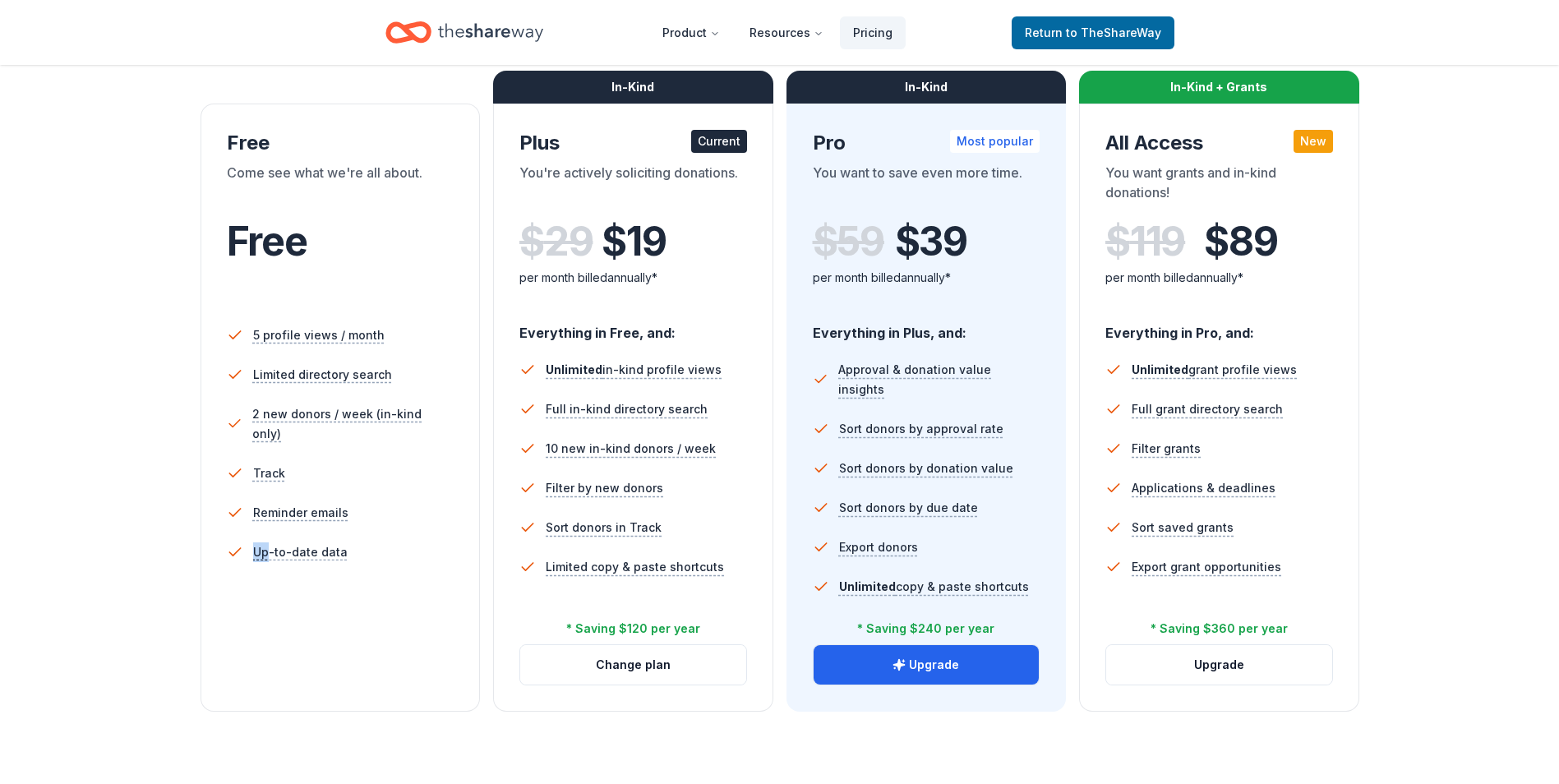
scroll to position [252, 0]
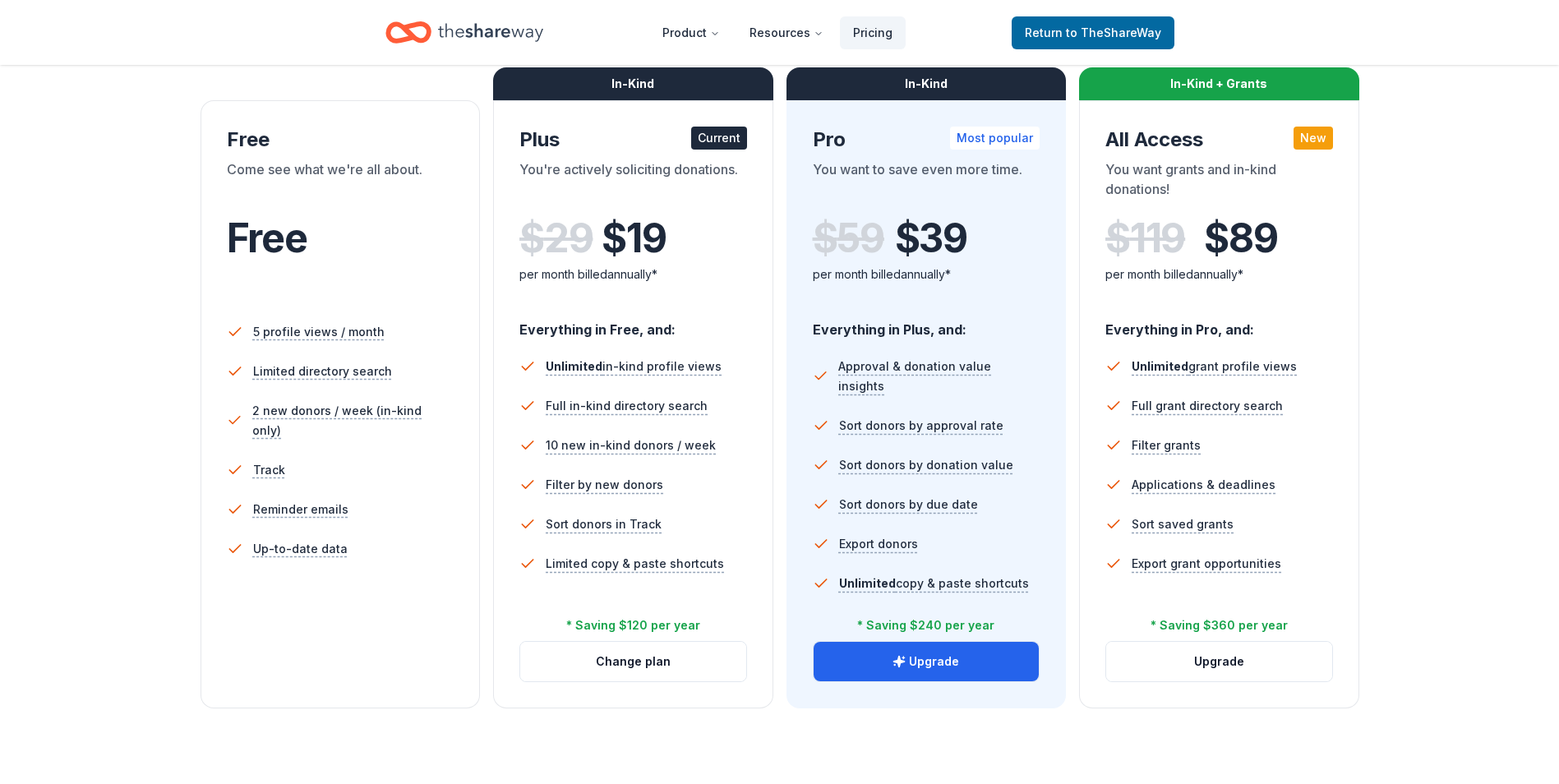
drag, startPoint x: 49, startPoint y: 621, endPoint x: 314, endPoint y: 662, distance: 268.2
click at [314, 662] on div "Free Come see what we're all about. Free 5 profile views / month Limited direct…" at bounding box center [341, 404] width 280 height 608
click at [580, 407] on span "Full in-kind directory search" at bounding box center [628, 406] width 170 height 21
click at [1080, 28] on span "to TheShareWay" at bounding box center [1113, 32] width 96 height 14
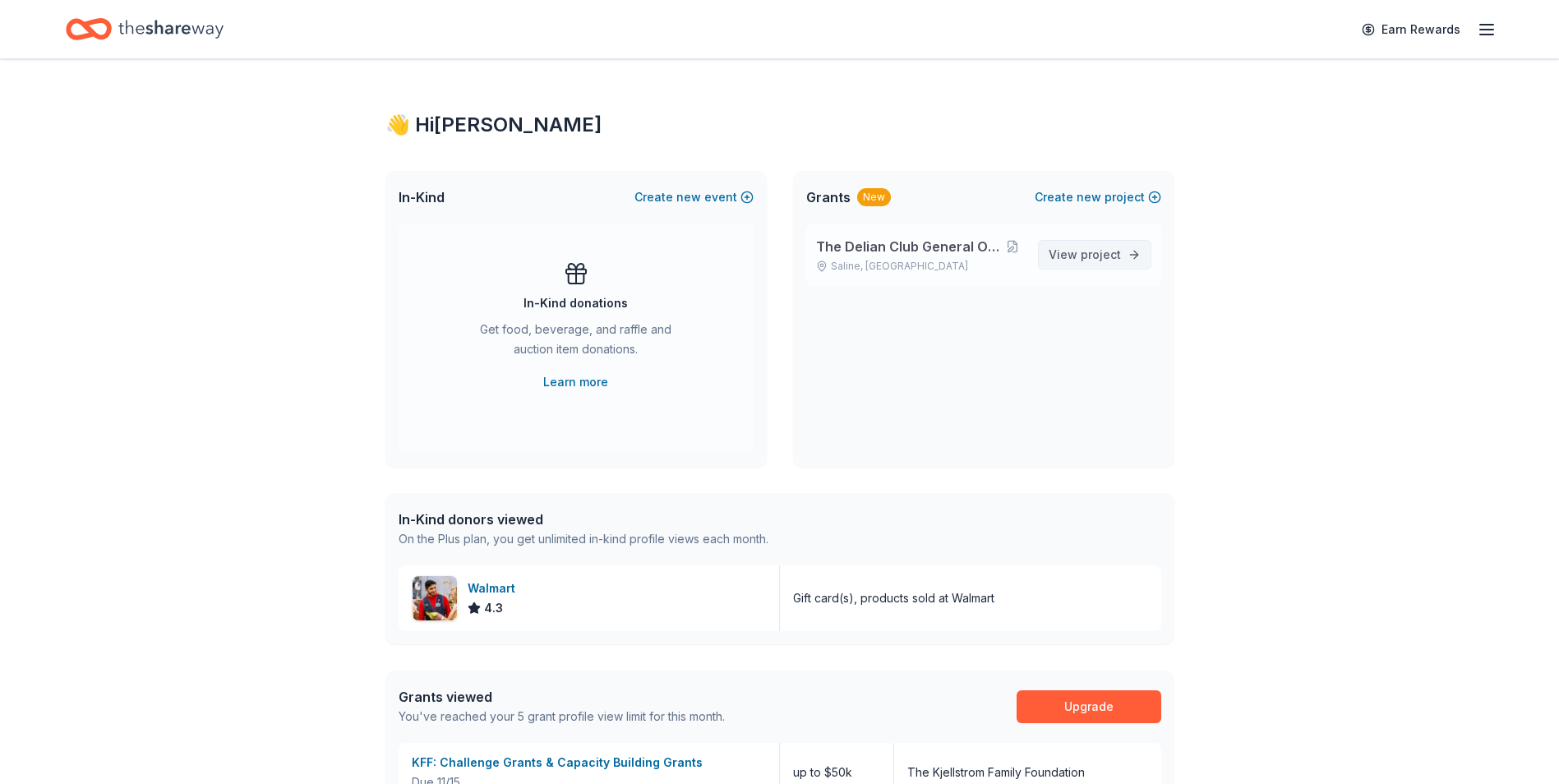
click at [1084, 250] on span "project" at bounding box center [1101, 254] width 41 height 14
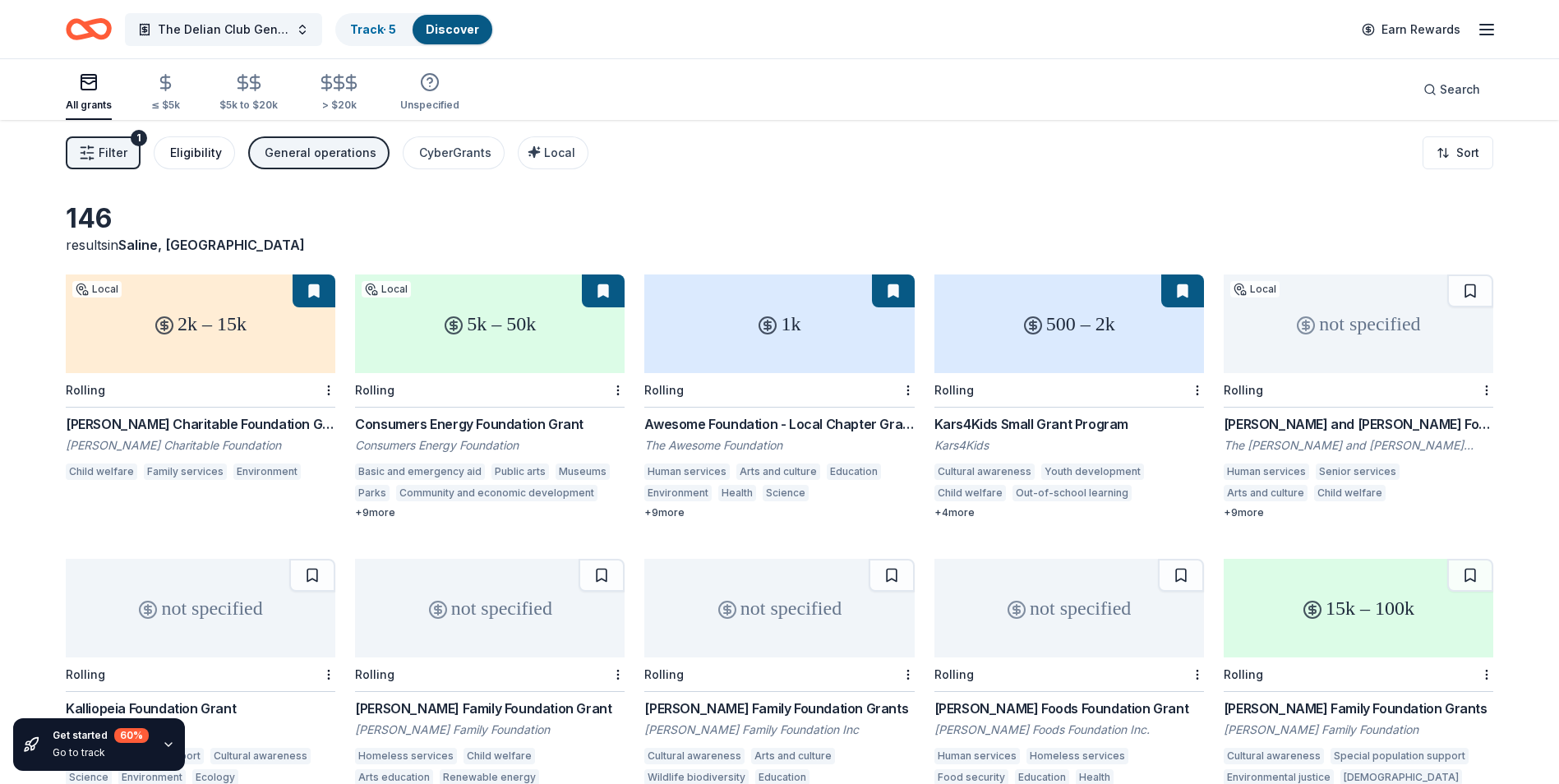
click at [187, 152] on div "Eligibility" at bounding box center [196, 152] width 52 height 20
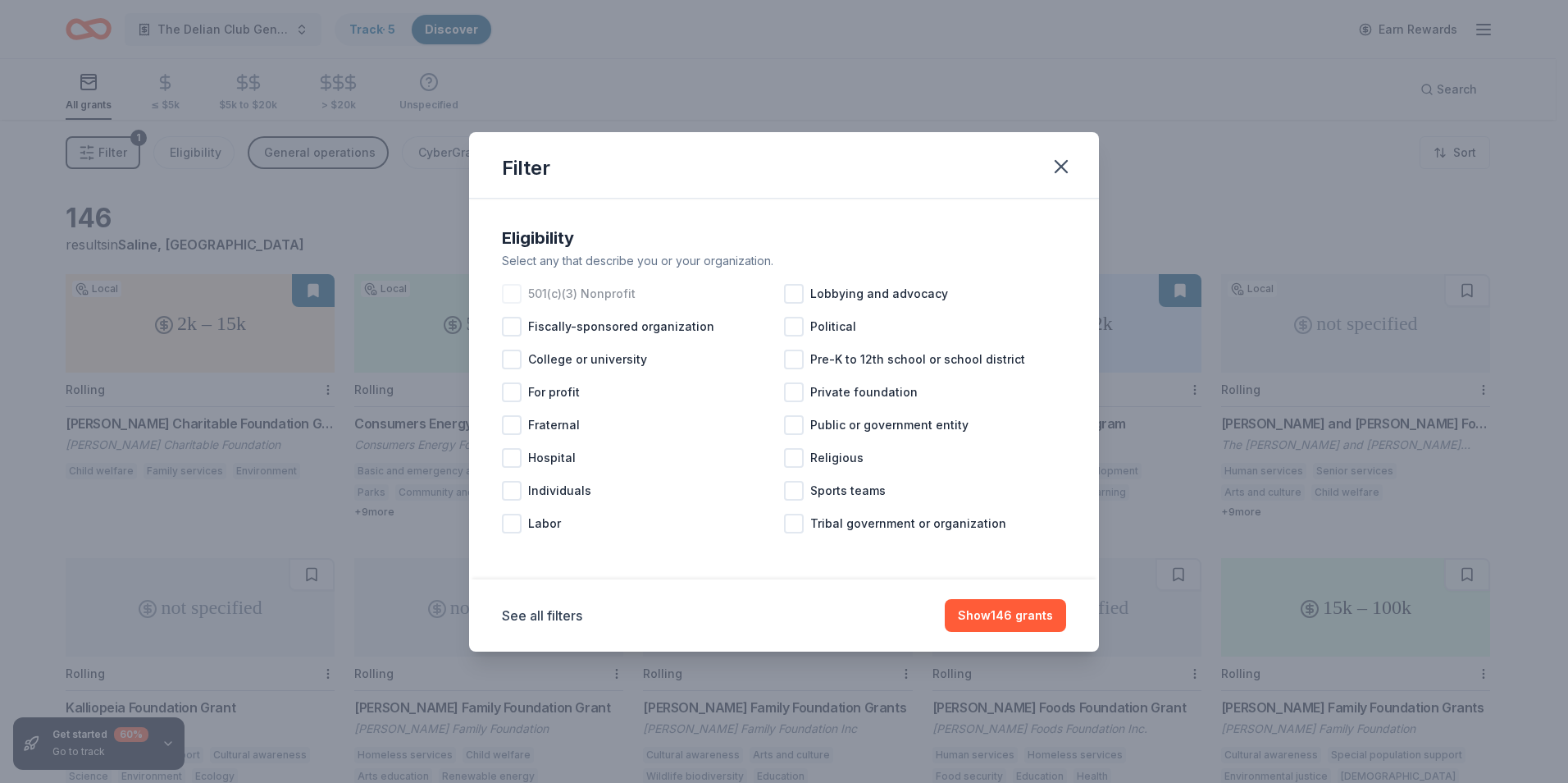
click at [514, 293] on div at bounding box center [511, 293] width 20 height 20
click at [989, 618] on button "Show 137 grants" at bounding box center [1006, 615] width 120 height 33
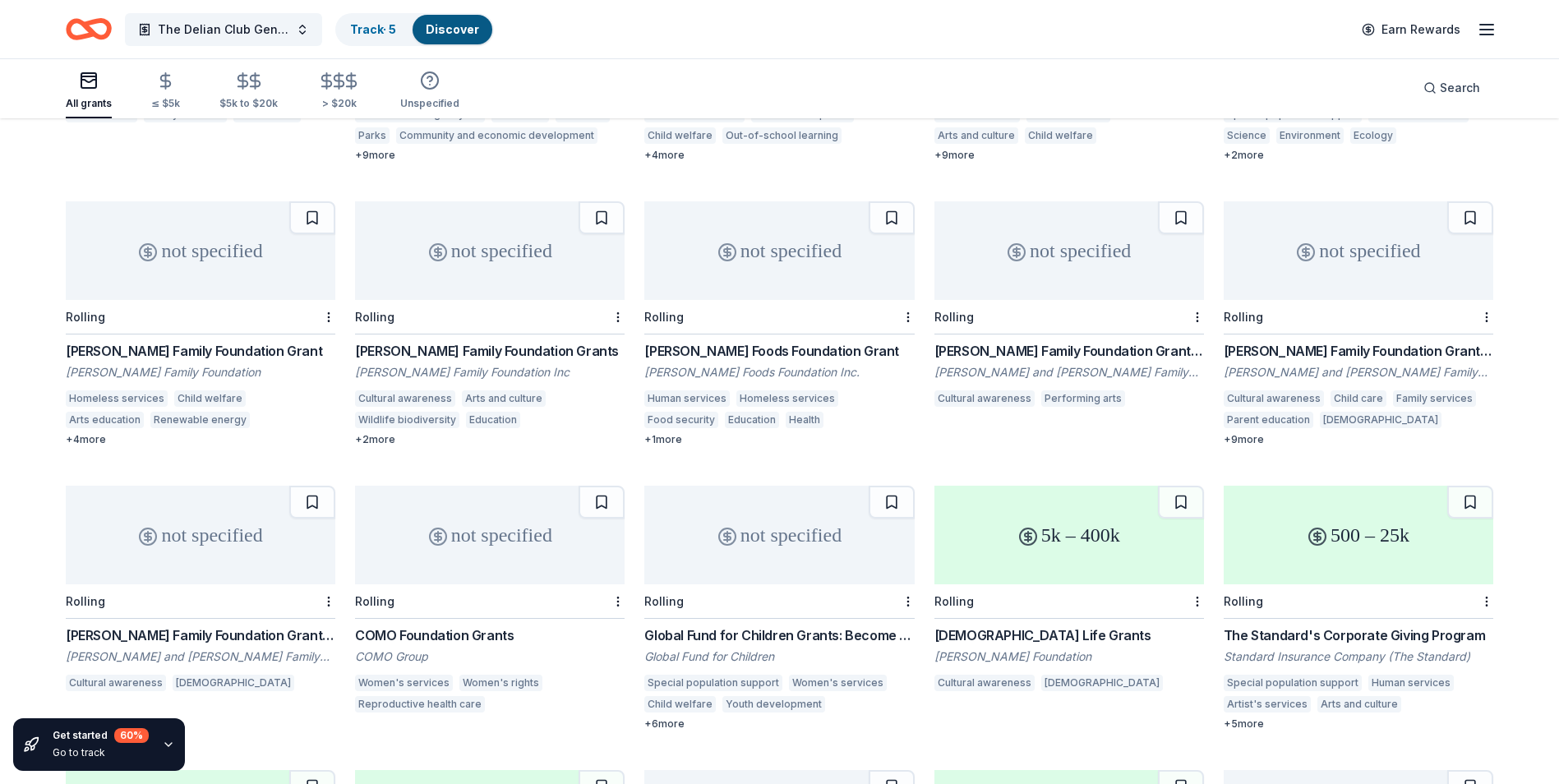
scroll to position [361, 0]
click at [728, 640] on div "Global Fund for Children Grants: Become a Partner" at bounding box center [779, 632] width 270 height 20
click at [97, 591] on div "Rolling" at bounding box center [85, 597] width 40 height 14
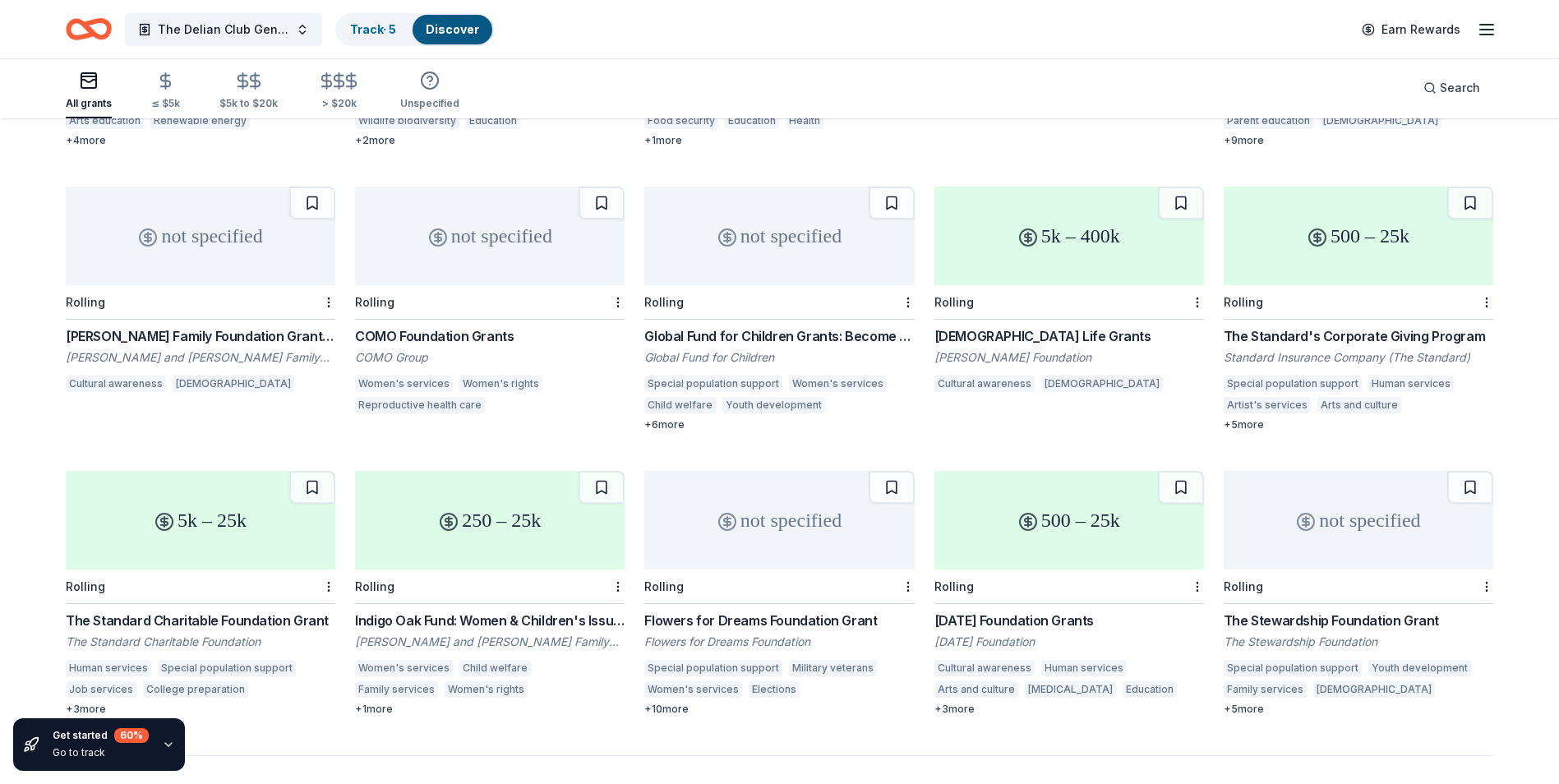
scroll to position [663, 0]
